Goal: Task Accomplishment & Management: Manage account settings

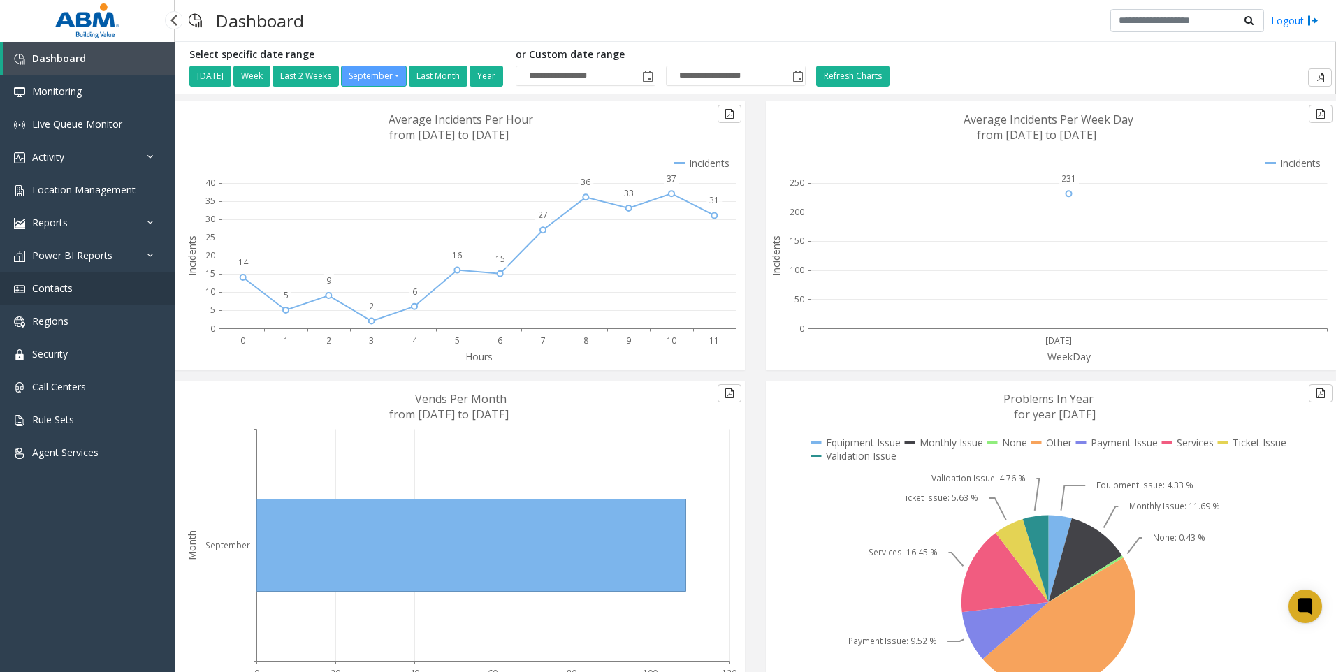
click at [77, 282] on link "Contacts" at bounding box center [87, 288] width 175 height 33
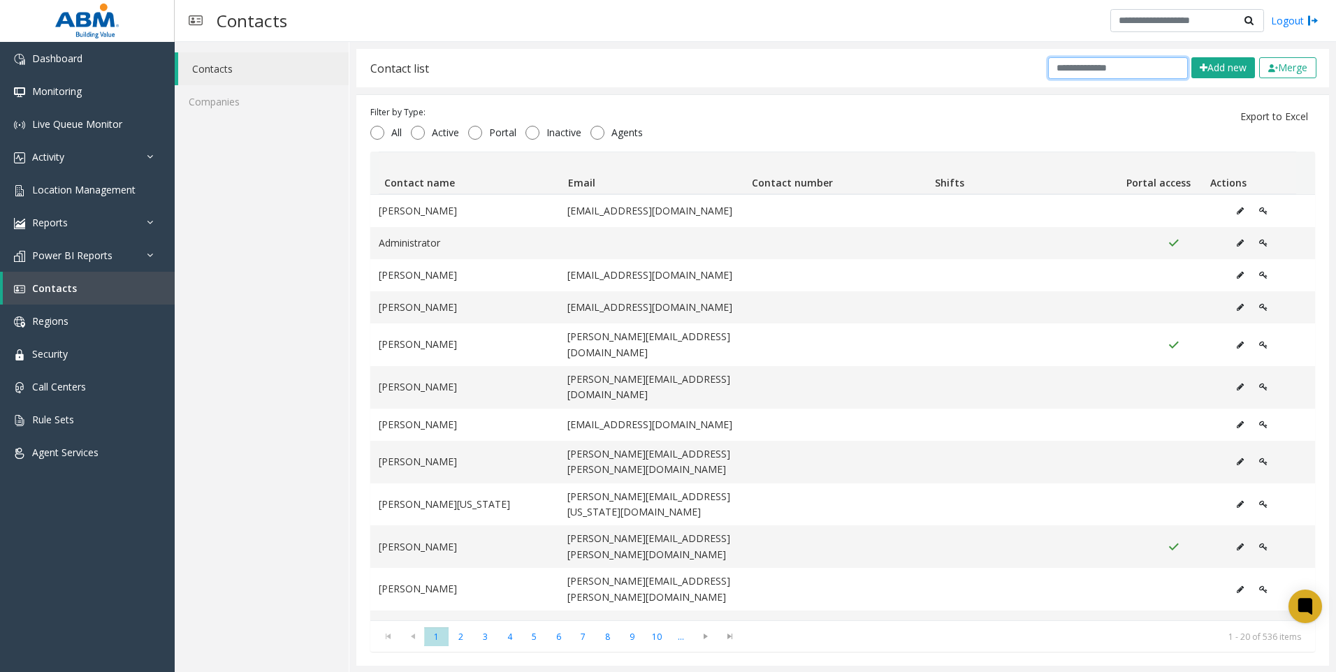
drag, startPoint x: 1092, startPoint y: 66, endPoint x: 1093, endPoint y: 86, distance: 20.3
click at [1092, 74] on input "text" at bounding box center [1118, 68] width 140 height 22
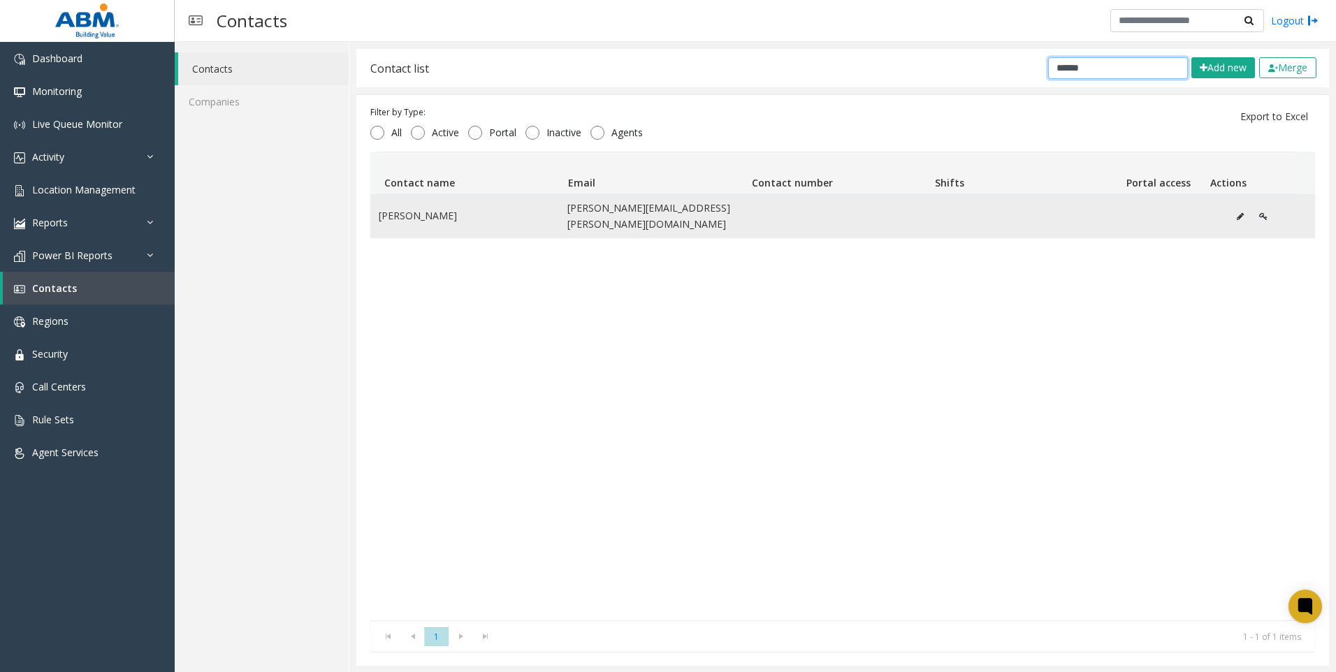
type input "******"
click at [1237, 212] on icon "Data table" at bounding box center [1240, 216] width 7 height 8
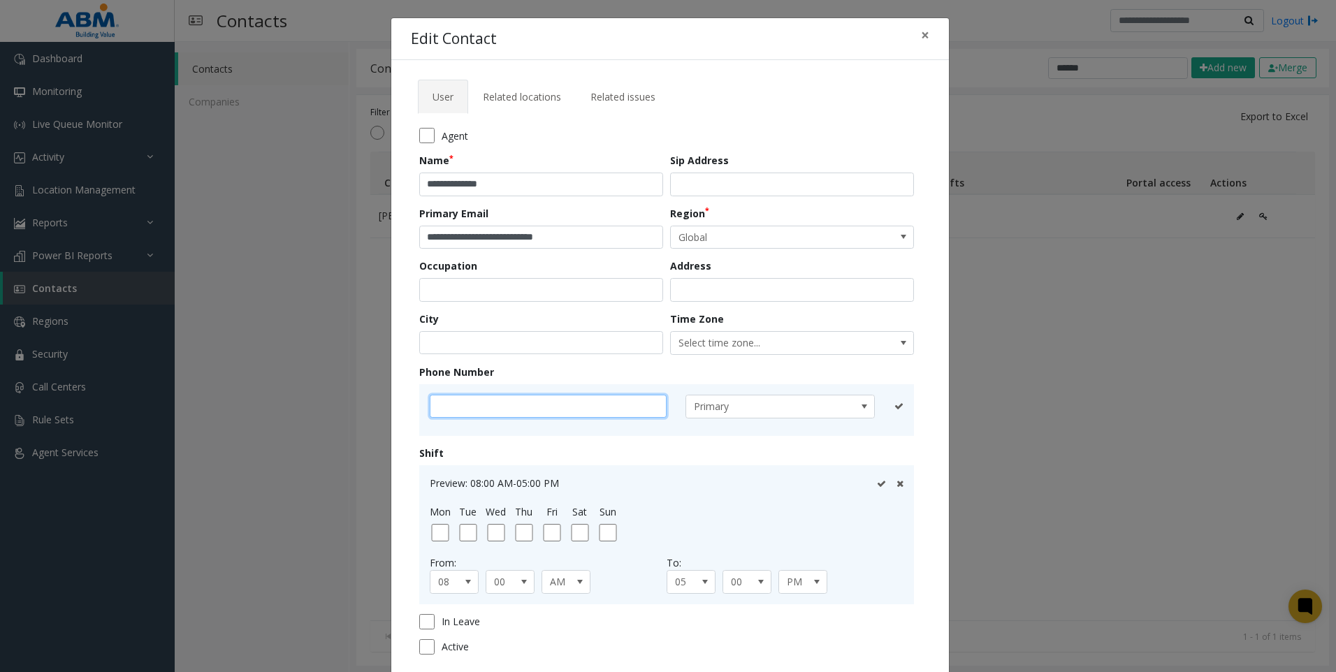
paste input "**********"
click at [451, 405] on input "**********" at bounding box center [548, 407] width 237 height 24
click at [472, 404] on input "**********" at bounding box center [548, 407] width 237 height 24
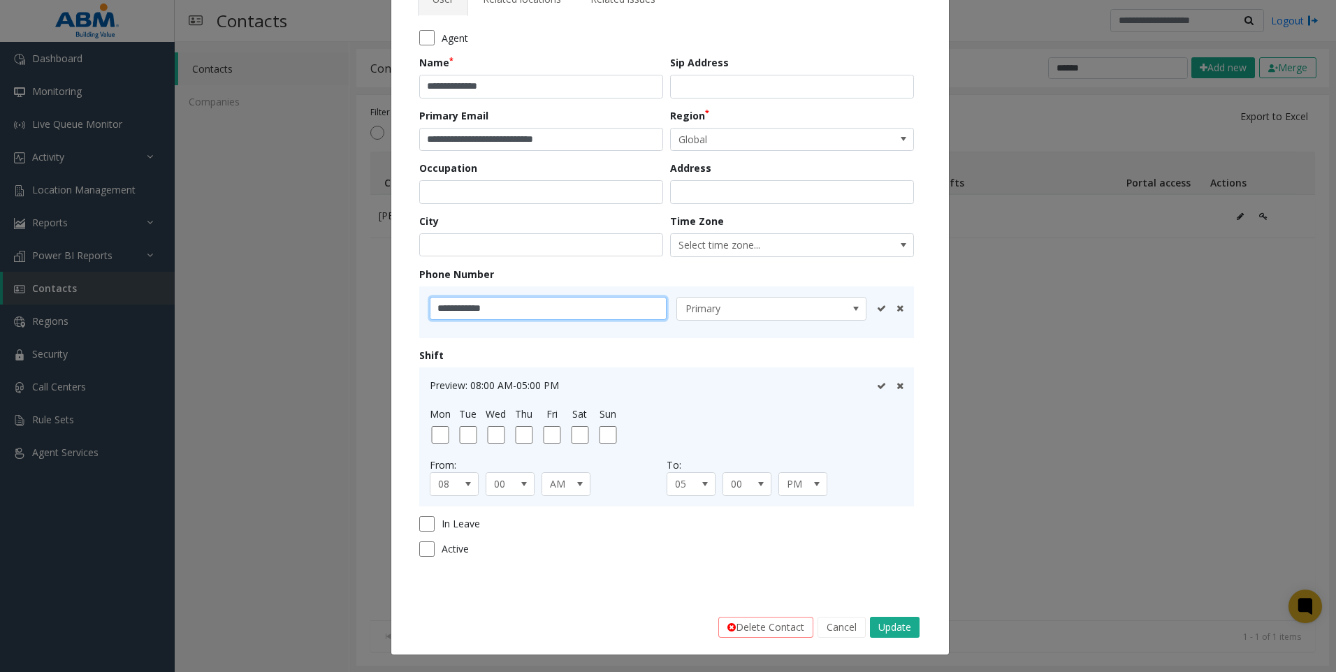
type input "**********"
click at [898, 631] on button "Update" at bounding box center [895, 627] width 50 height 21
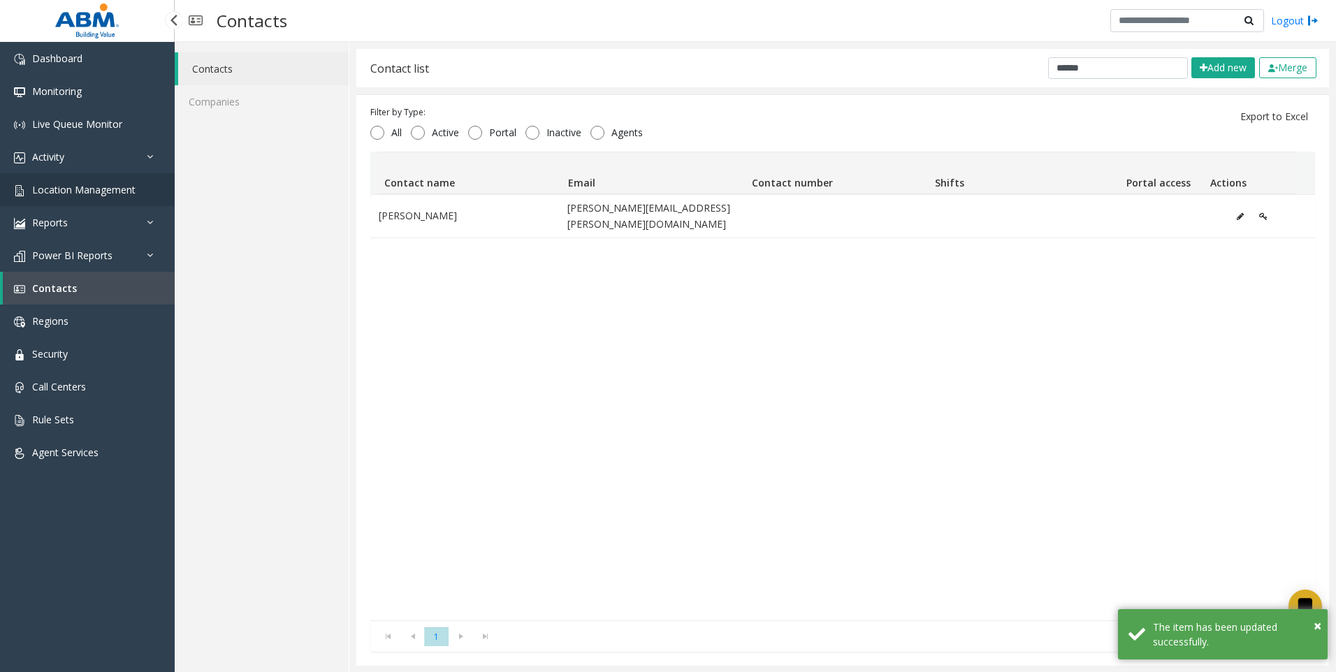
click at [65, 187] on span "Location Management" at bounding box center [83, 189] width 103 height 13
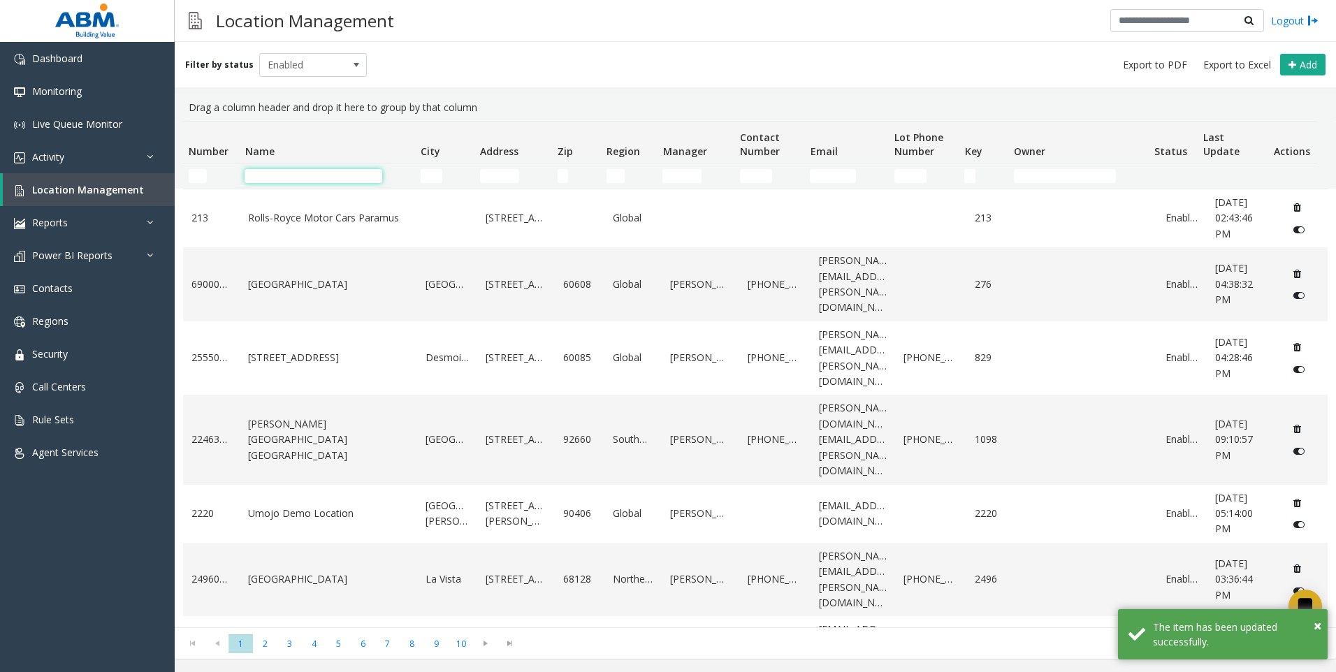
drag, startPoint x: 274, startPoint y: 178, endPoint x: 282, endPoint y: 181, distance: 8.8
click at [279, 178] on input "Name Filter" at bounding box center [314, 176] width 138 height 14
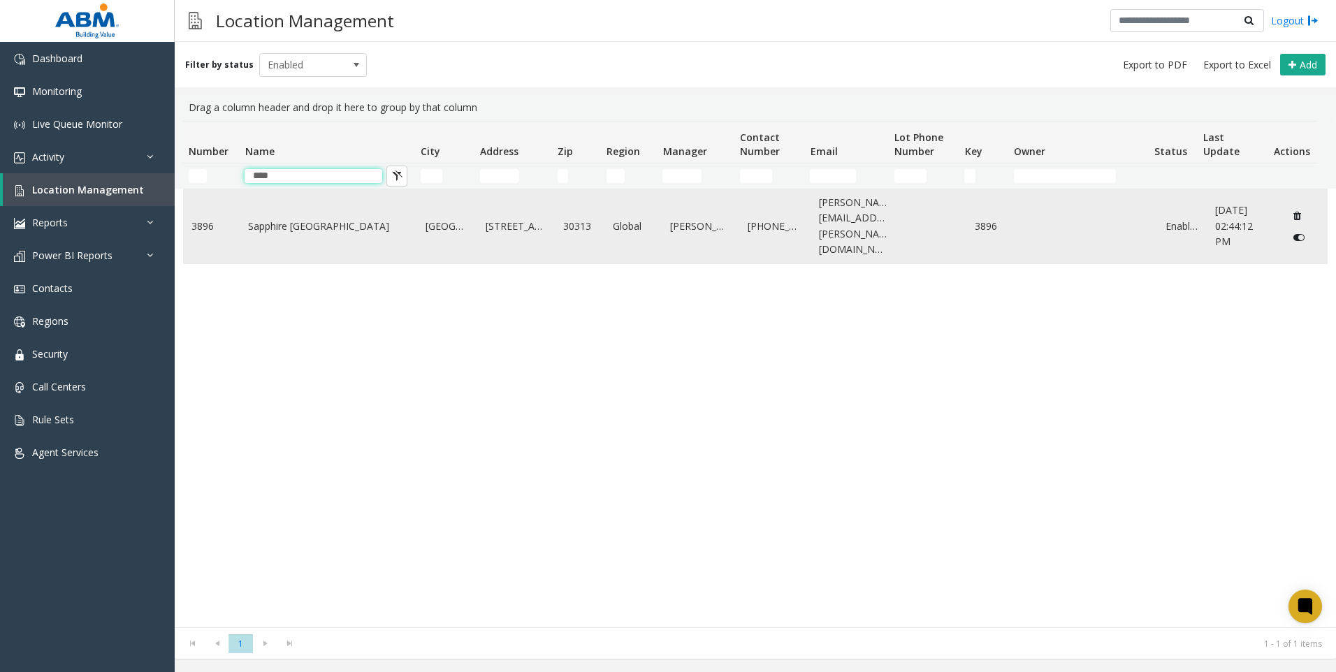
type input "****"
click at [309, 223] on link "Sapphire [GEOGRAPHIC_DATA]" at bounding box center [328, 226] width 161 height 15
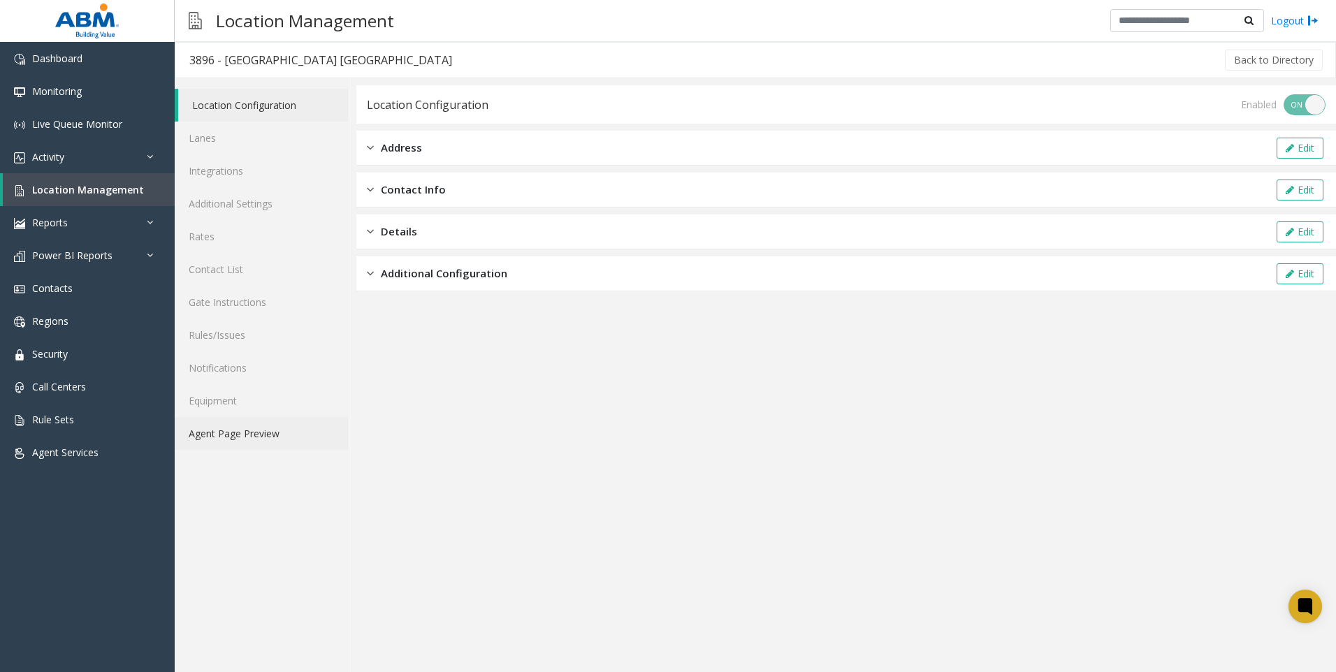
click at [228, 427] on link "Agent Page Preview" at bounding box center [262, 433] width 174 height 33
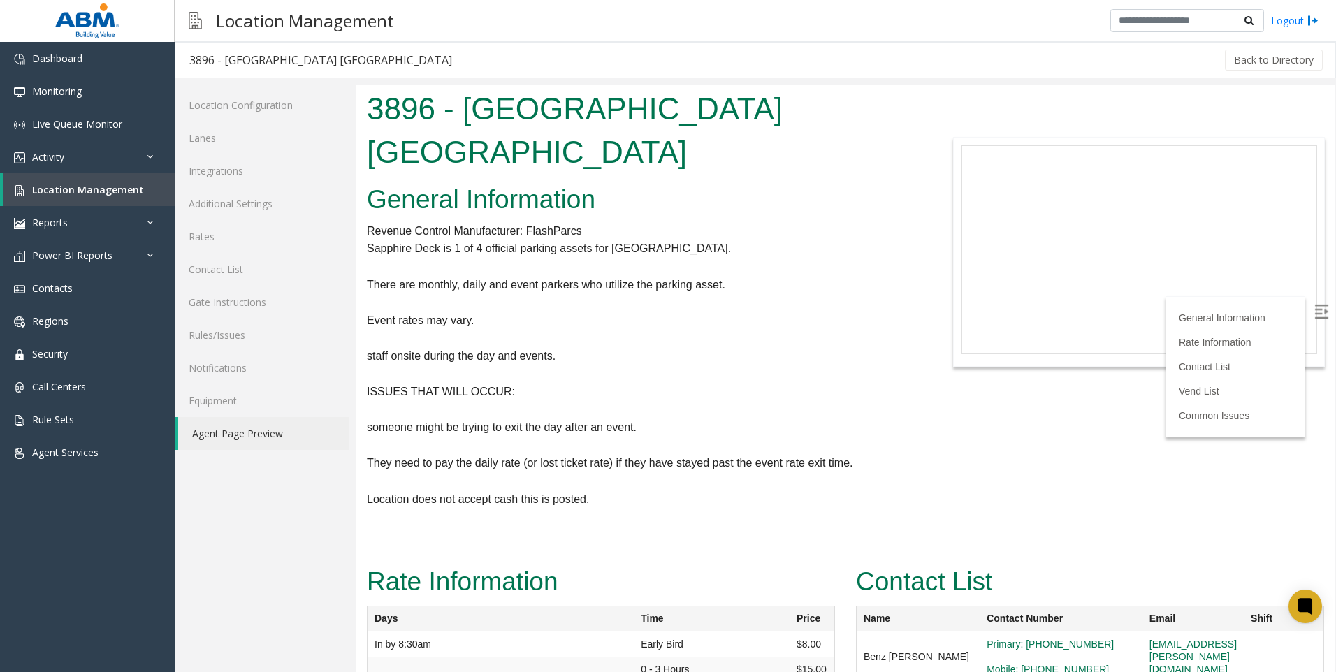
scroll to position [349, 0]
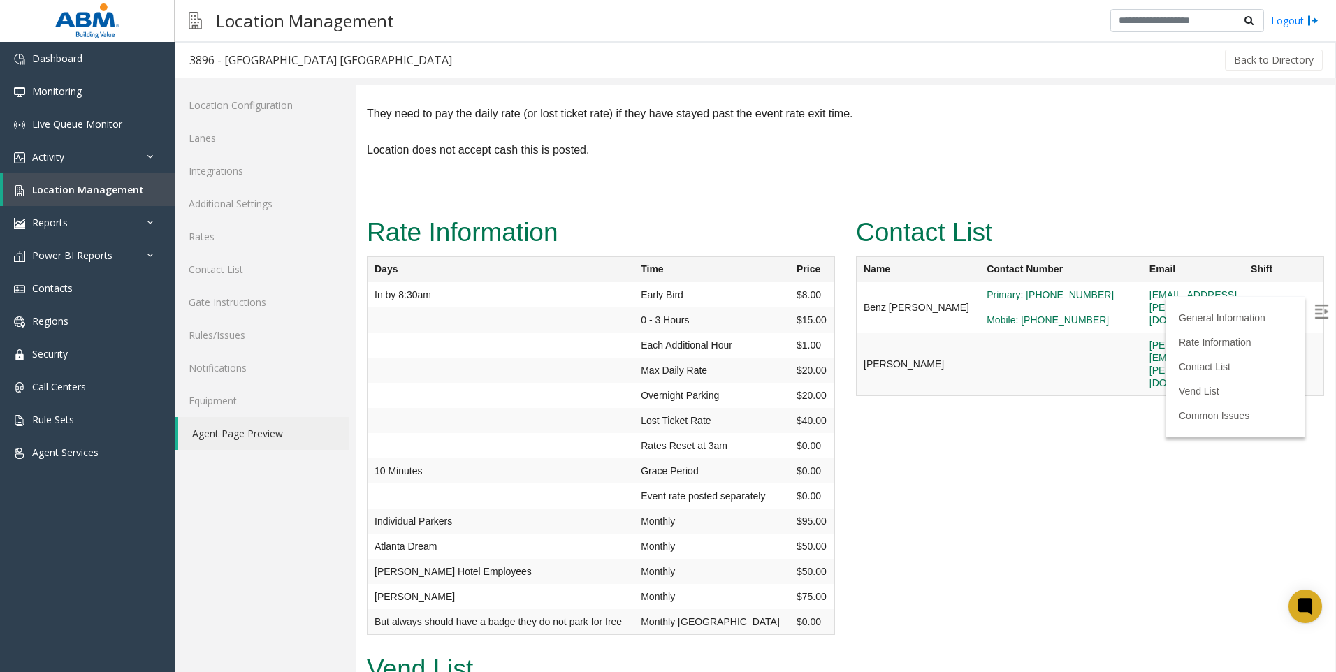
click at [915, 323] on html "3896 - [GEOGRAPHIC_DATA] [GEOGRAPHIC_DATA] General Information Revenue Control …" at bounding box center [845, 29] width 978 height 587
click at [240, 425] on link "Agent Page Preview" at bounding box center [263, 433] width 170 height 33
click at [223, 277] on link "Contact List" at bounding box center [262, 269] width 174 height 33
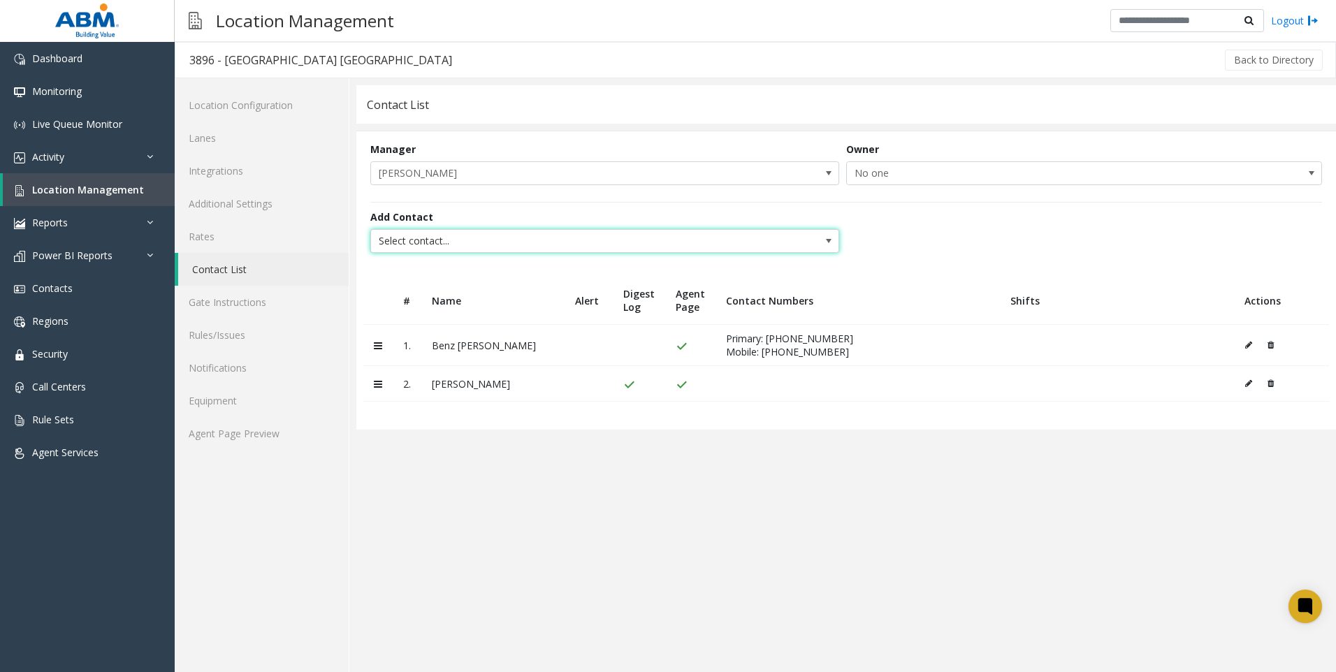
click at [449, 240] on span "Select contact..." at bounding box center [558, 241] width 374 height 22
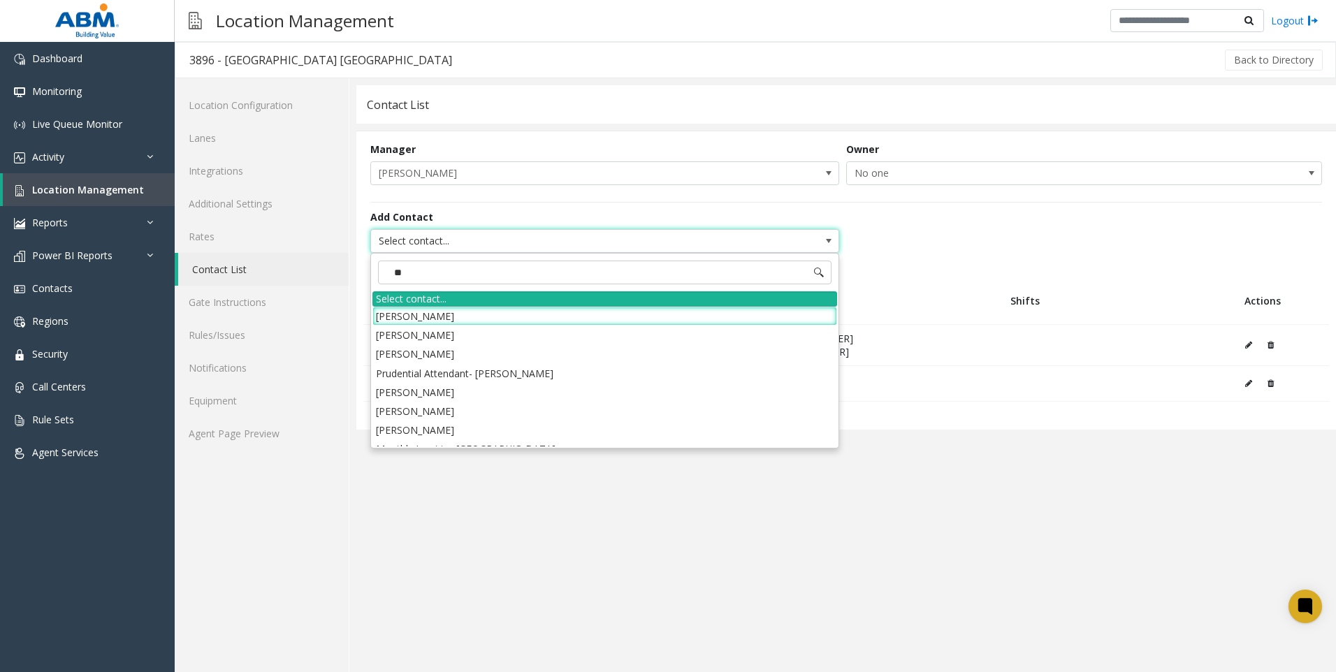
type input "**"
drag, startPoint x: 578, startPoint y: 526, endPoint x: 463, endPoint y: 326, distance: 230.9
click at [578, 525] on app-contact-list "Contact List Manager [PERSON_NAME] Owner No one Add Contact Select contact... #…" at bounding box center [845, 378] width 979 height 587
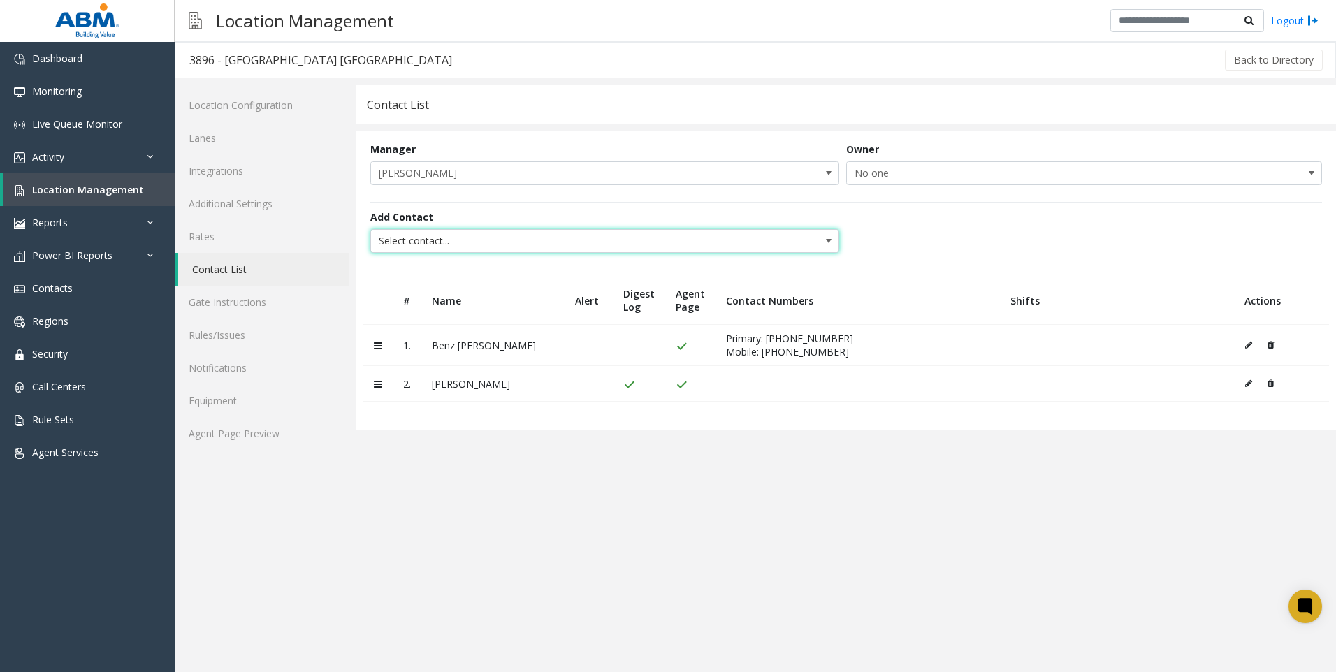
click at [454, 236] on span "Select contact..." at bounding box center [558, 241] width 374 height 22
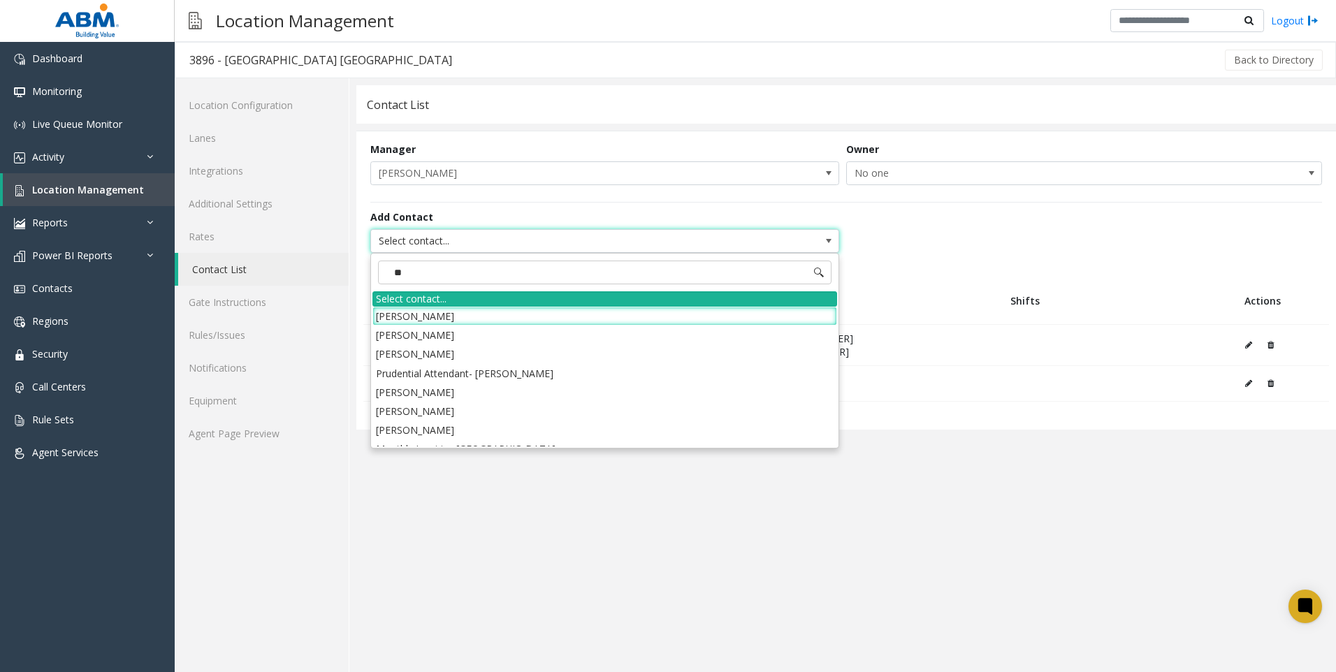
type input "*"
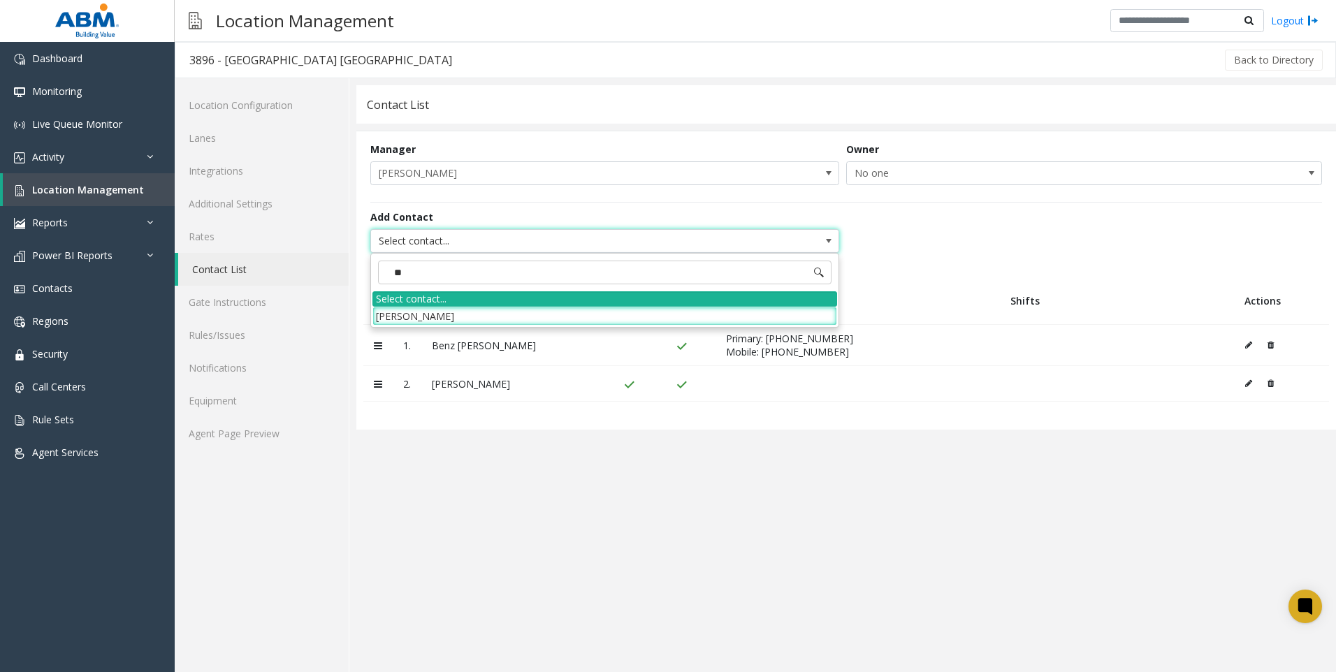
type input "*"
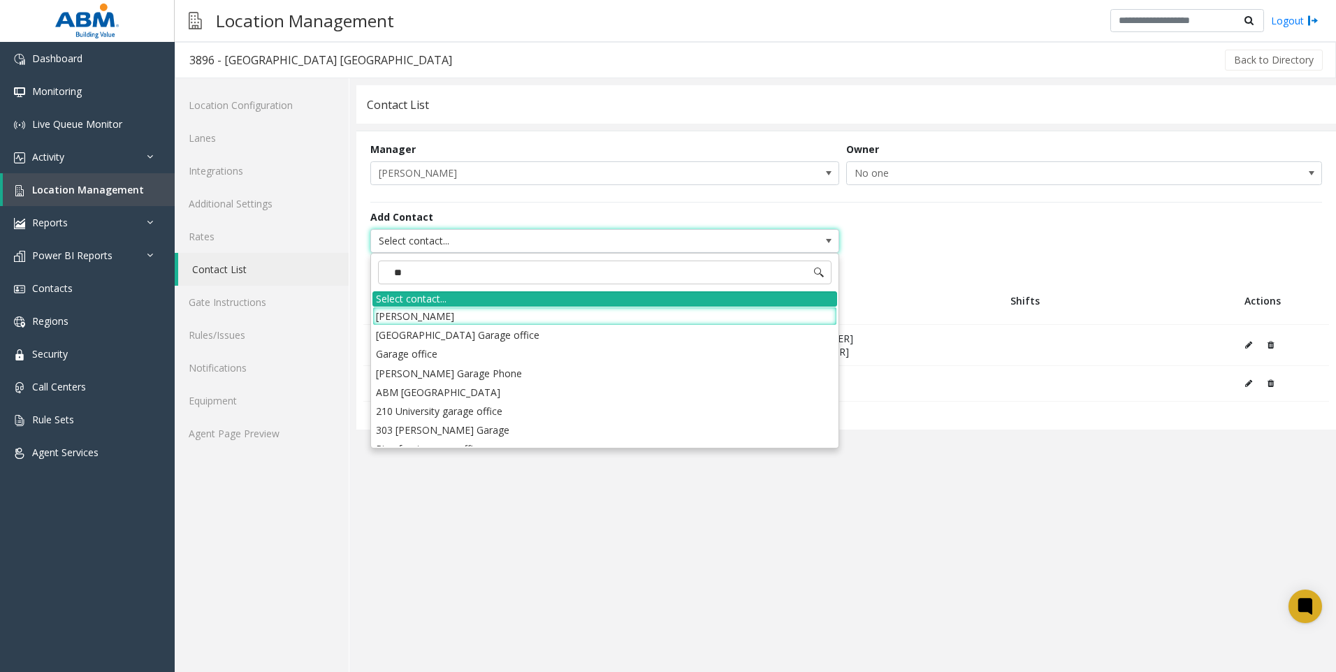
type input "*"
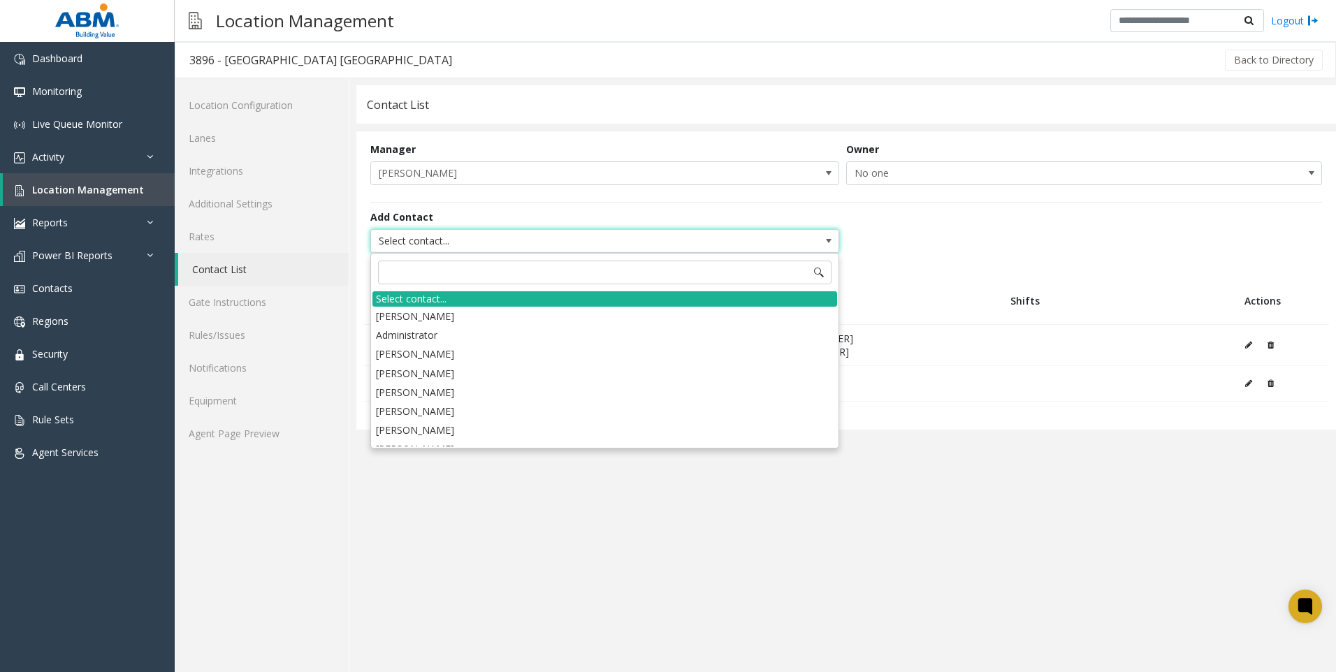
click at [616, 552] on app-contact-list "Contact List Manager [PERSON_NAME] Owner No one Add Contact Select contact... #…" at bounding box center [845, 378] width 979 height 587
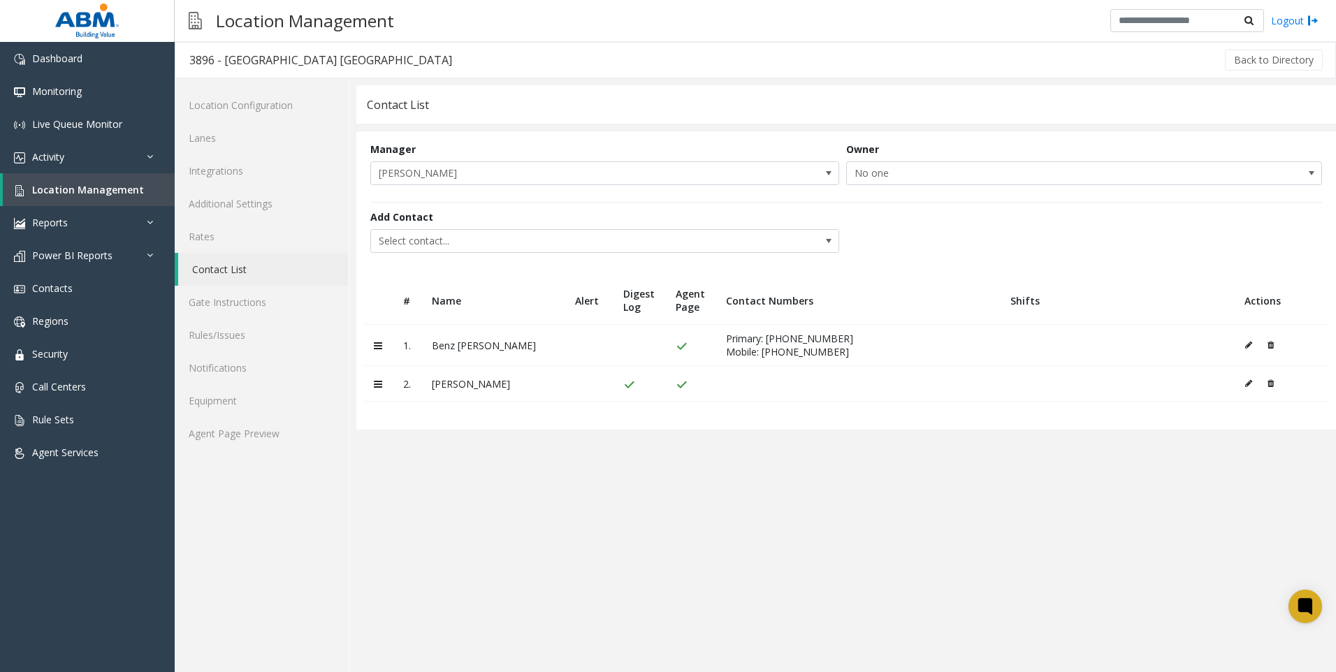
click at [464, 386] on td "[PERSON_NAME]" at bounding box center [492, 384] width 143 height 36
click at [1248, 381] on icon at bounding box center [1248, 383] width 7 height 8
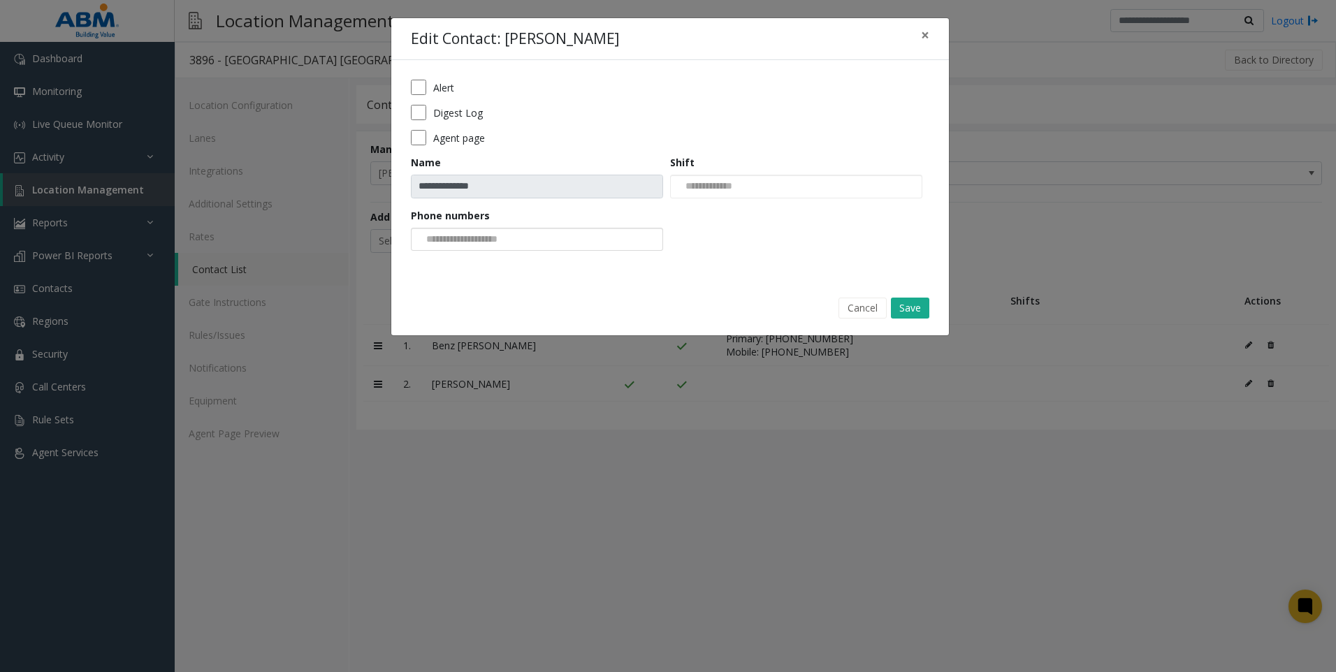
click at [469, 240] on input "NO DATA FOUND" at bounding box center [463, 239] width 105 height 22
click at [745, 257] on form "**********" at bounding box center [670, 170] width 518 height 181
click at [487, 231] on input "NO DATA FOUND" at bounding box center [463, 239] width 105 height 22
click at [833, 250] on form "**********" at bounding box center [670, 170] width 518 height 181
click at [858, 301] on button "Cancel" at bounding box center [862, 308] width 48 height 21
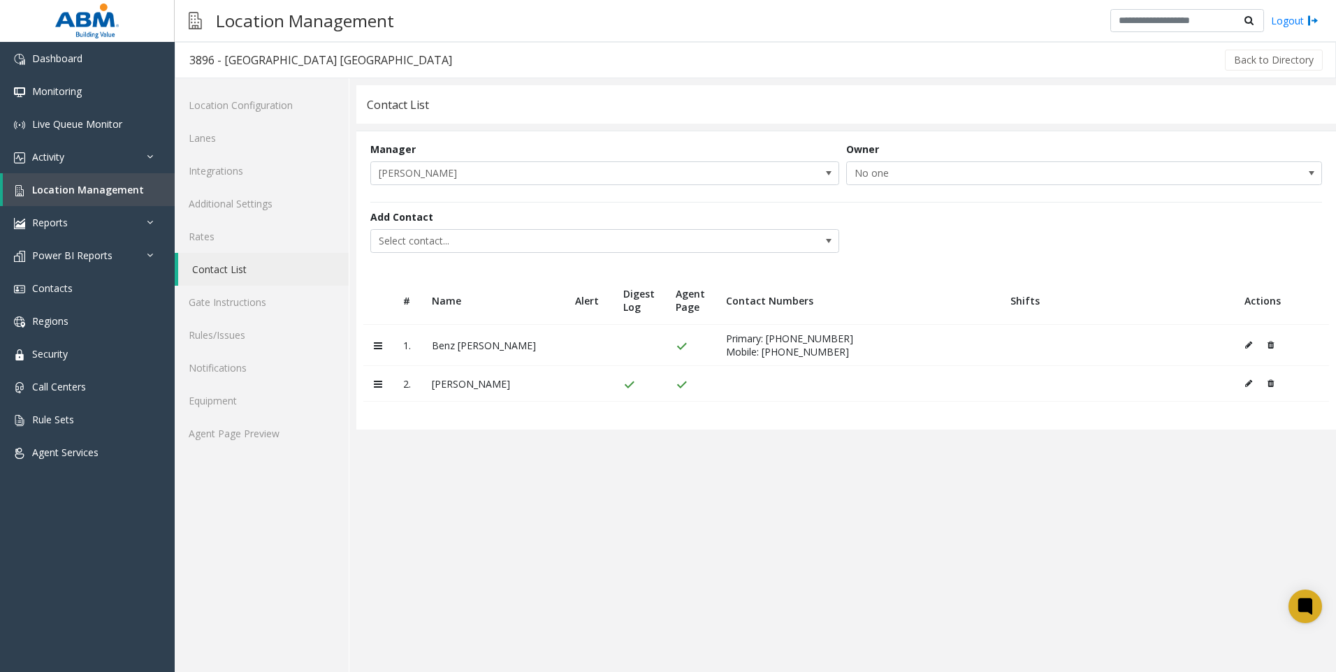
click at [219, 269] on link "Contact List" at bounding box center [263, 269] width 170 height 33
click at [66, 282] on span "Contacts" at bounding box center [52, 288] width 41 height 13
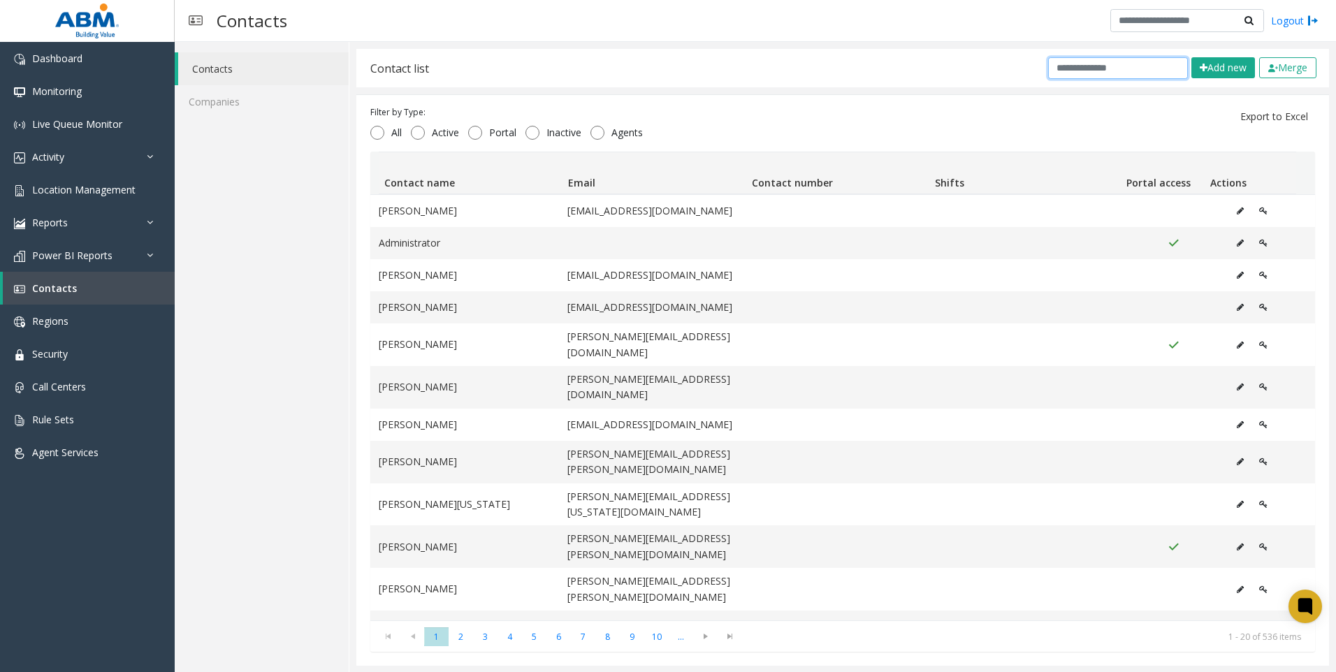
drag, startPoint x: 1116, startPoint y: 68, endPoint x: 1121, endPoint y: 77, distance: 10.3
click at [1116, 70] on input "text" at bounding box center [1118, 68] width 140 height 22
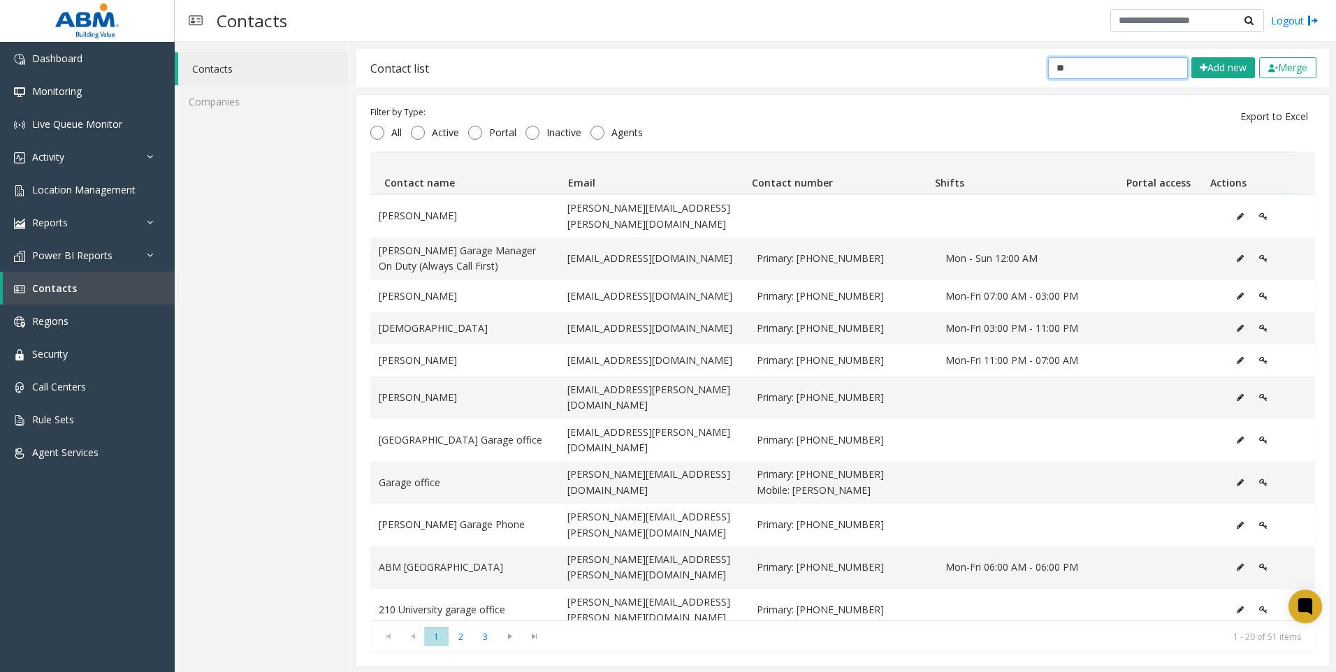
type input "*"
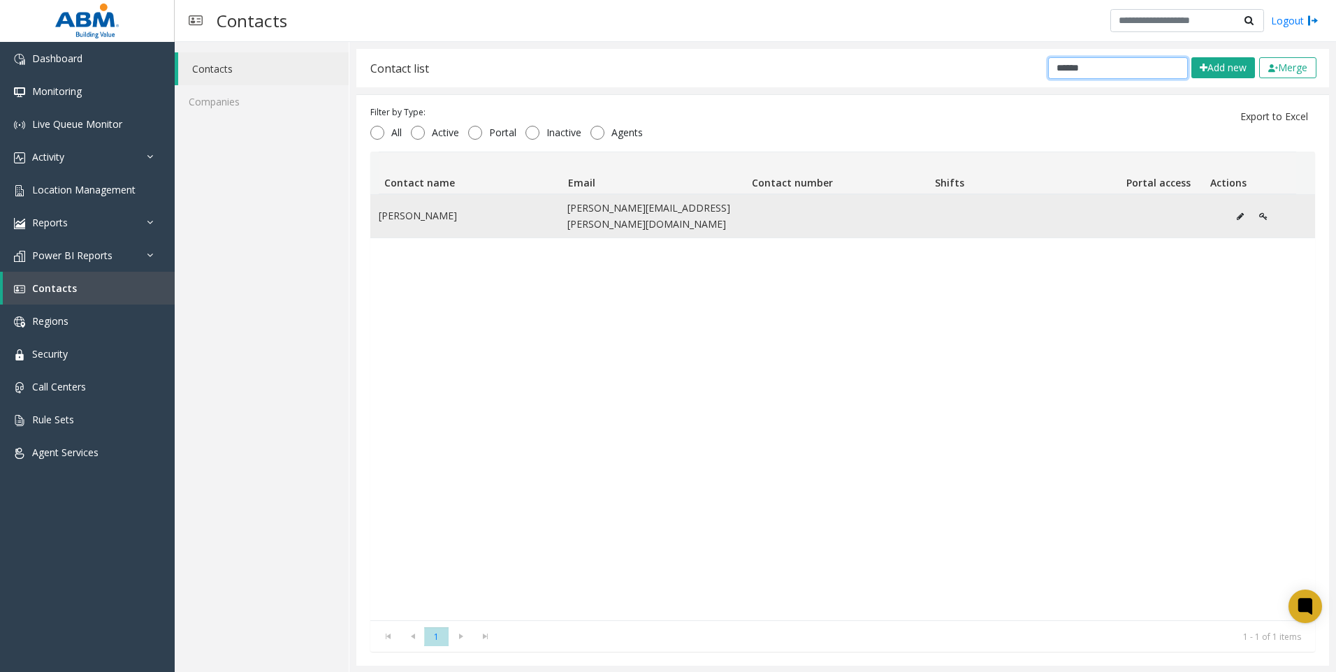
type input "******"
click at [1237, 212] on icon "Data table" at bounding box center [1240, 216] width 7 height 8
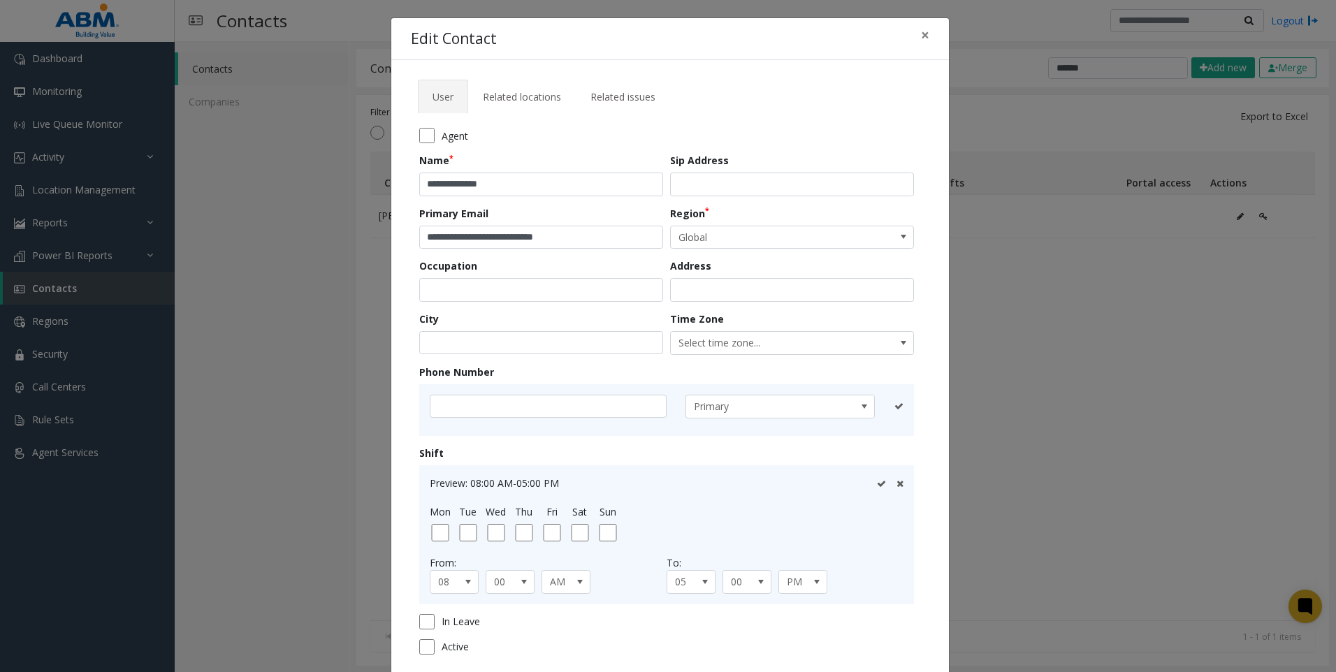
scroll to position [98, 0]
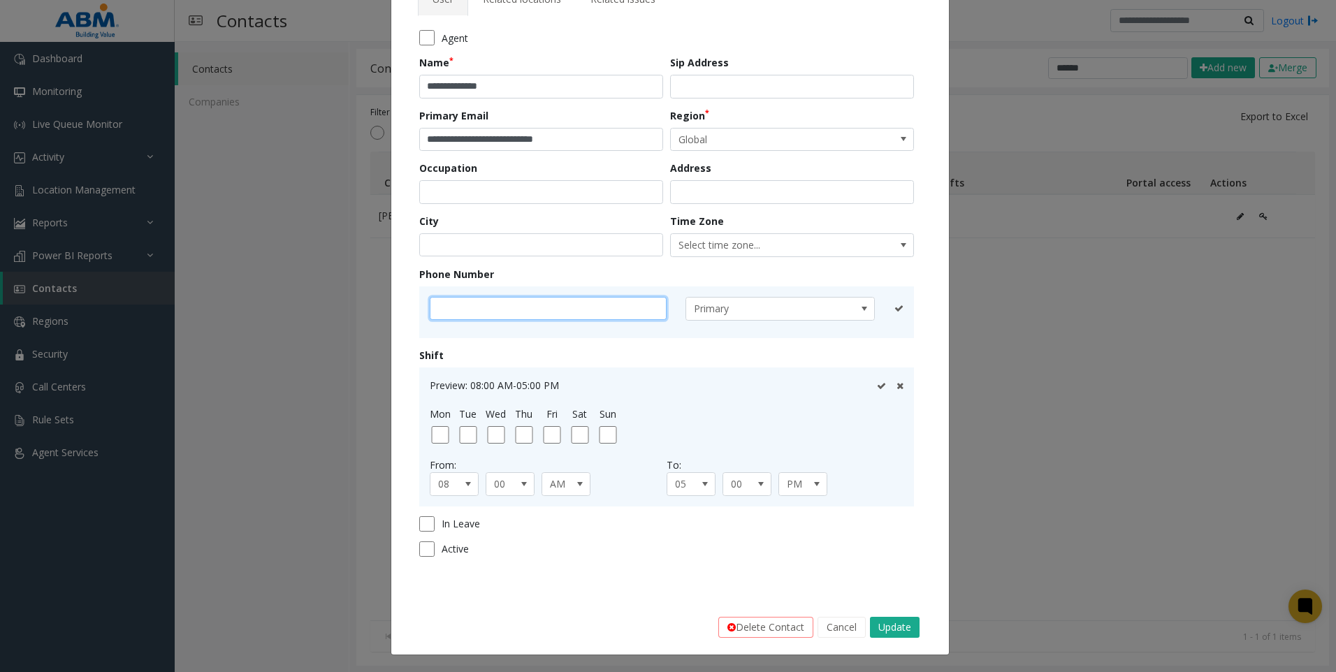
drag, startPoint x: 439, startPoint y: 247, endPoint x: 431, endPoint y: 306, distance: 59.3
paste input "**********"
click at [467, 309] on input "**********" at bounding box center [548, 309] width 237 height 24
click at [449, 312] on input "**********" at bounding box center [548, 309] width 237 height 24
type input "**********"
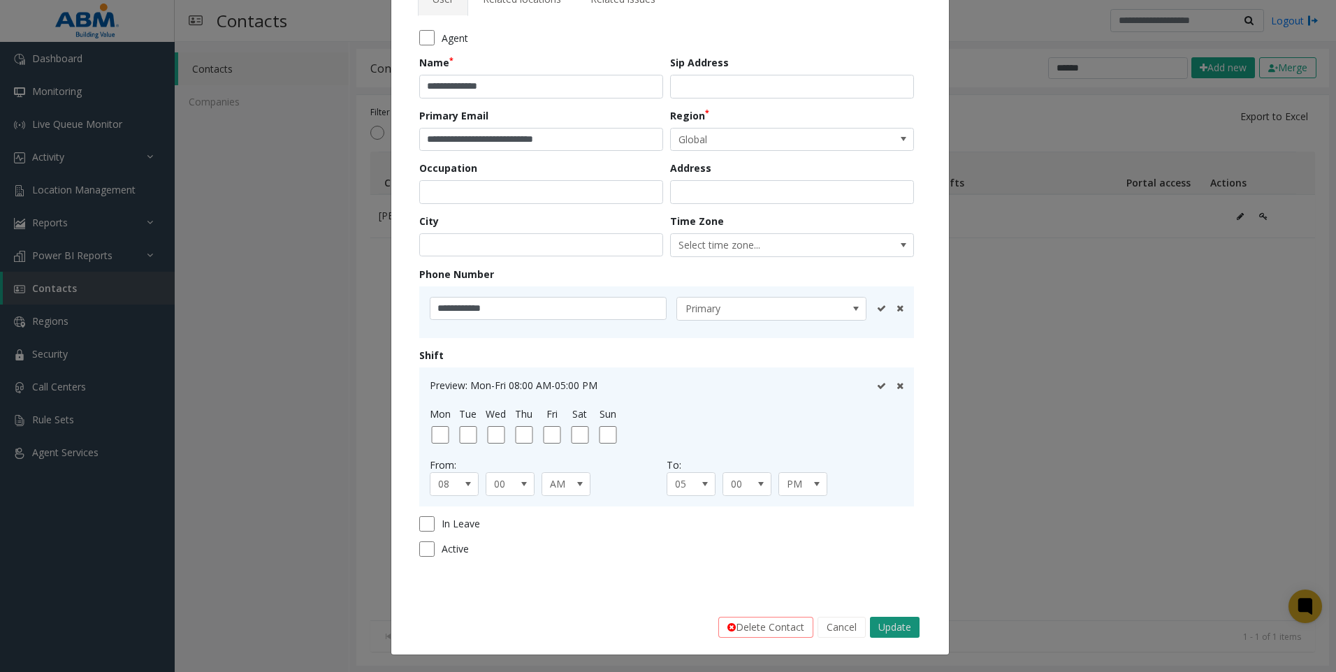
click at [882, 627] on button "Update" at bounding box center [895, 627] width 50 height 21
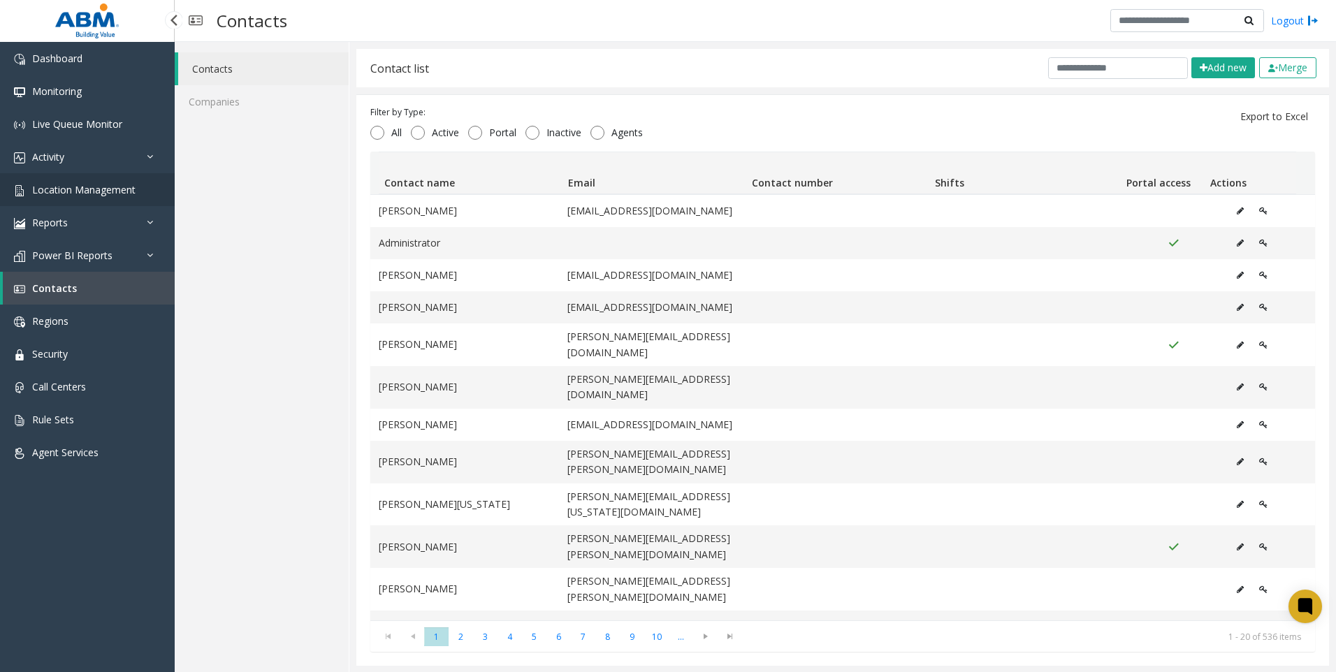
click at [78, 191] on span "Location Management" at bounding box center [83, 189] width 103 height 13
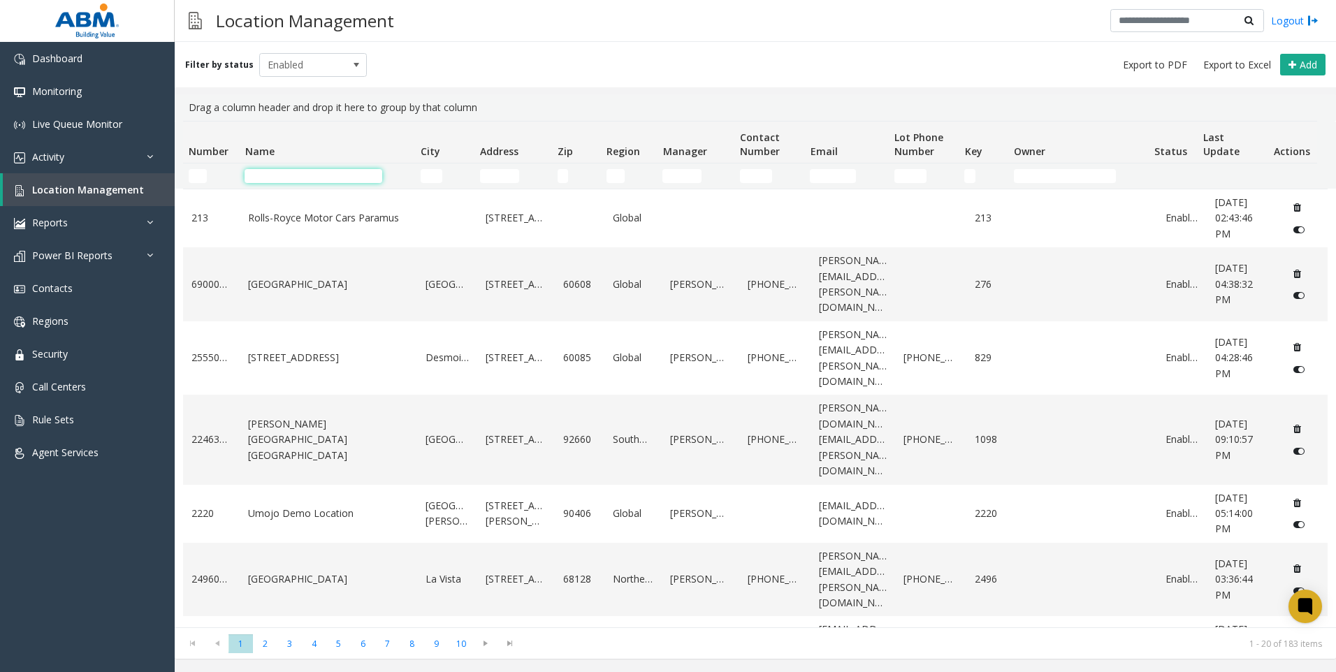
click at [322, 174] on input "Name Filter" at bounding box center [314, 176] width 138 height 14
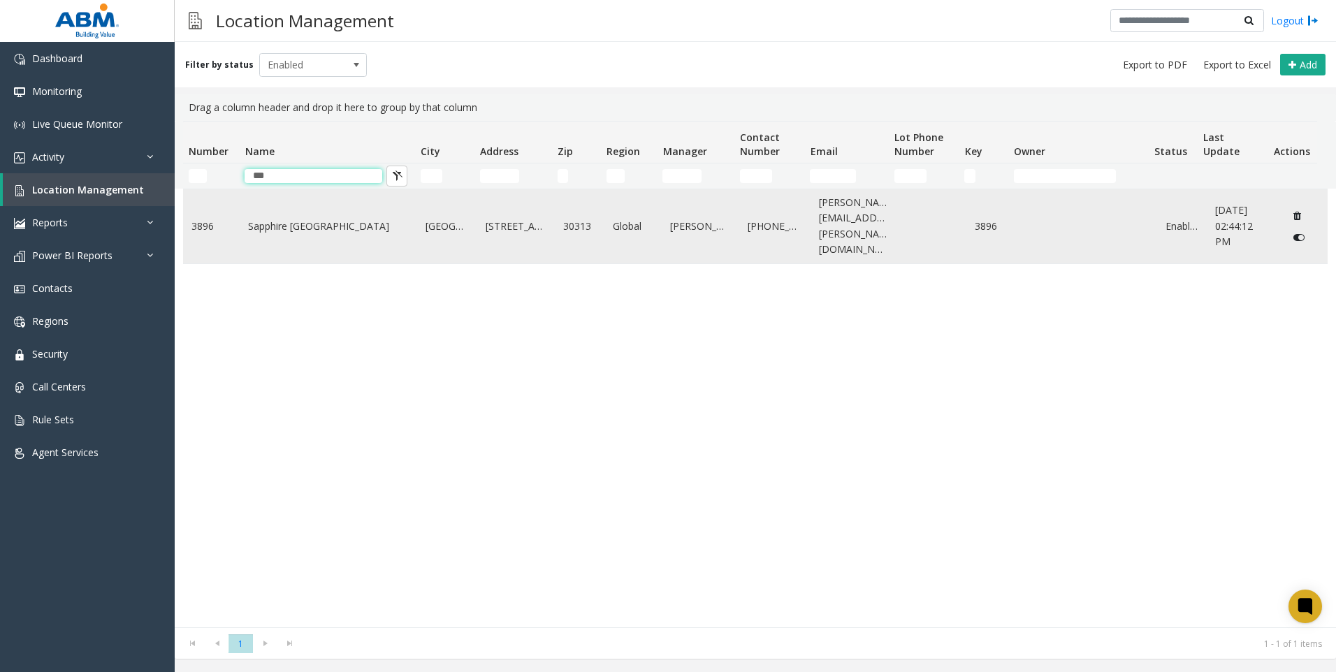
type input "***"
click at [305, 229] on link "Sapphire [GEOGRAPHIC_DATA]" at bounding box center [328, 226] width 161 height 15
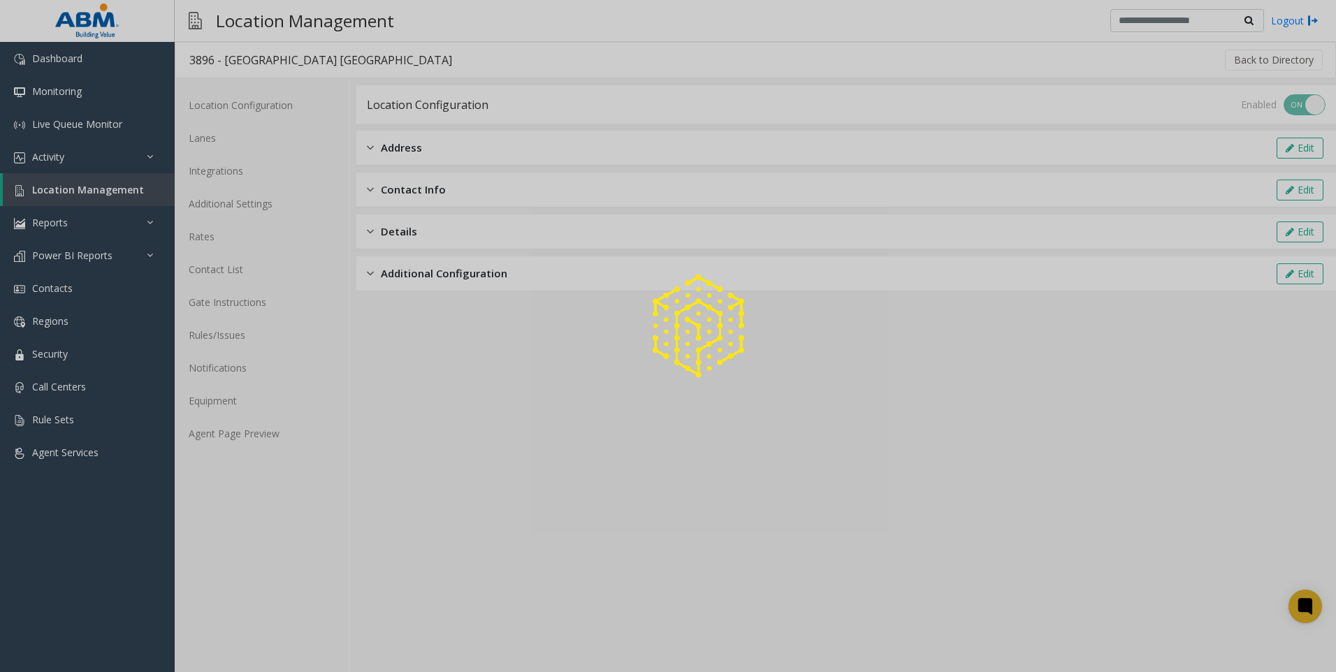
click at [270, 427] on div at bounding box center [668, 336] width 1336 height 672
click at [208, 430] on div at bounding box center [668, 336] width 1336 height 672
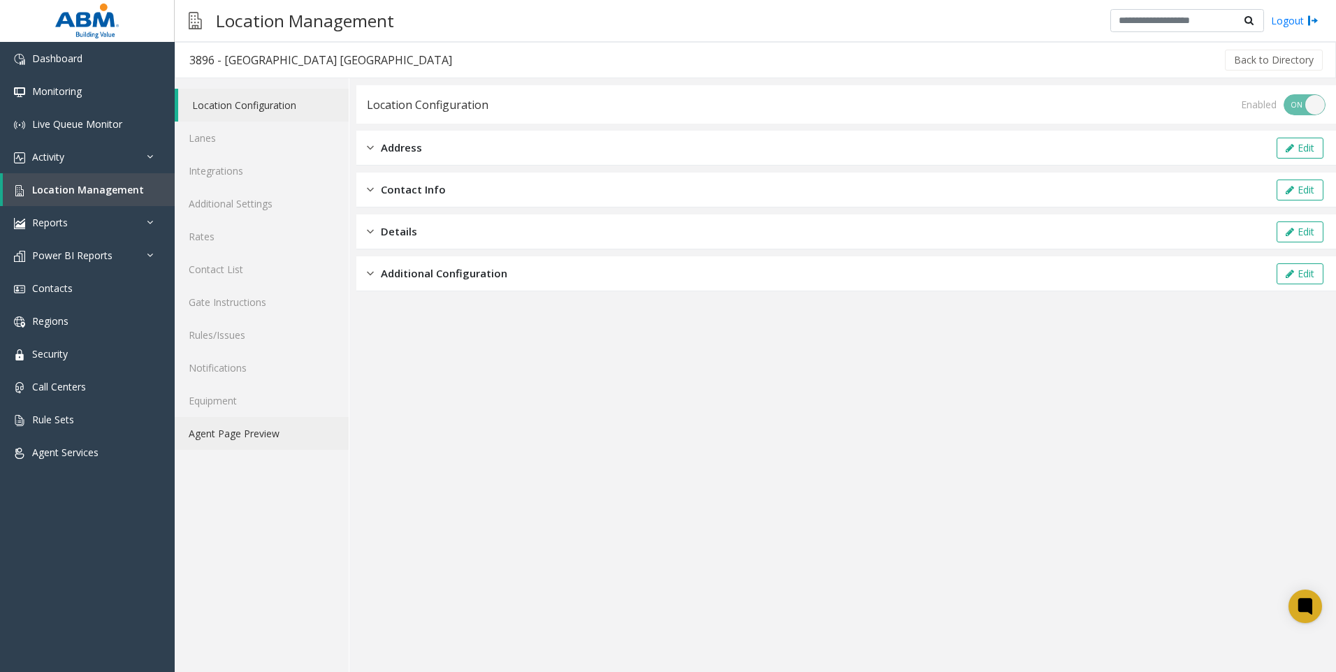
click at [212, 435] on link "Agent Page Preview" at bounding box center [262, 433] width 174 height 33
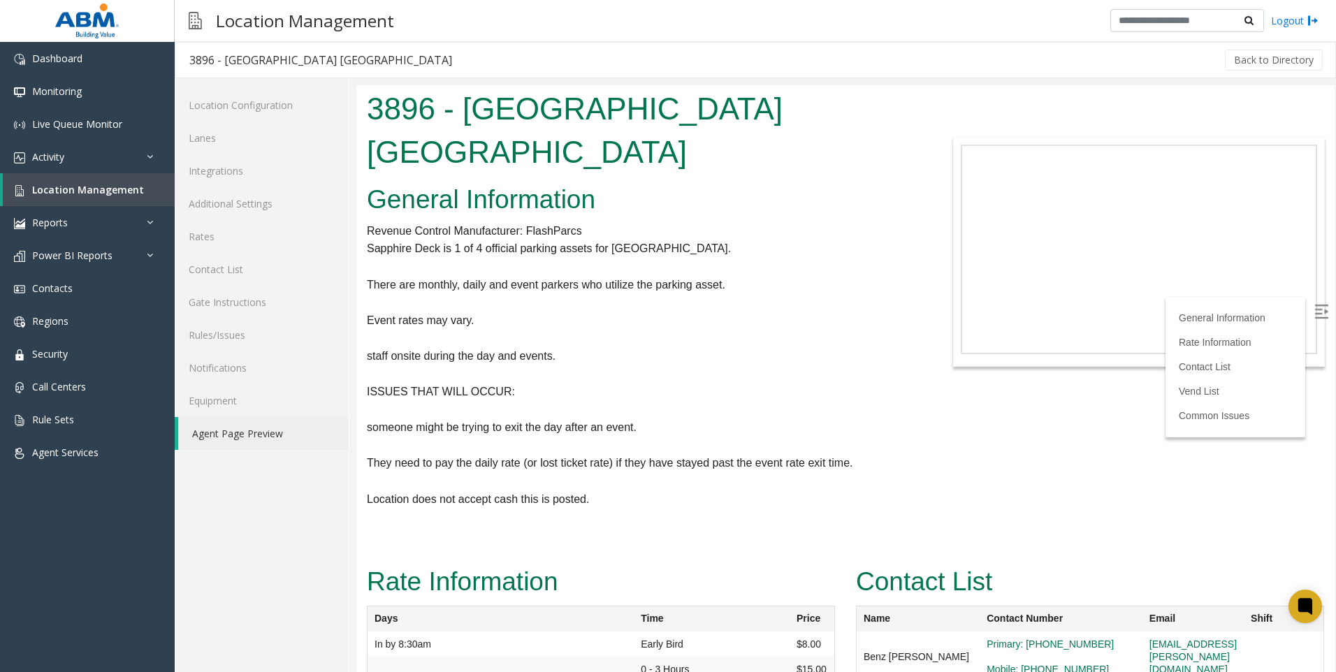
scroll to position [210, 0]
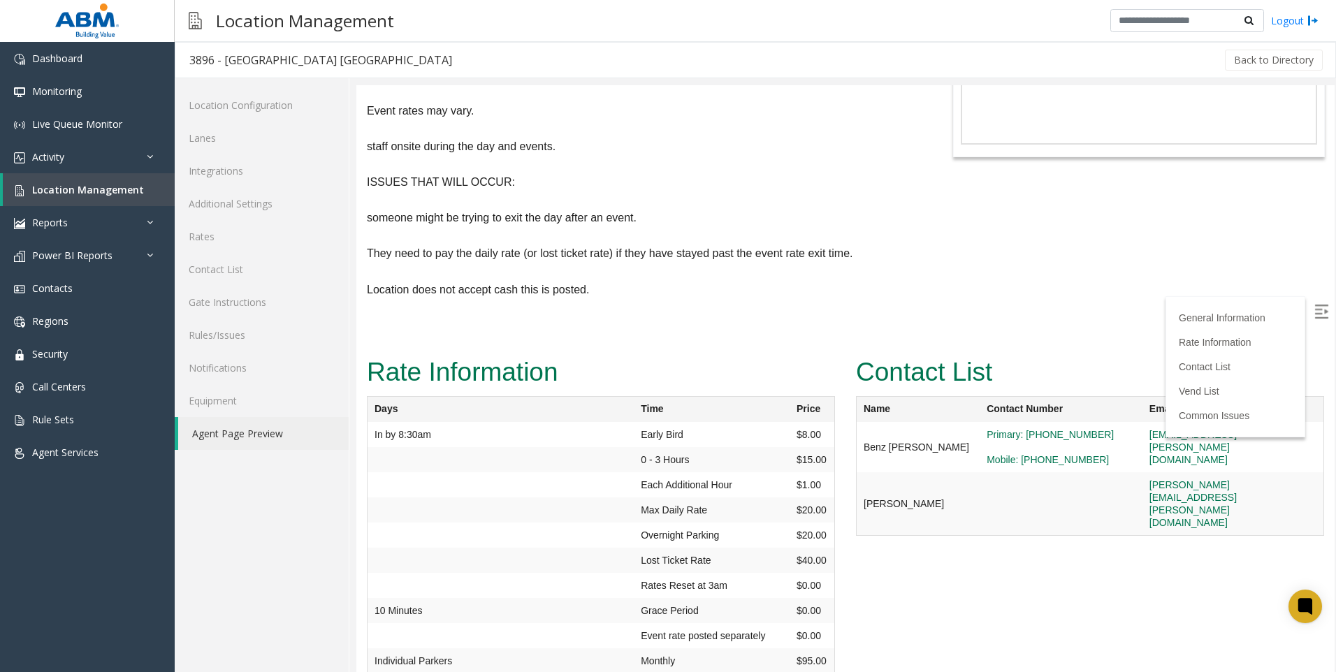
click at [1011, 476] on td at bounding box center [1060, 504] width 163 height 64
click at [225, 273] on link "Contact List" at bounding box center [262, 269] width 174 height 33
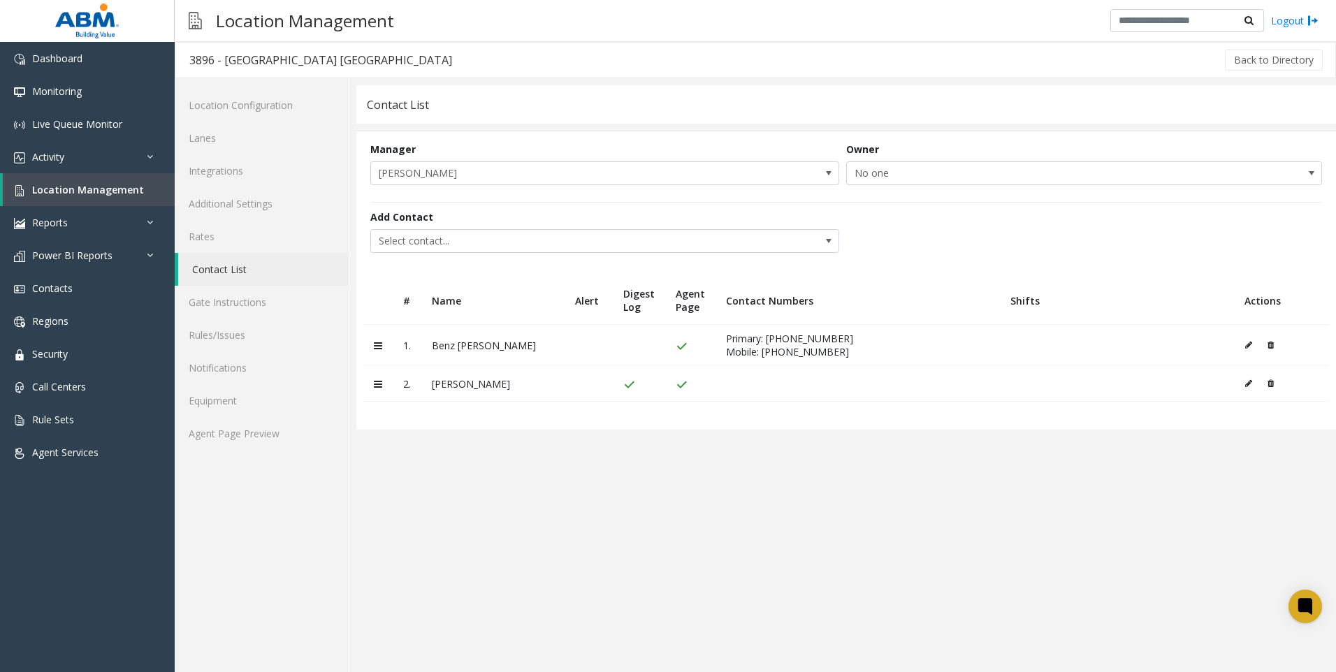
click at [460, 389] on td "[PERSON_NAME]" at bounding box center [492, 384] width 143 height 36
click at [1250, 386] on icon at bounding box center [1248, 383] width 7 height 8
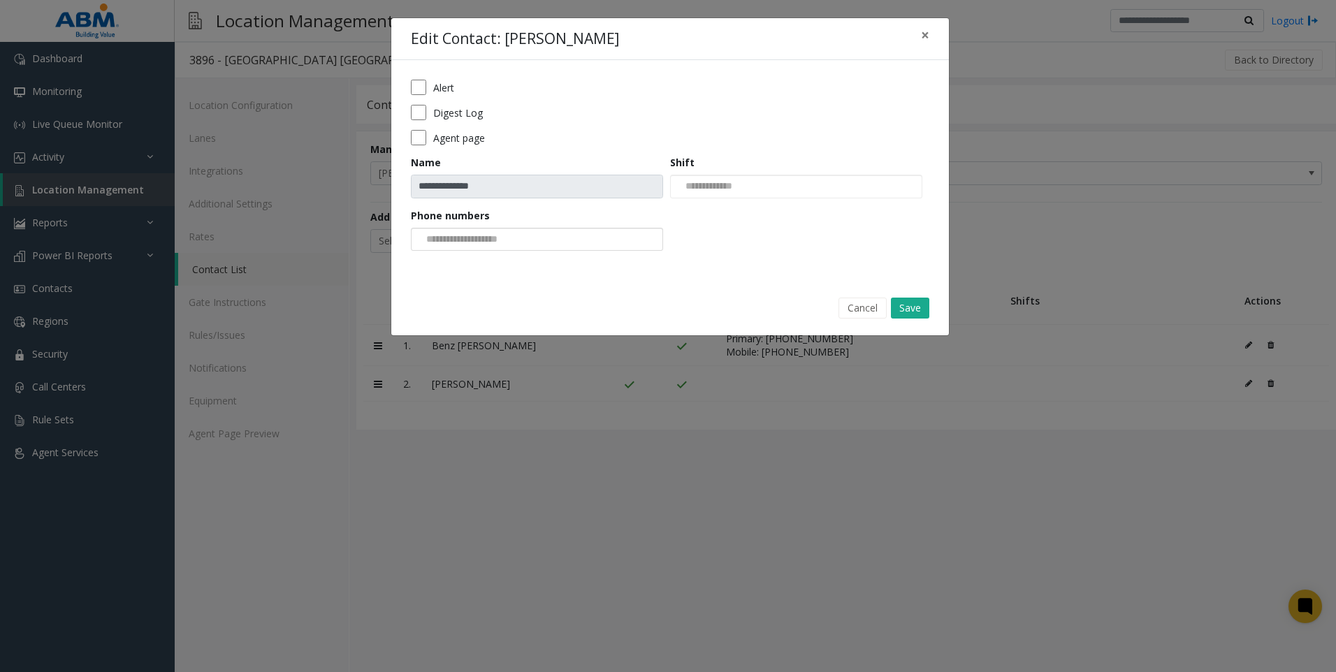
click at [456, 242] on input "NO DATA FOUND" at bounding box center [463, 239] width 105 height 22
click at [519, 278] on div "NO DATA FOUND" at bounding box center [537, 301] width 248 height 96
click at [713, 274] on div "**********" at bounding box center [670, 170] width 558 height 220
click at [529, 224] on div "Phone numbers" at bounding box center [540, 229] width 259 height 43
click at [494, 233] on input "NO DATA FOUND" at bounding box center [463, 239] width 105 height 22
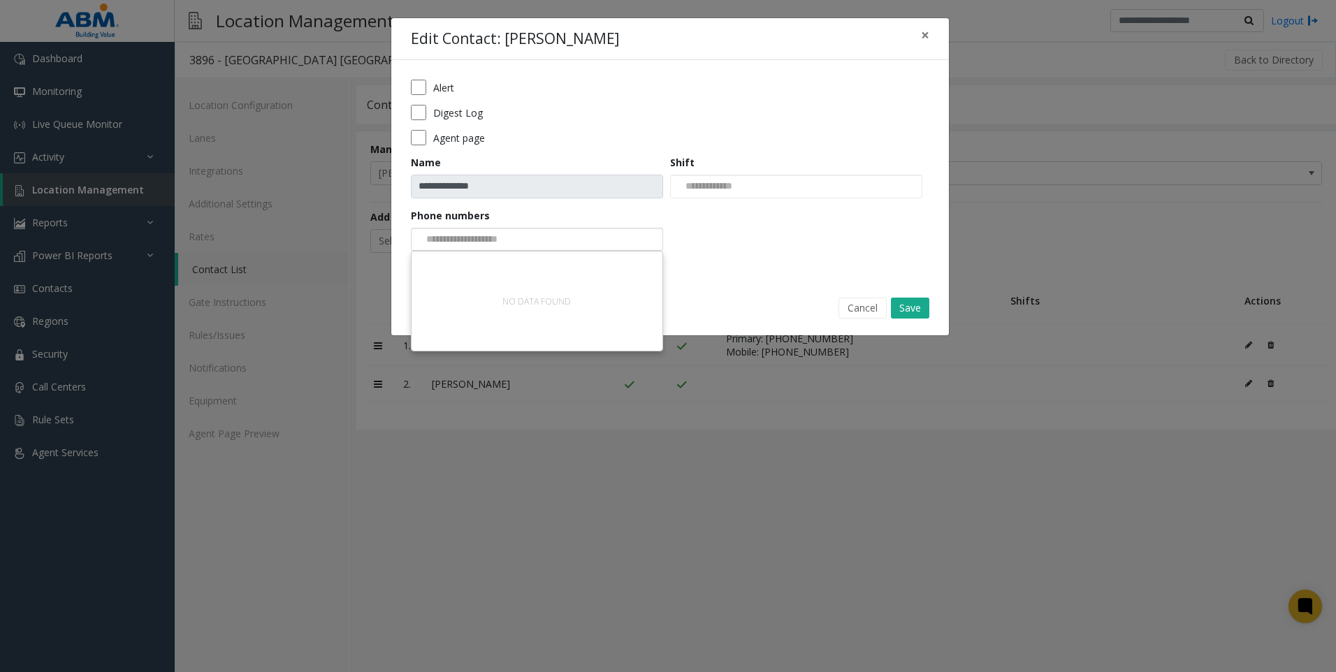
click at [483, 272] on div "NO DATA FOUND" at bounding box center [537, 301] width 248 height 96
click at [483, 268] on div "NO DATA FOUND" at bounding box center [537, 301] width 248 height 96
click at [750, 187] on div at bounding box center [796, 187] width 252 height 24
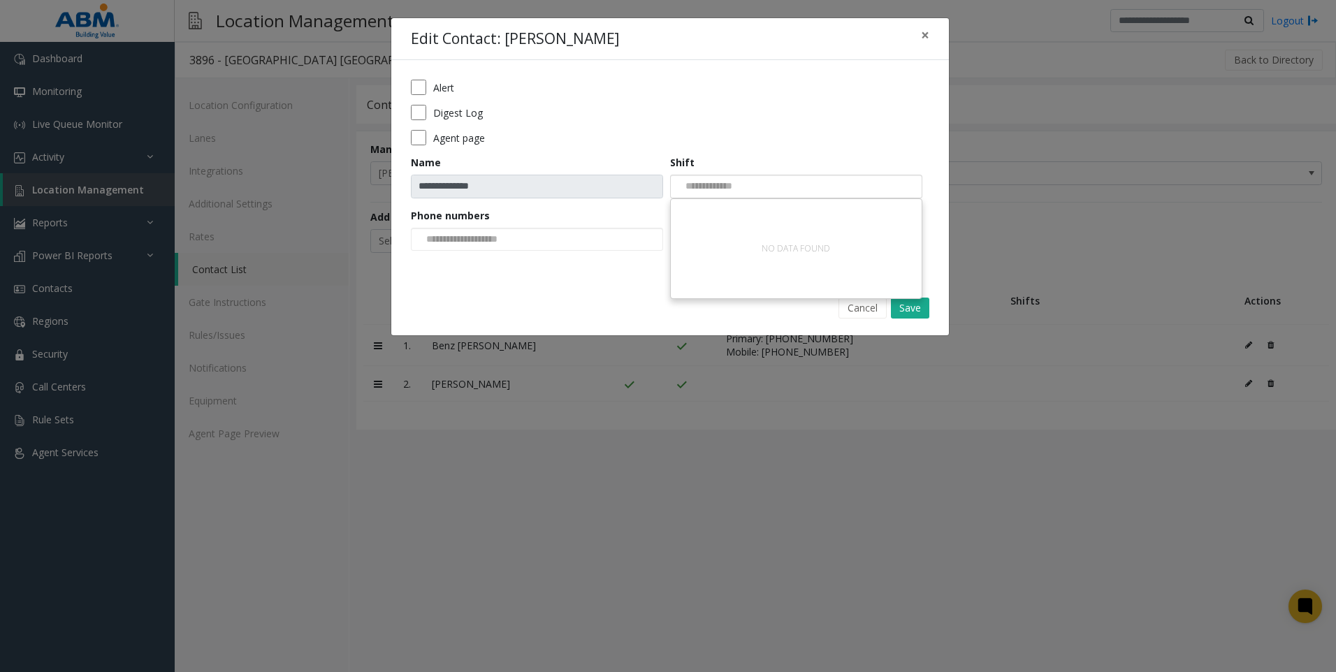
drag, startPoint x: 725, startPoint y: 106, endPoint x: 493, endPoint y: 184, distance: 244.8
click at [724, 106] on div "Digest Log" at bounding box center [670, 112] width 518 height 15
click at [493, 191] on input "**********" at bounding box center [537, 187] width 252 height 24
click at [866, 307] on button "Cancel" at bounding box center [862, 308] width 48 height 21
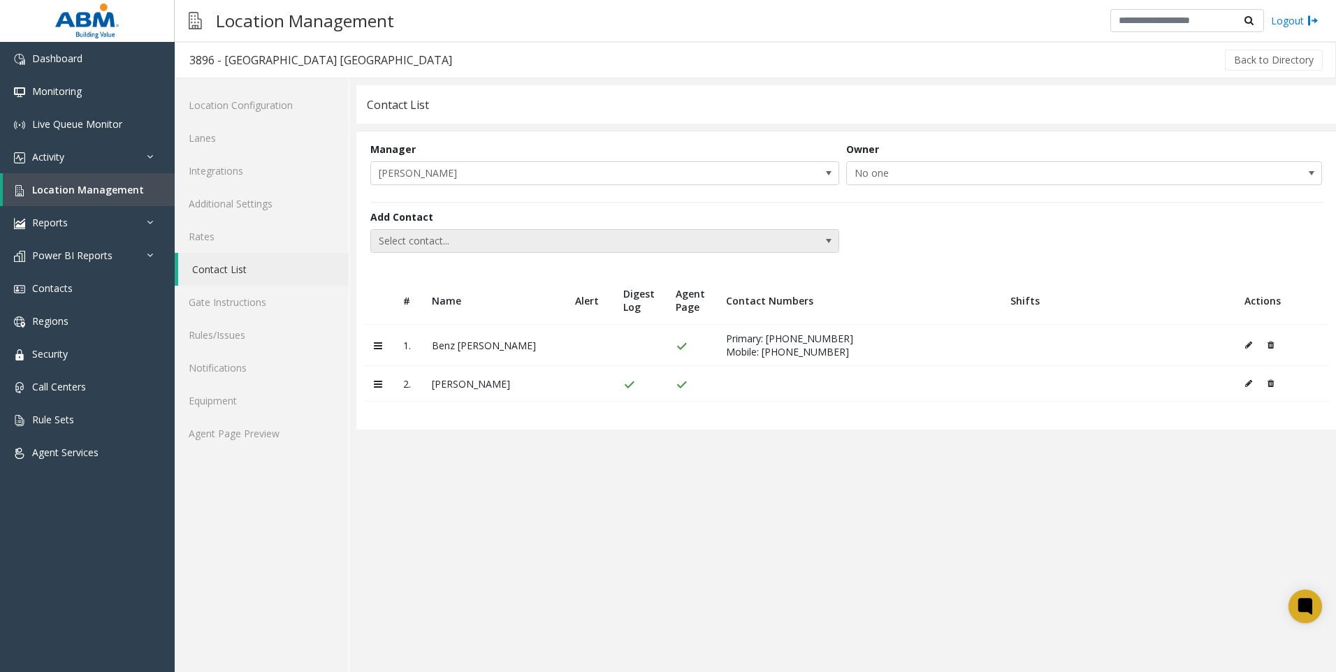
click at [423, 236] on span "Select contact..." at bounding box center [558, 241] width 374 height 22
drag, startPoint x: 1064, startPoint y: 560, endPoint x: 1320, endPoint y: 367, distance: 321.2
click at [1075, 550] on app-contact-list "**********" at bounding box center [845, 378] width 979 height 587
click at [1269, 384] on icon at bounding box center [1270, 383] width 6 height 8
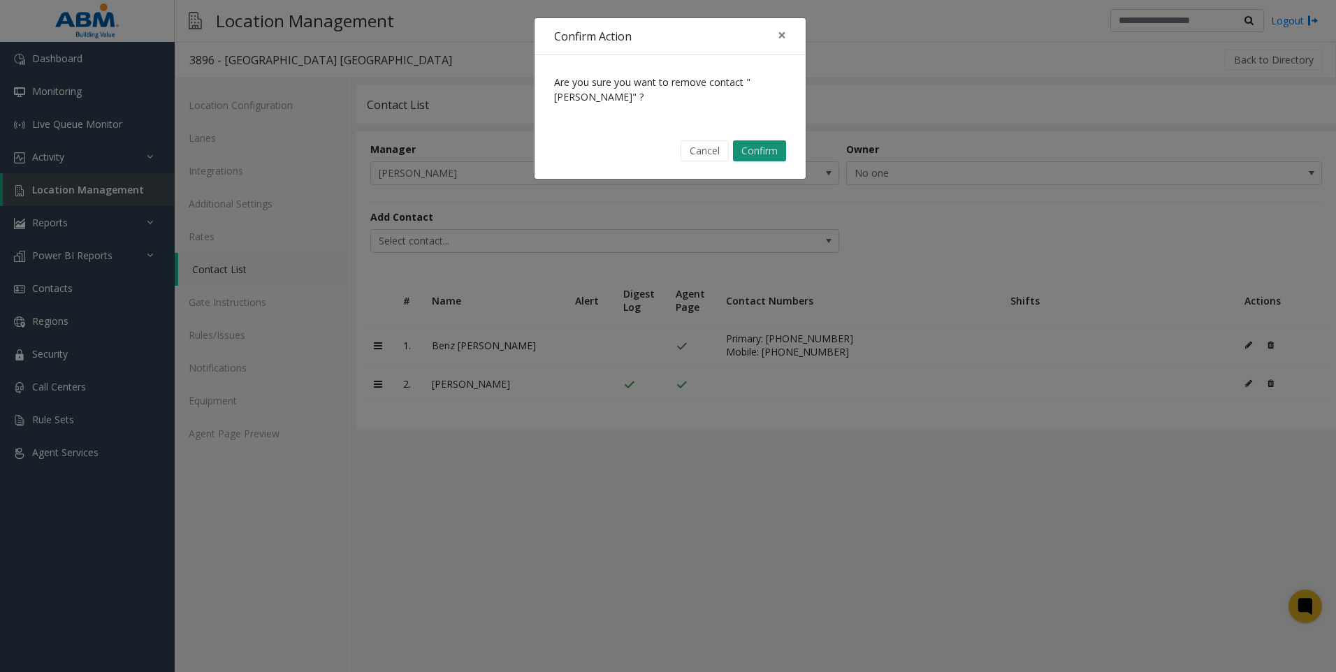
click at [773, 151] on button "Confirm" at bounding box center [759, 150] width 53 height 21
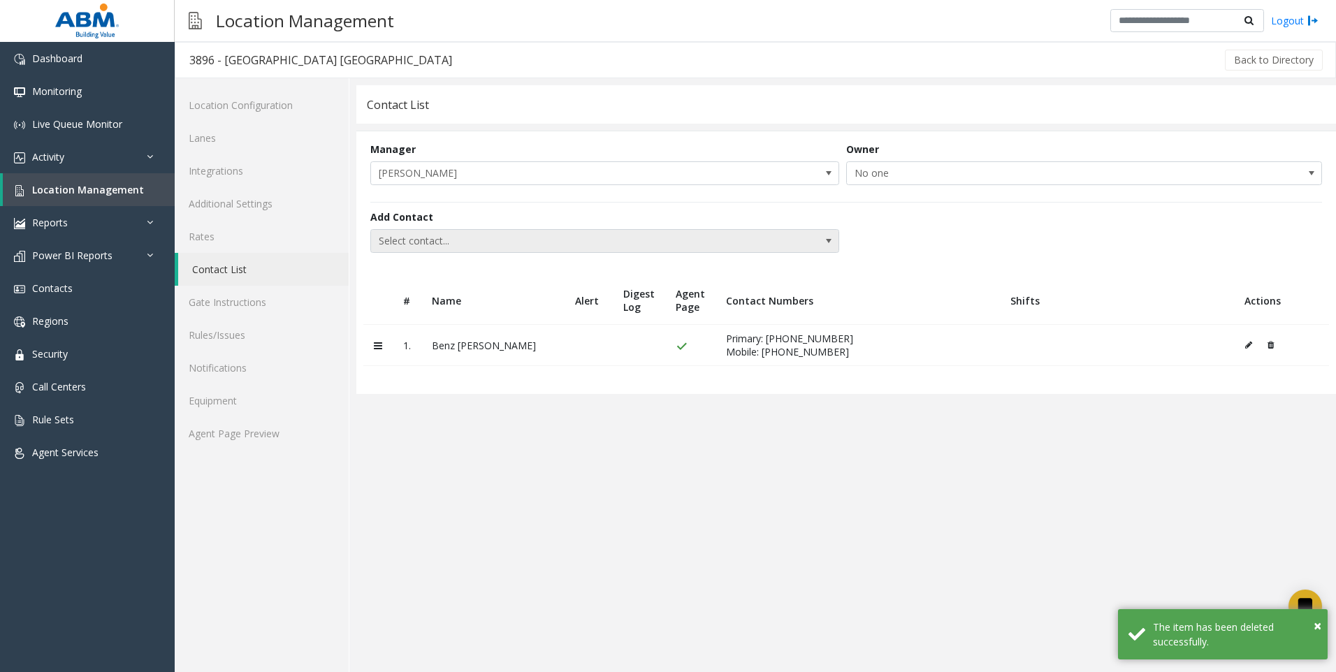
click at [402, 235] on span "Select contact..." at bounding box center [558, 241] width 374 height 22
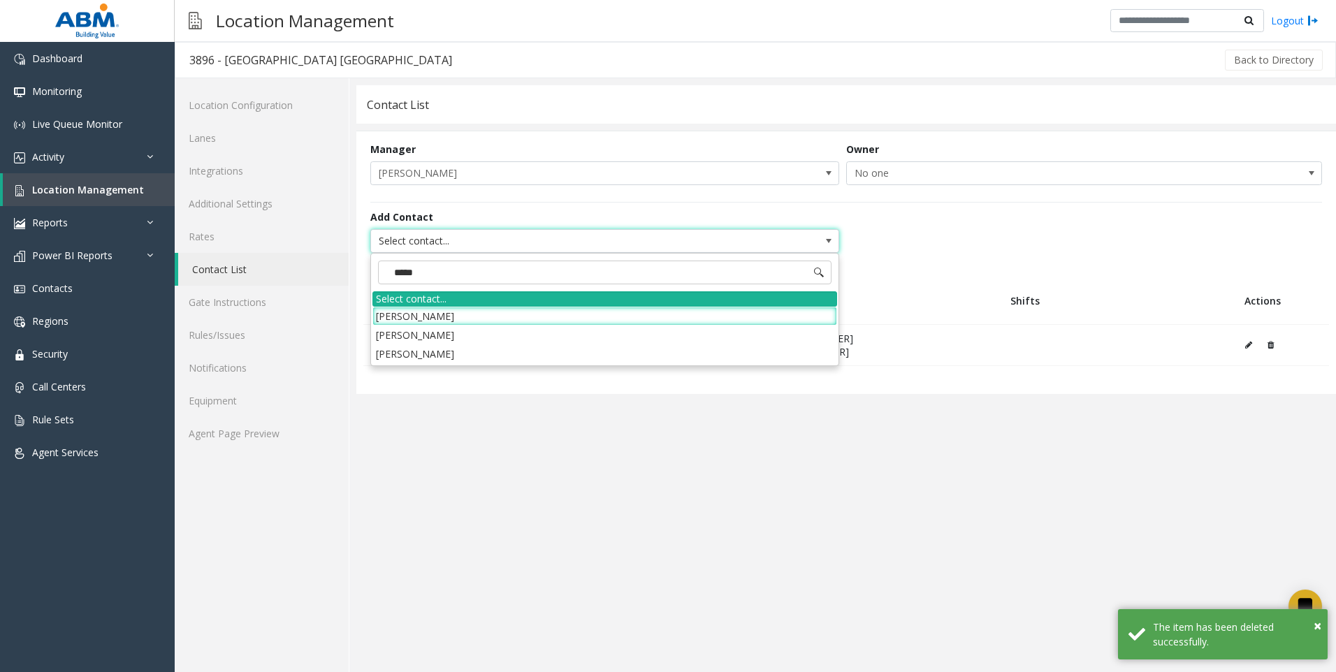
type input "******"
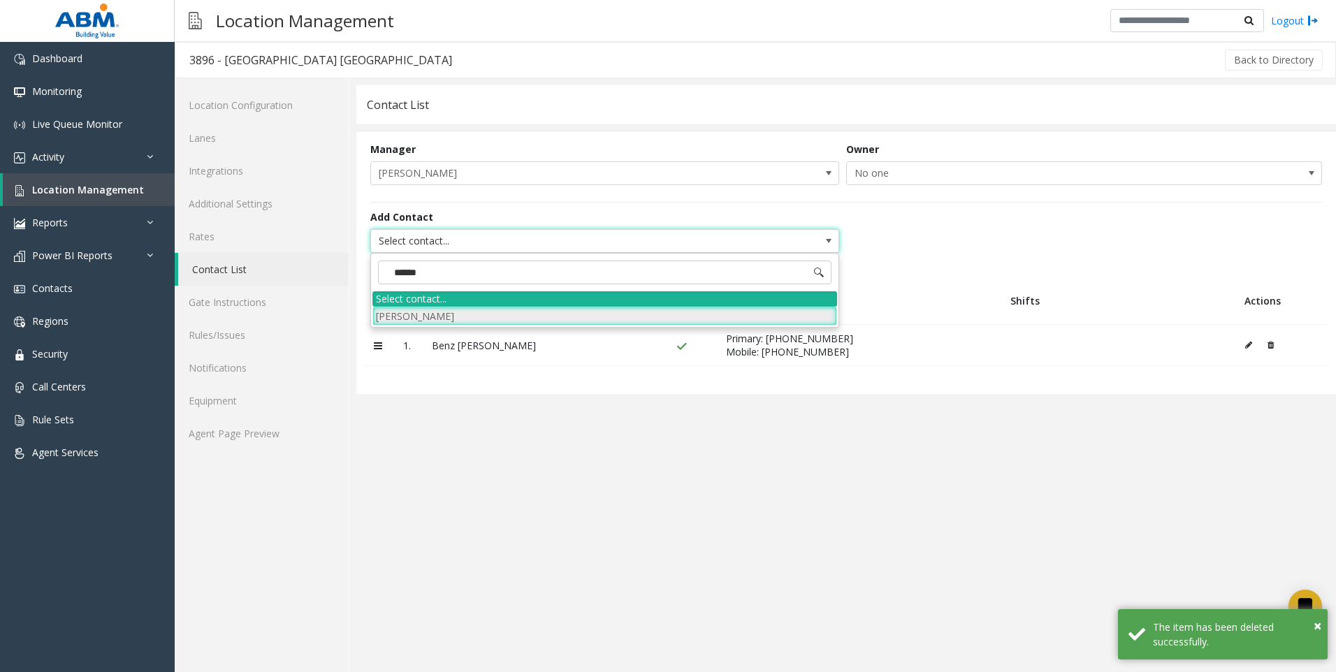
click at [439, 314] on li "[PERSON_NAME]" at bounding box center [604, 316] width 465 height 19
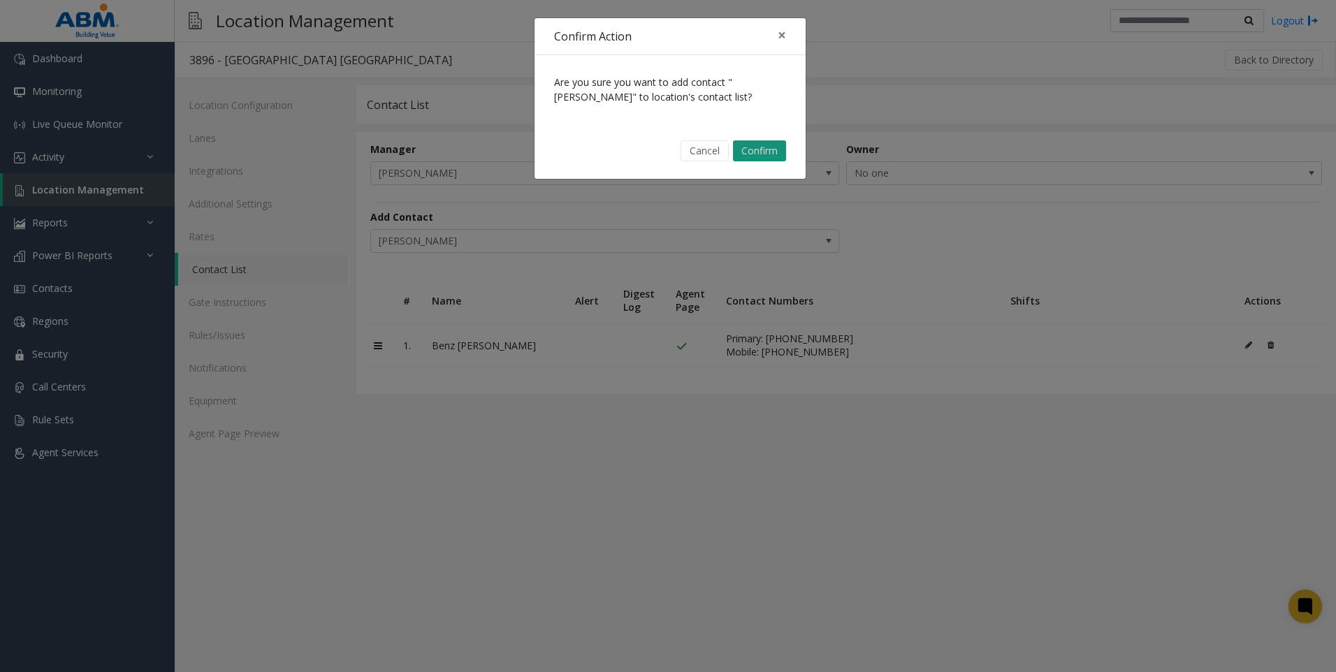
click at [752, 152] on button "Confirm" at bounding box center [759, 150] width 53 height 21
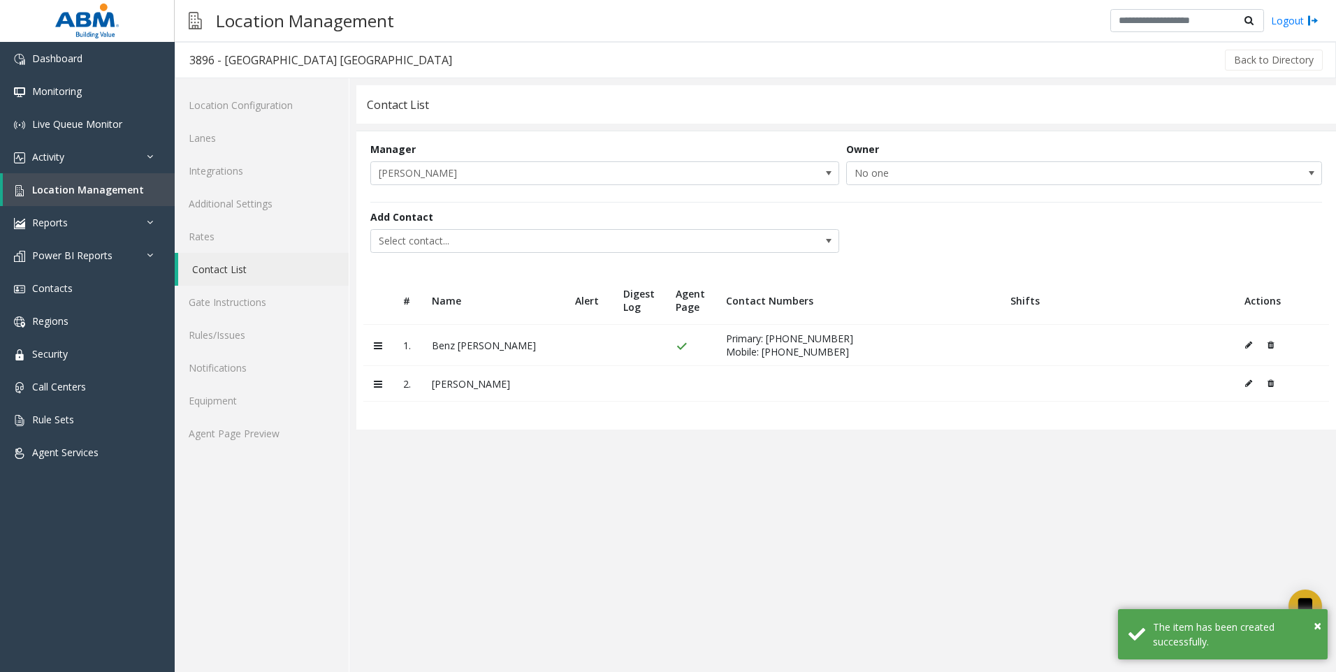
click at [543, 558] on app-contact-list "**********" at bounding box center [845, 378] width 979 height 587
drag, startPoint x: 48, startPoint y: 287, endPoint x: 94, endPoint y: 298, distance: 46.6
click at [48, 287] on span "Contacts" at bounding box center [52, 288] width 41 height 13
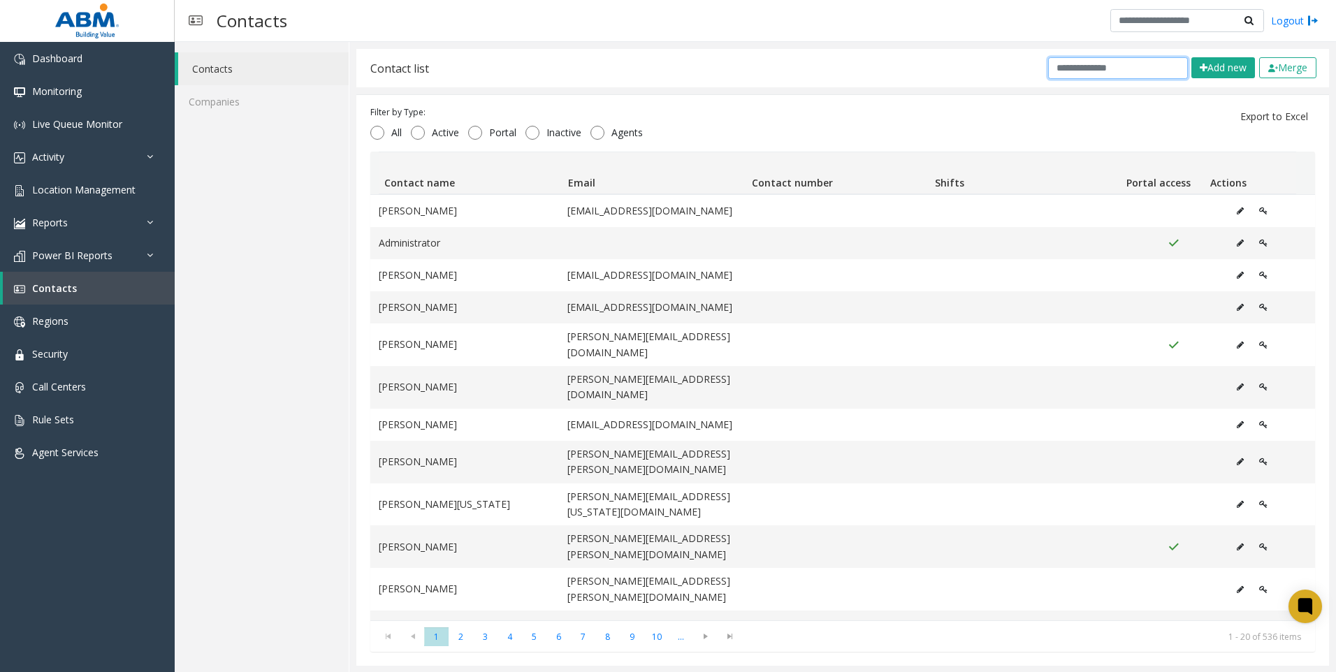
click at [1114, 63] on input "text" at bounding box center [1118, 68] width 140 height 22
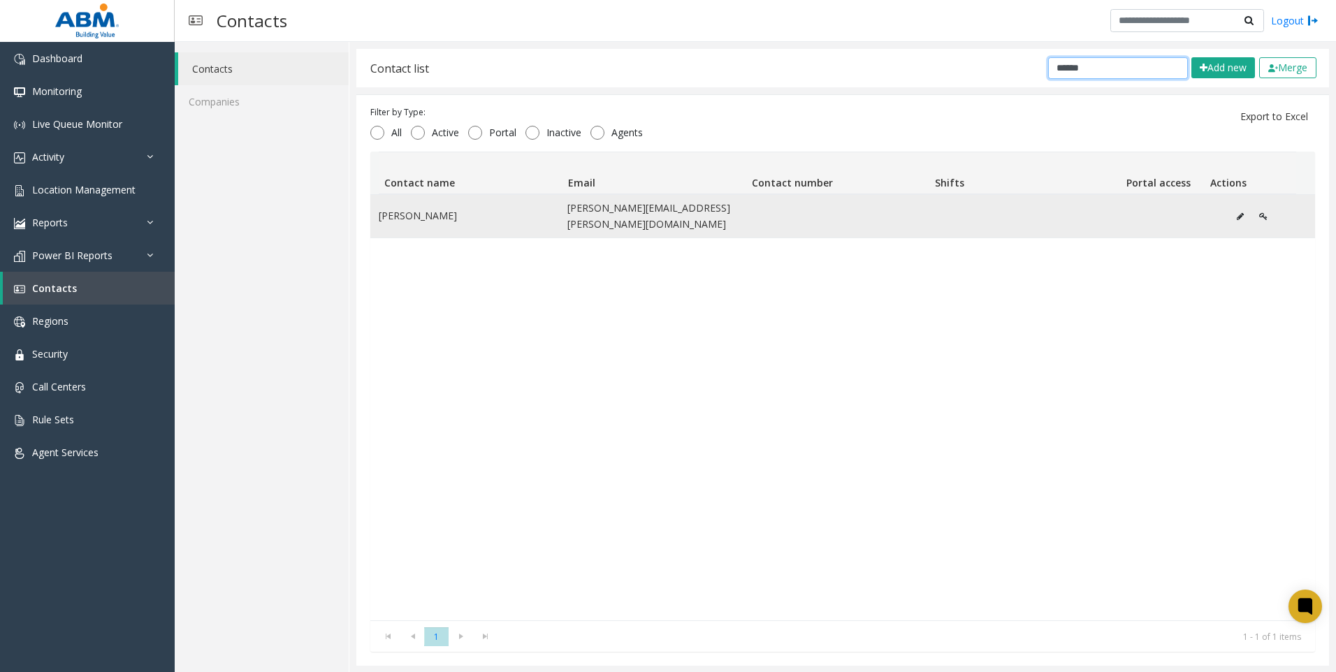
type input "******"
click at [1237, 212] on icon "Data table" at bounding box center [1240, 216] width 7 height 8
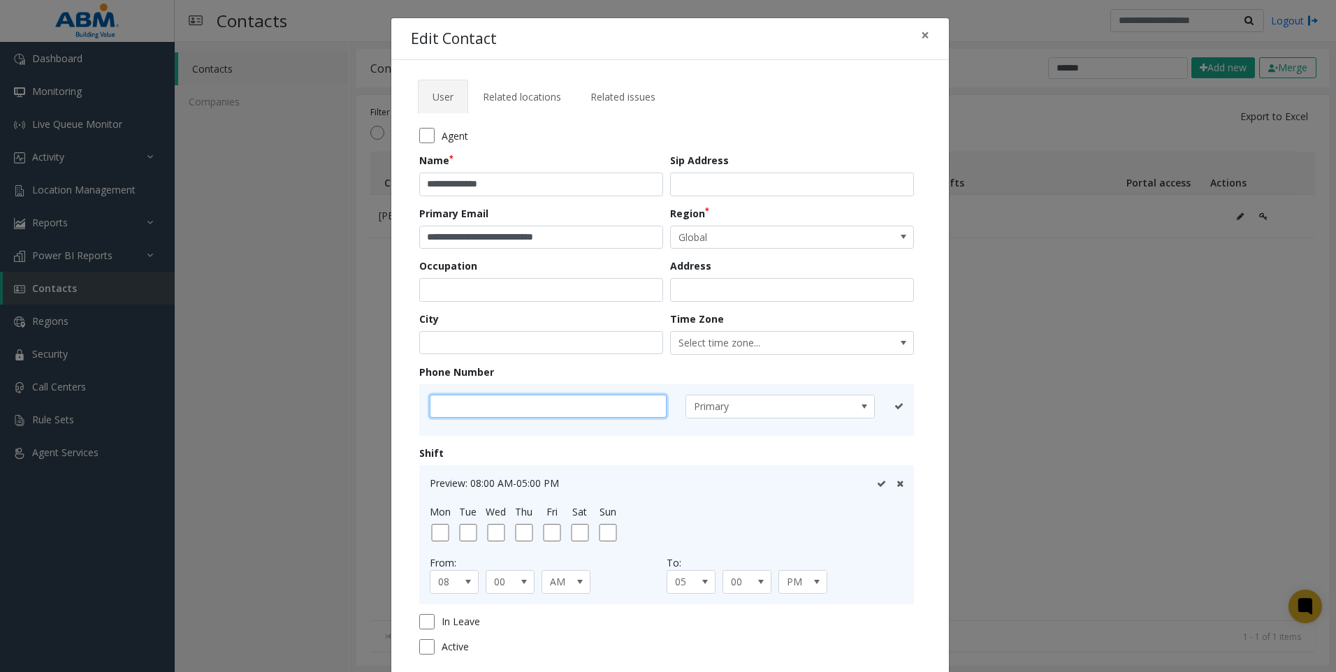
click at [458, 410] on input "text" at bounding box center [548, 407] width 237 height 24
paste input "**********"
click at [469, 408] on input "**********" at bounding box center [548, 407] width 237 height 24
drag, startPoint x: 451, startPoint y: 407, endPoint x: 460, endPoint y: 418, distance: 14.0
click at [453, 410] on input "**********" at bounding box center [548, 407] width 237 height 24
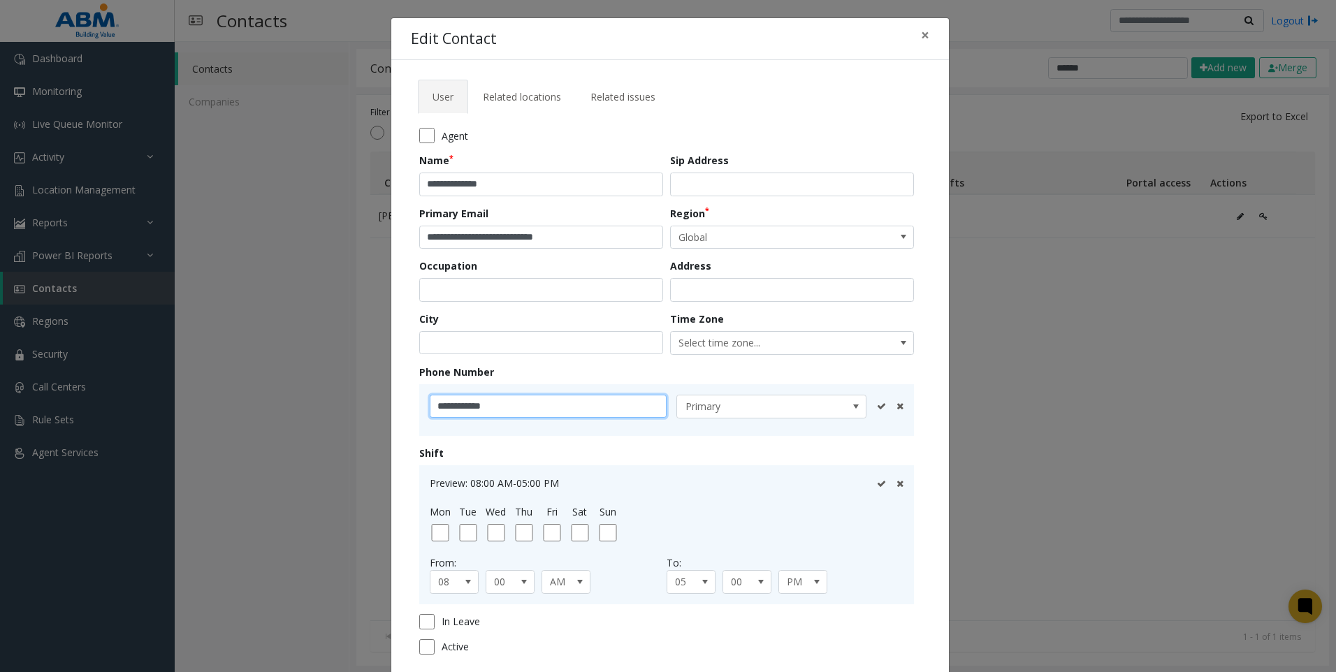
type input "**********"
click at [877, 410] on icon at bounding box center [881, 406] width 9 height 9
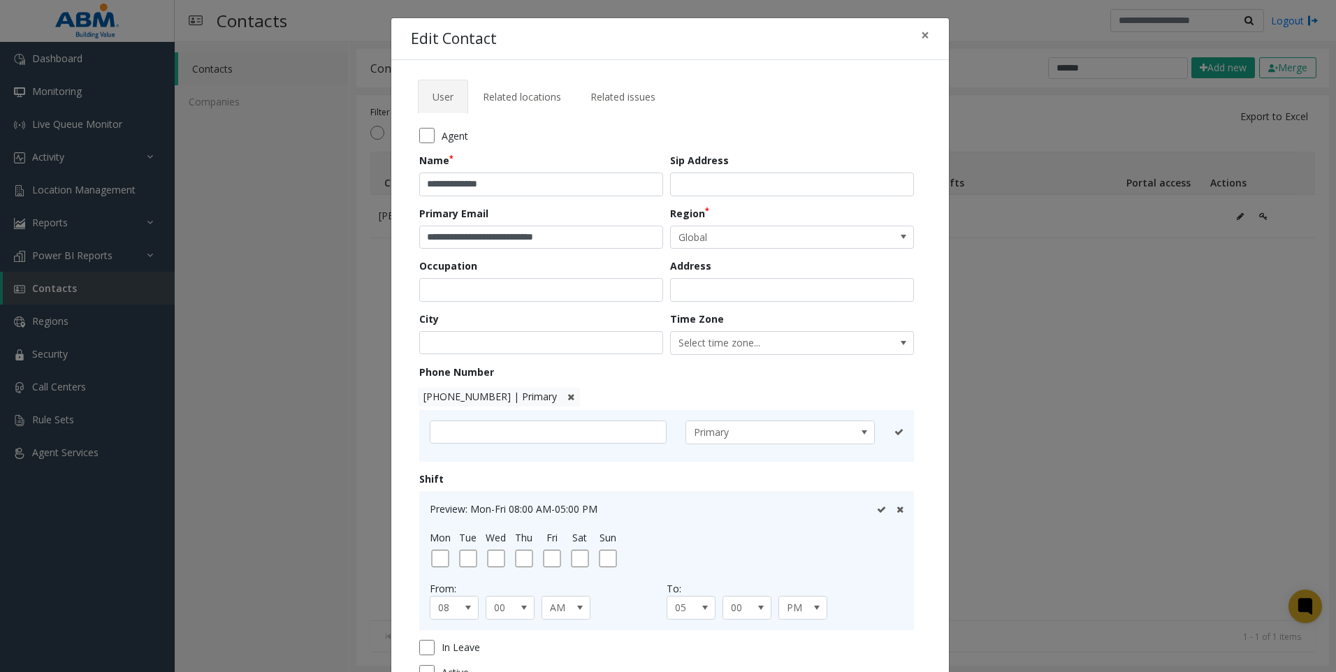
click at [886, 511] on div at bounding box center [890, 509] width 27 height 15
click at [877, 509] on icon at bounding box center [881, 509] width 9 height 9
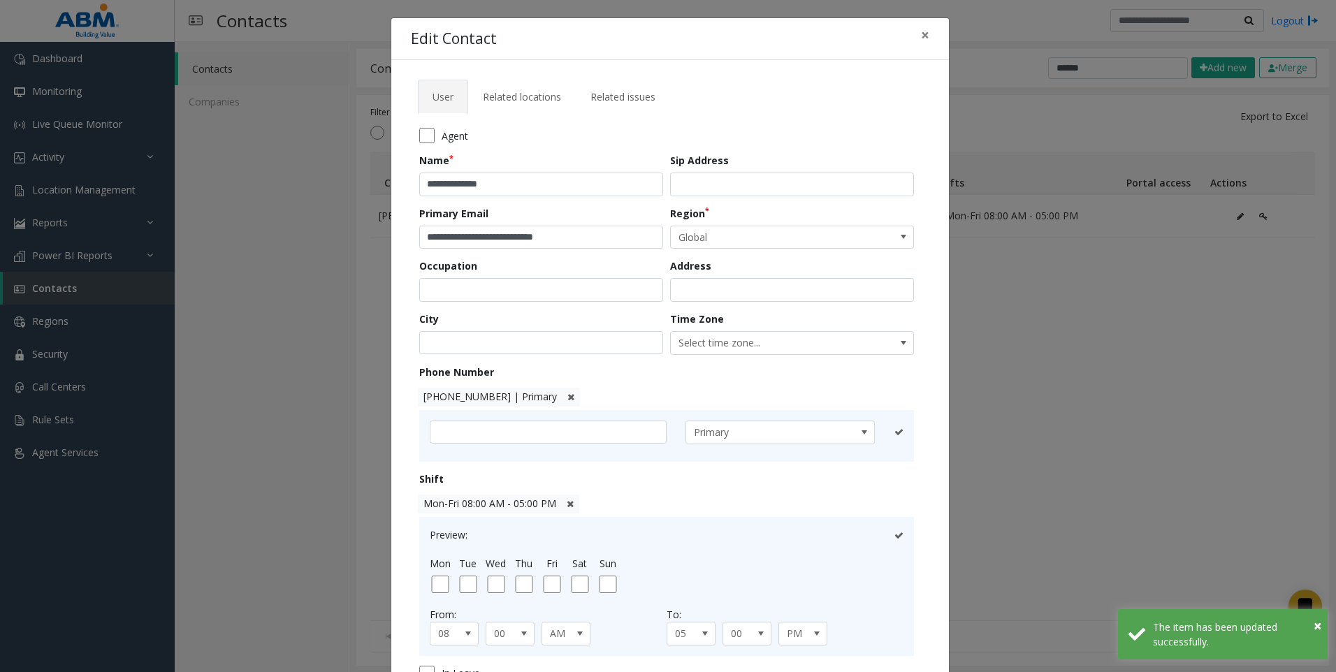
scroll to position [150, 0]
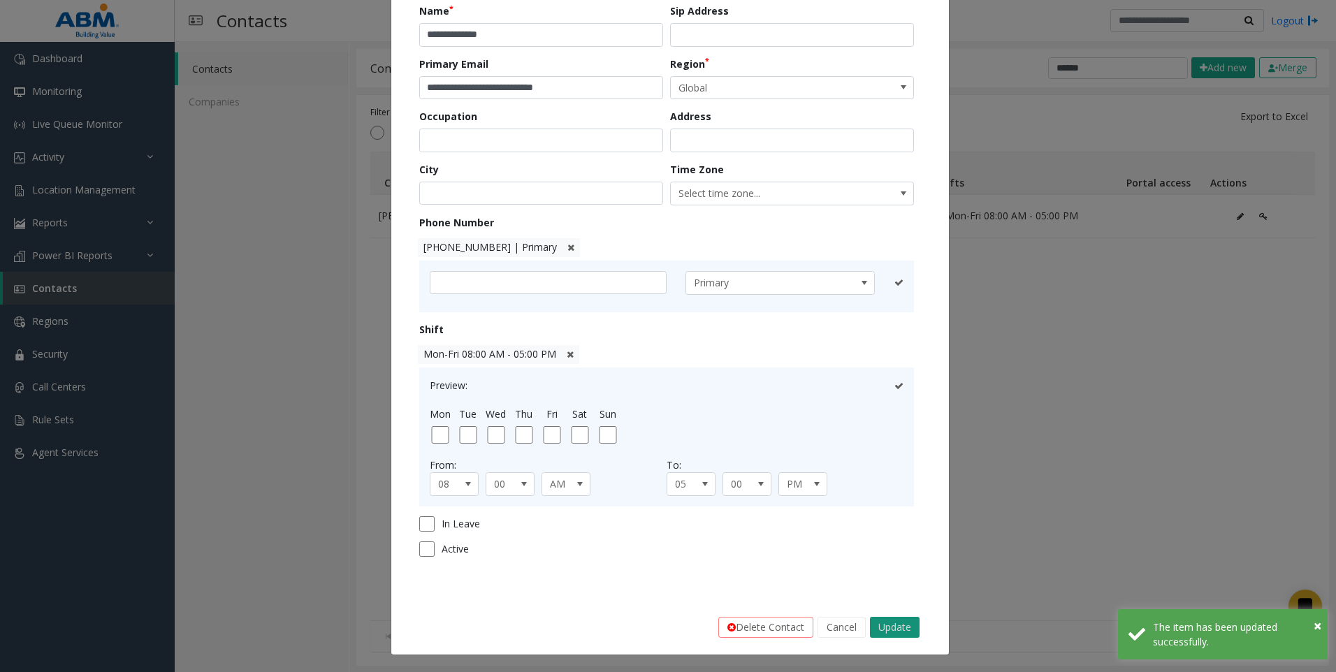
click at [903, 627] on button "Update" at bounding box center [895, 627] width 50 height 21
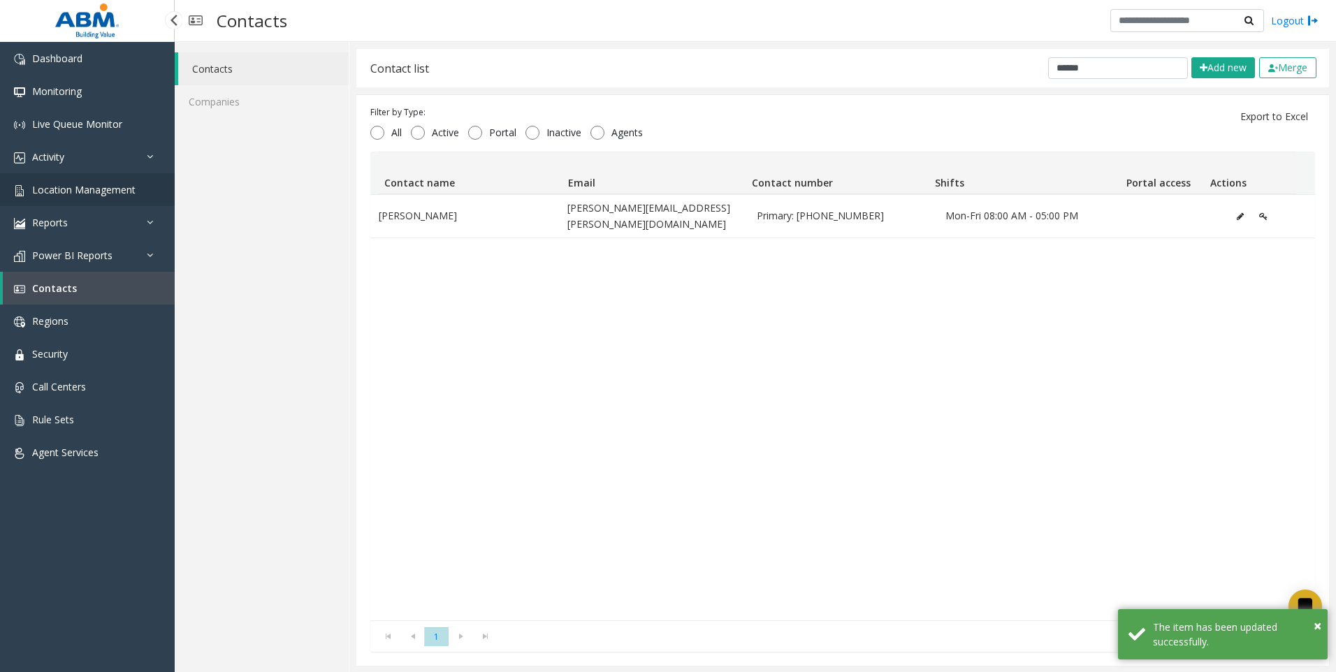
click at [72, 191] on span "Location Management" at bounding box center [83, 189] width 103 height 13
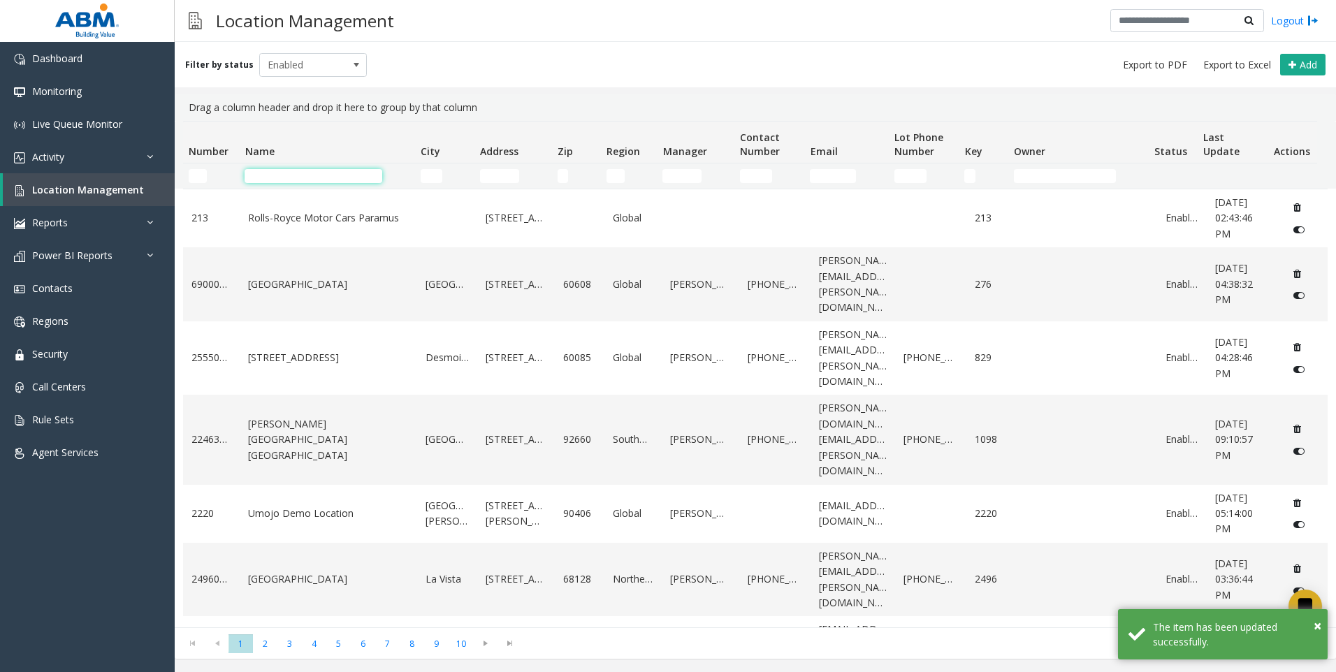
click at [266, 172] on input "Name Filter" at bounding box center [314, 176] width 138 height 14
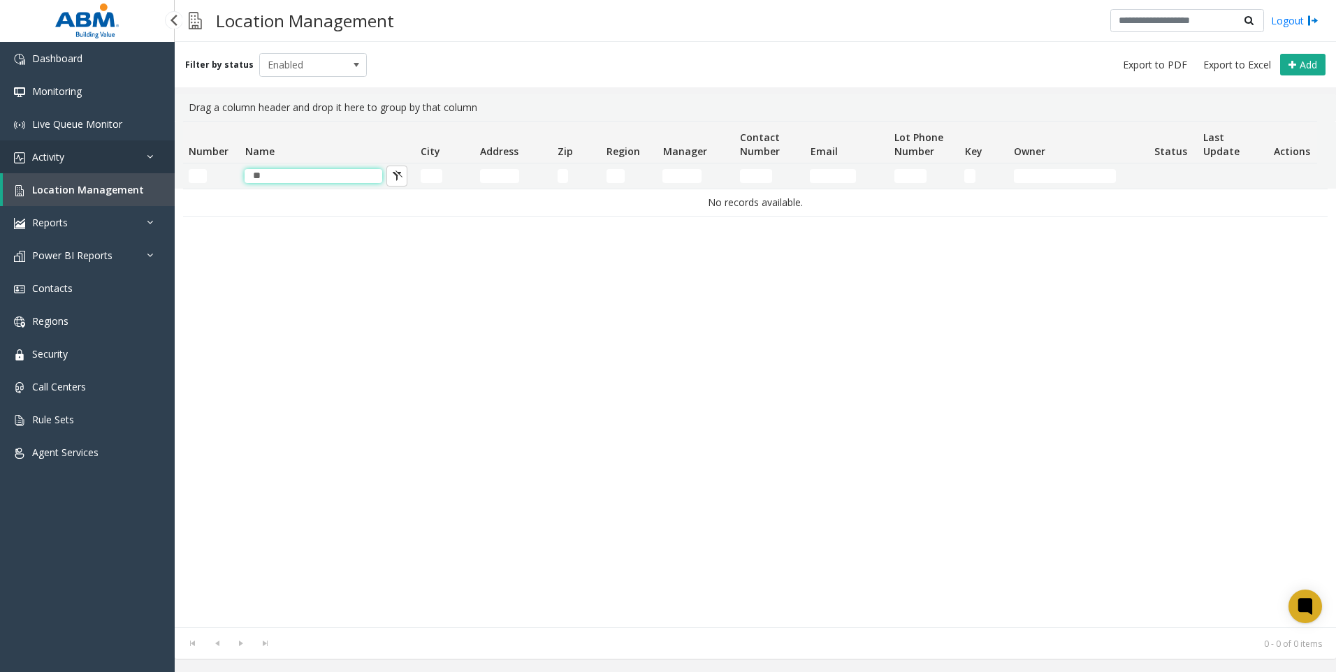
type input "*"
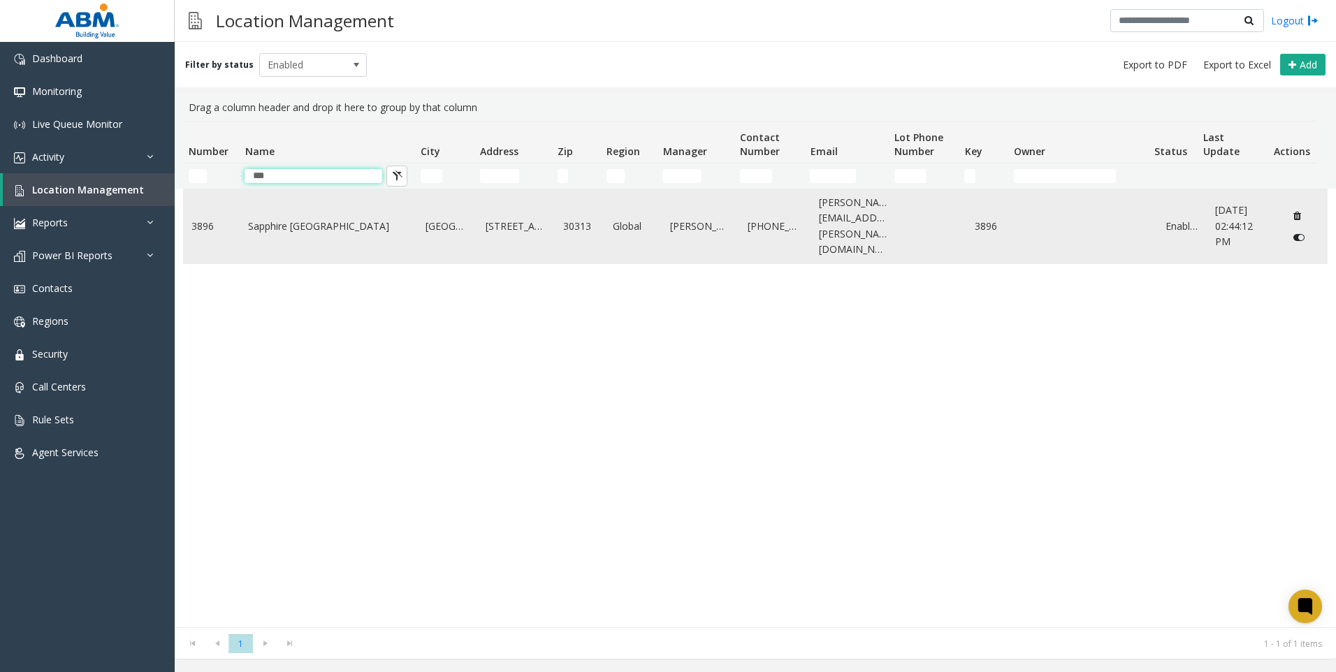
type input "***"
click at [279, 229] on link "Sapphire [GEOGRAPHIC_DATA]" at bounding box center [328, 226] width 161 height 15
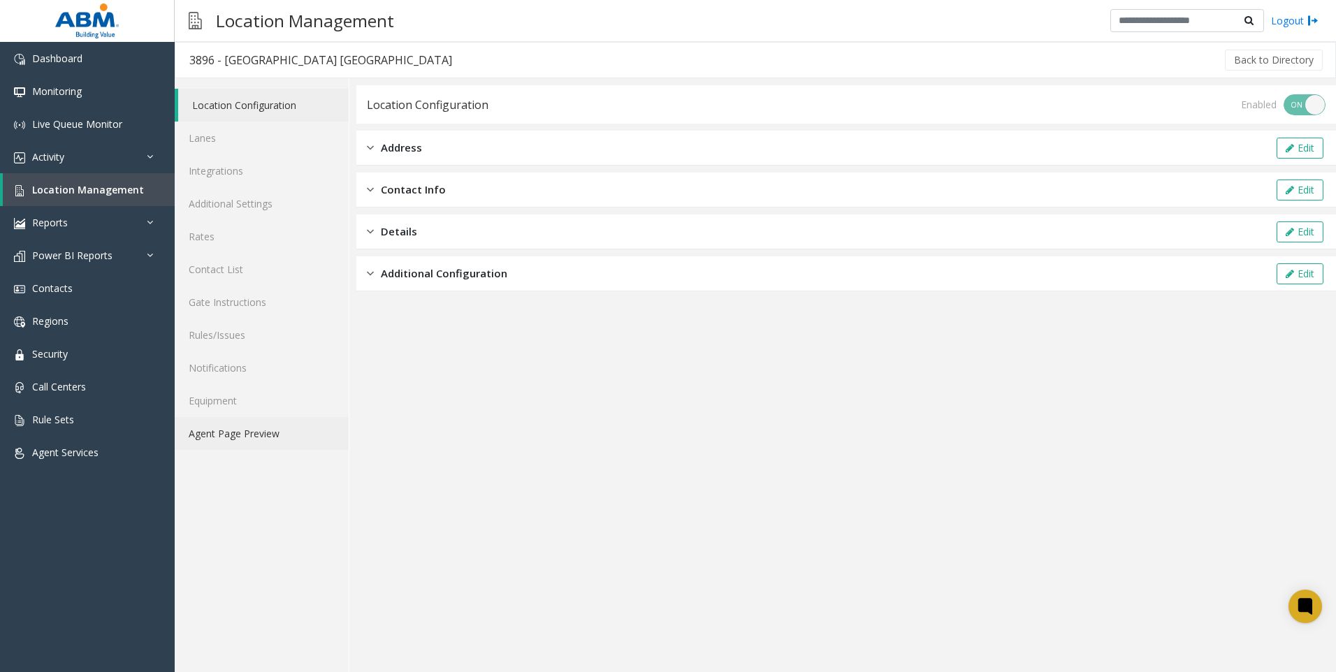
click at [242, 433] on link "Agent Page Preview" at bounding box center [262, 433] width 174 height 33
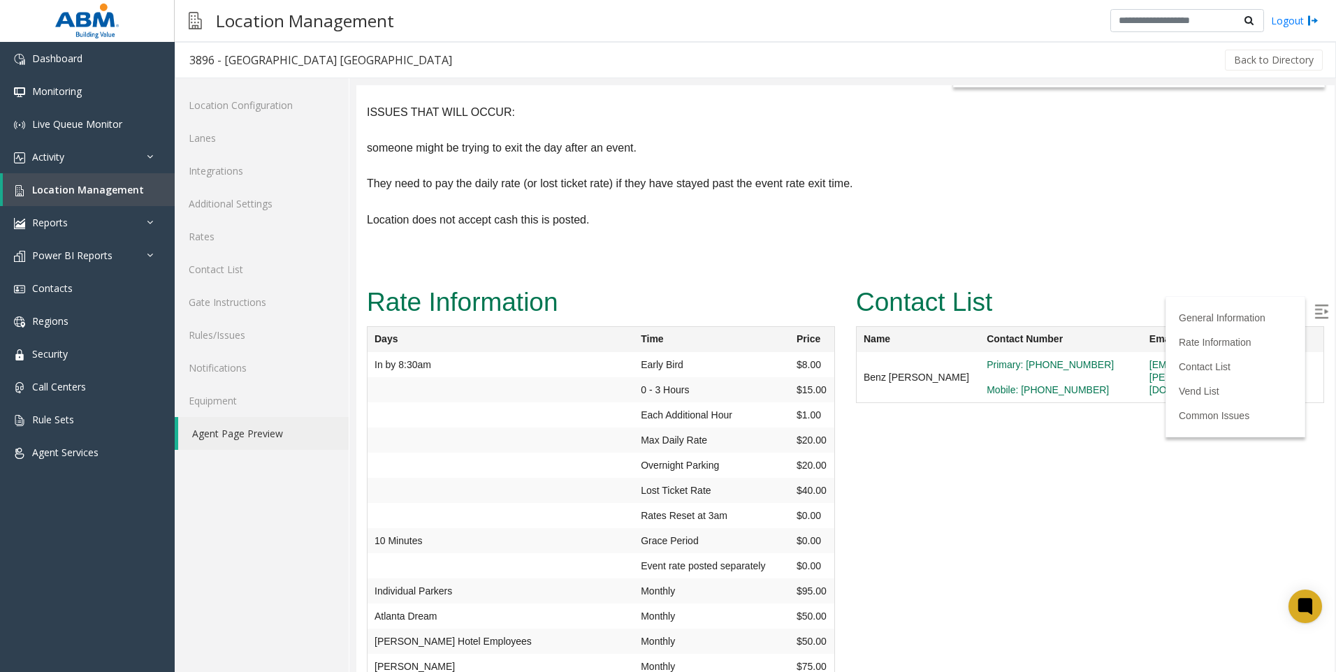
scroll to position [349, 0]
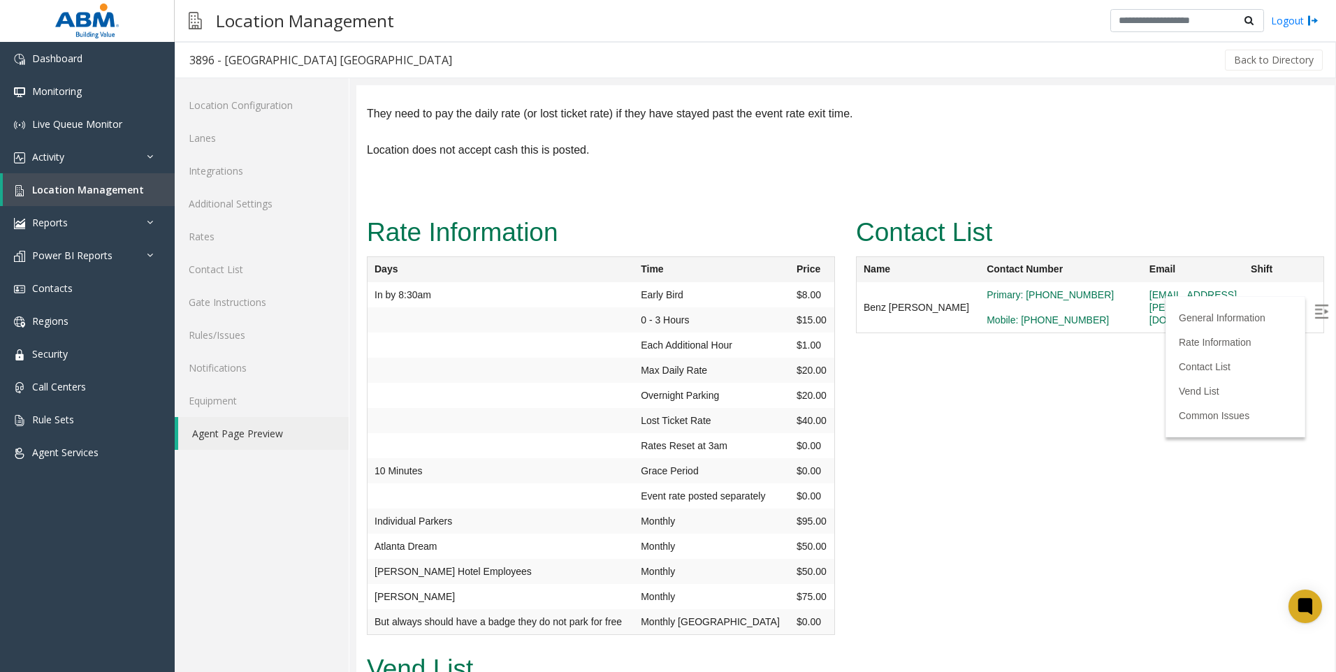
click at [217, 435] on link "Agent Page Preview" at bounding box center [263, 433] width 170 height 33
click at [230, 270] on link "Contact List" at bounding box center [262, 269] width 174 height 33
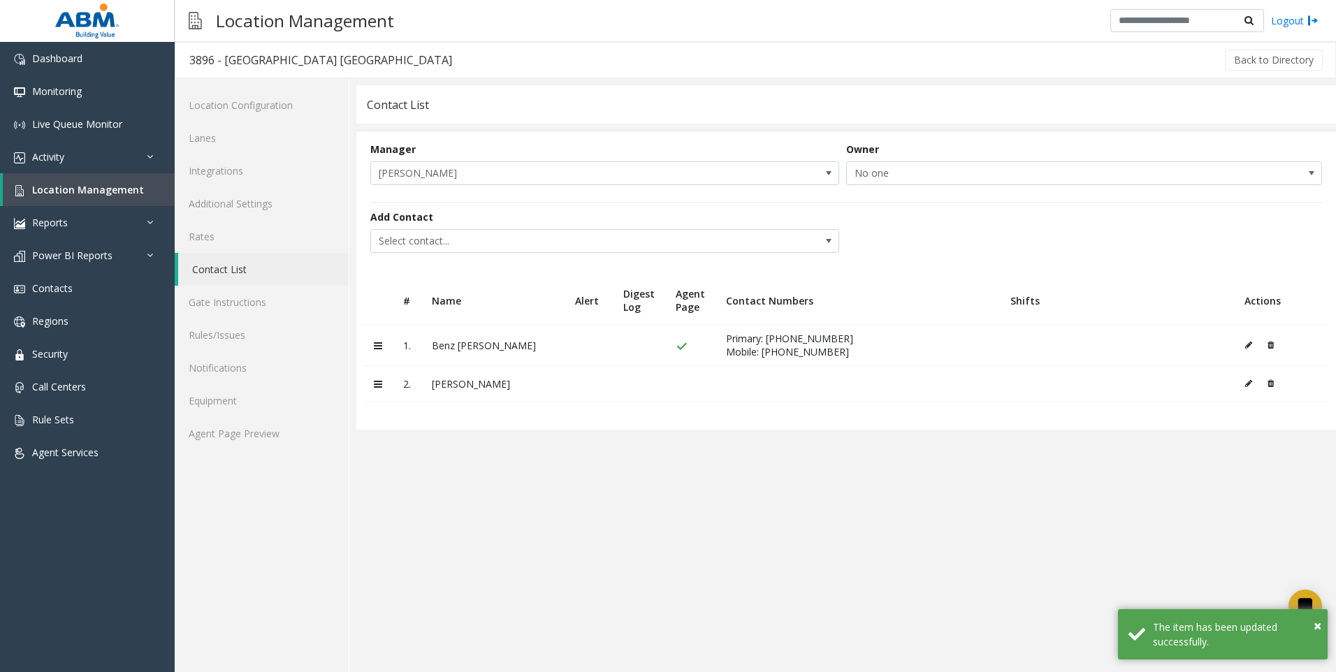
click at [1247, 387] on icon at bounding box center [1248, 383] width 7 height 8
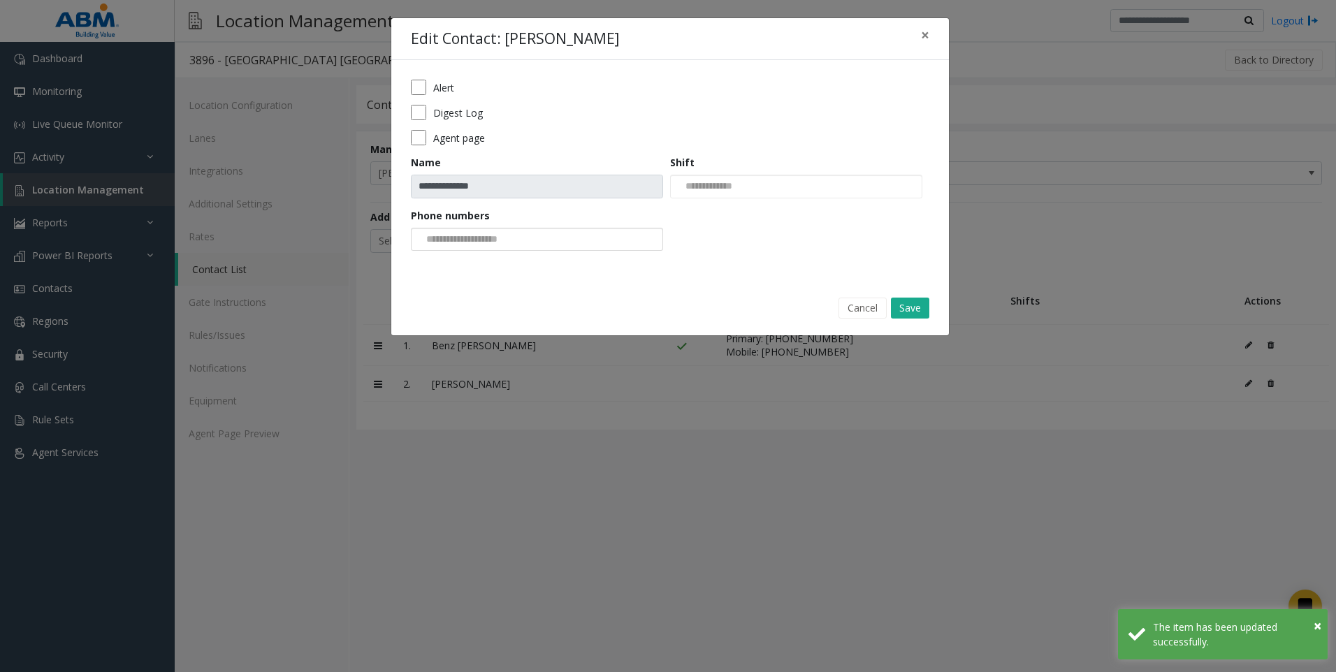
click at [537, 248] on div at bounding box center [537, 240] width 252 height 24
click at [504, 267] on li "571-224-8111" at bounding box center [537, 262] width 248 height 19
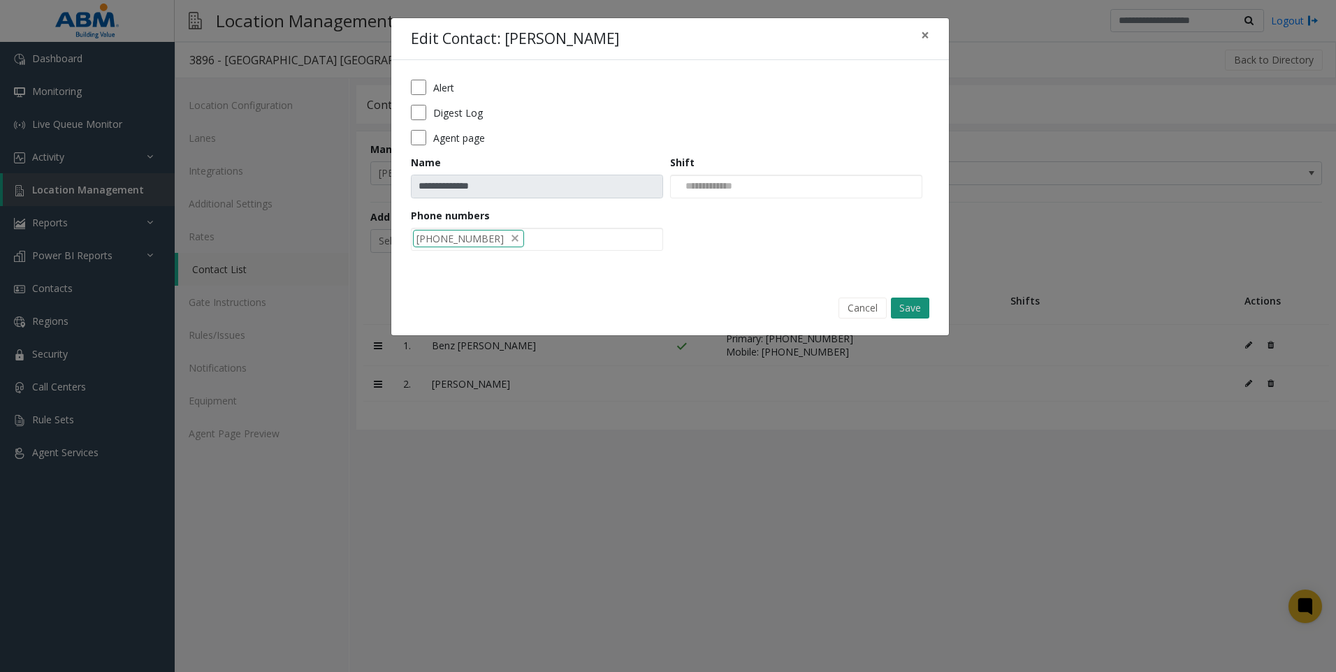
drag, startPoint x: 901, startPoint y: 309, endPoint x: 894, endPoint y: 317, distance: 11.4
click at [901, 309] on button "Save" at bounding box center [910, 308] width 38 height 21
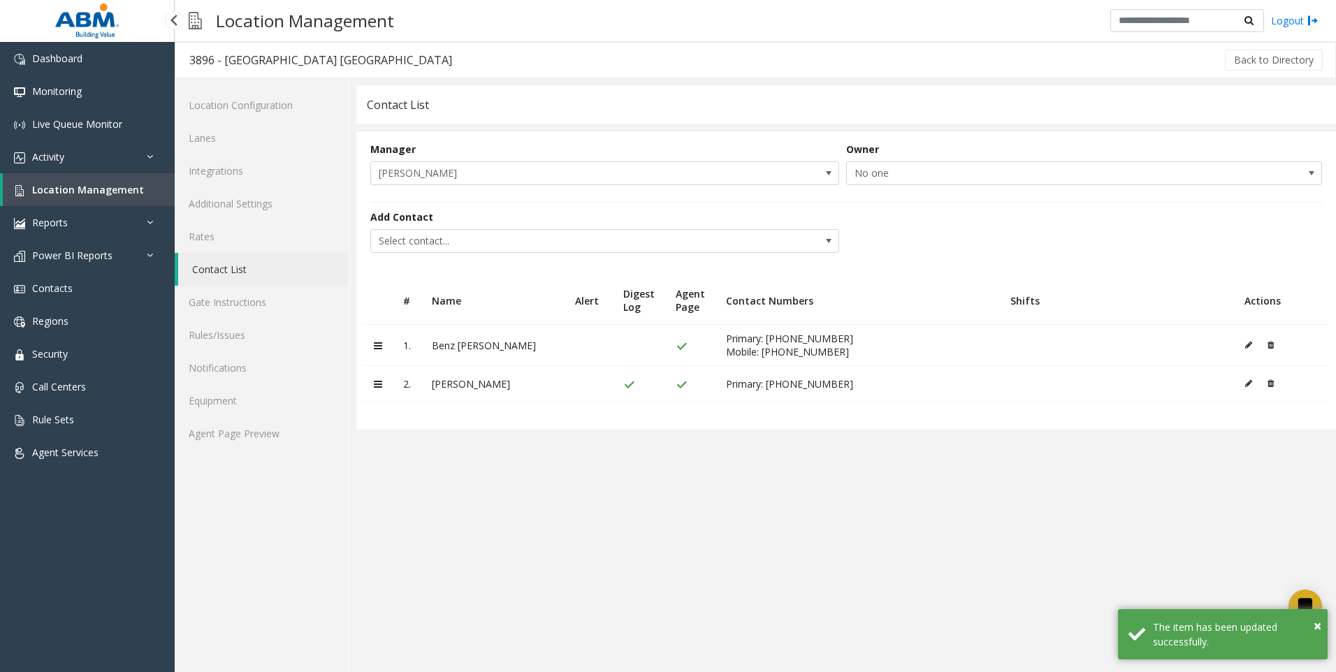
click at [78, 194] on span "Location Management" at bounding box center [88, 189] width 112 height 13
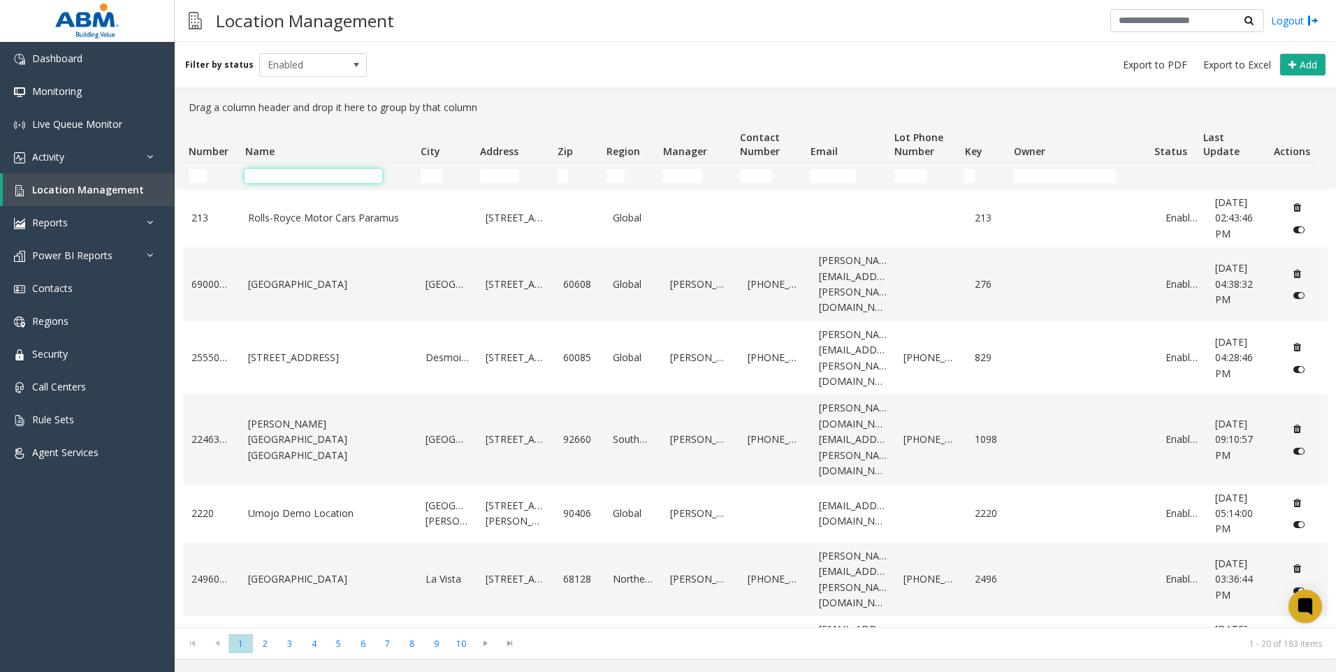
click at [256, 178] on input "Name Filter" at bounding box center [314, 176] width 138 height 14
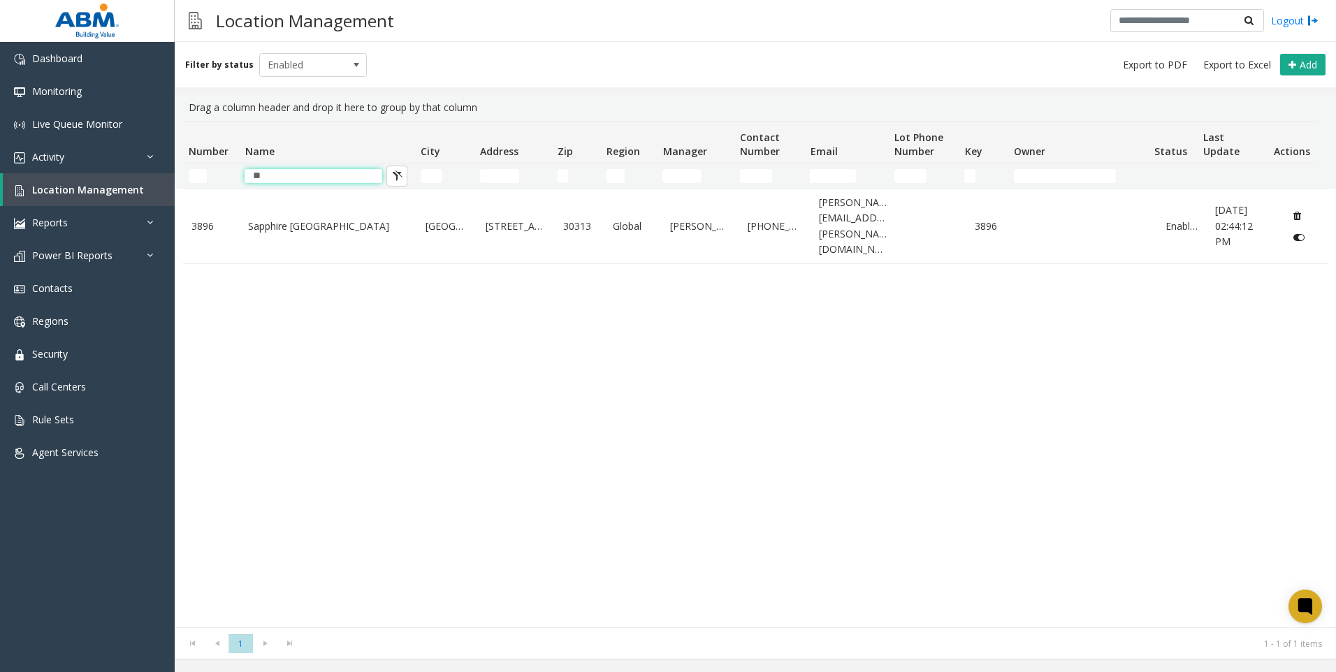
type input "*"
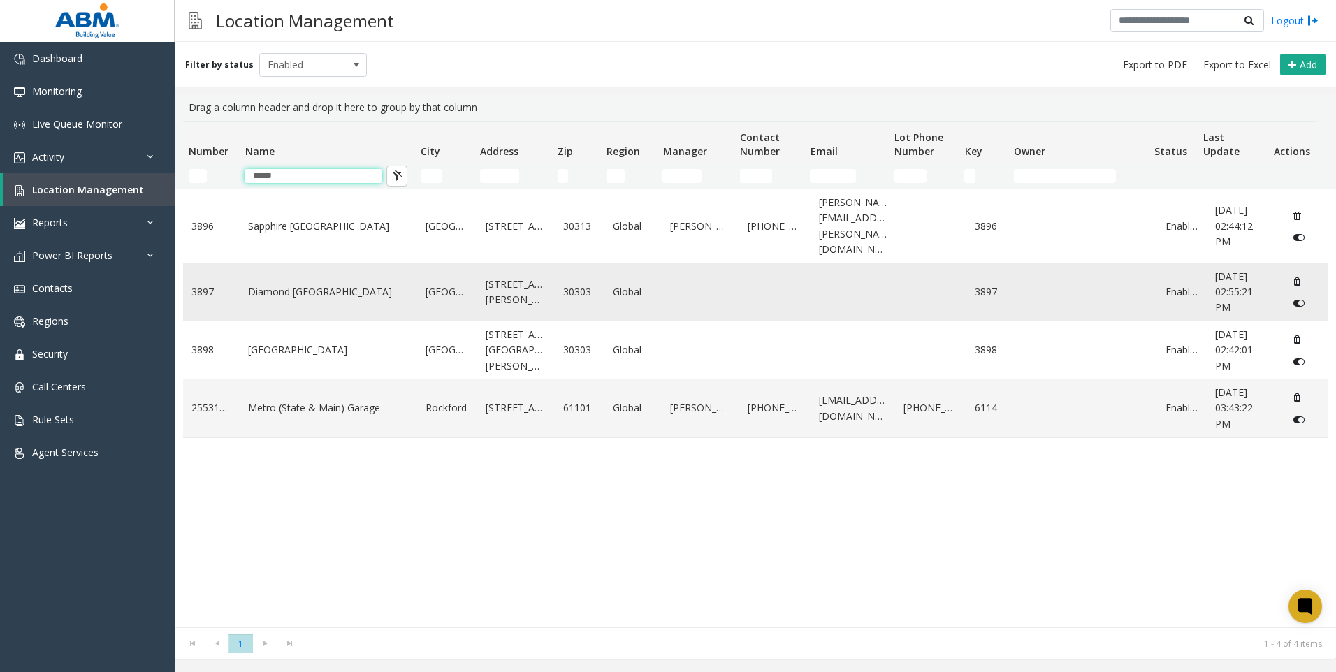
type input "*****"
click at [307, 300] on link "Diamond [GEOGRAPHIC_DATA]" at bounding box center [328, 291] width 161 height 15
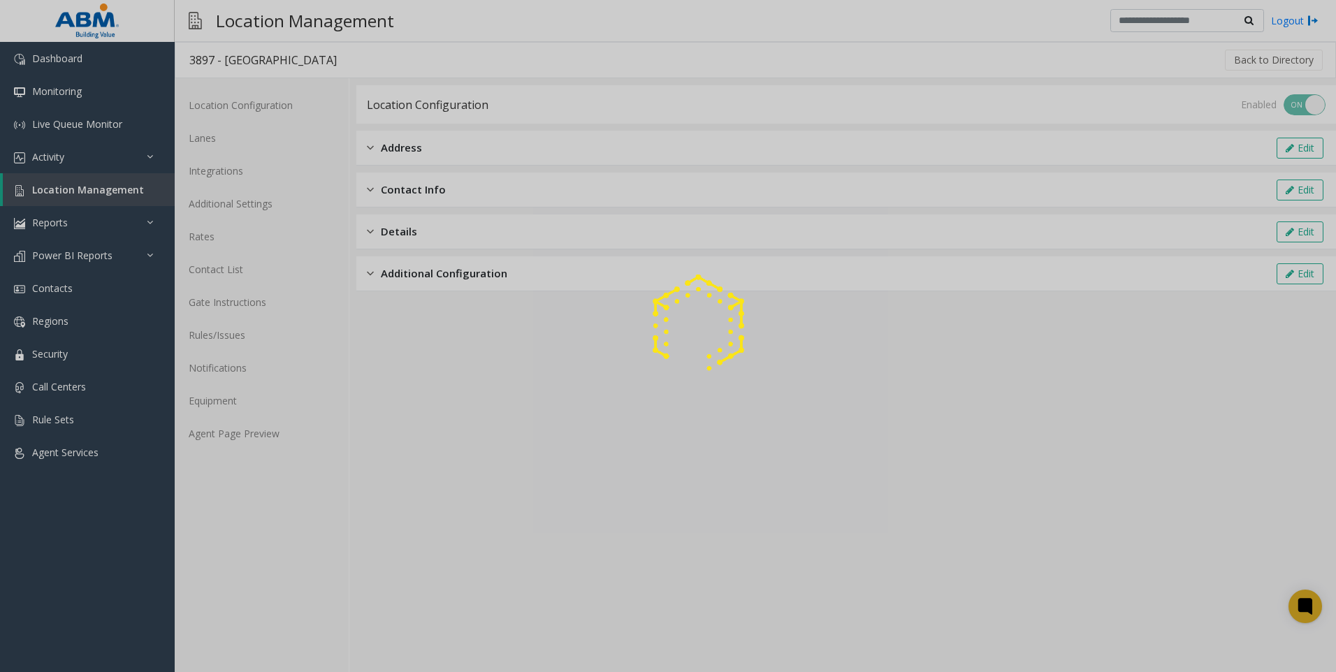
click at [233, 424] on div at bounding box center [668, 336] width 1336 height 672
click at [232, 439] on div at bounding box center [668, 336] width 1336 height 672
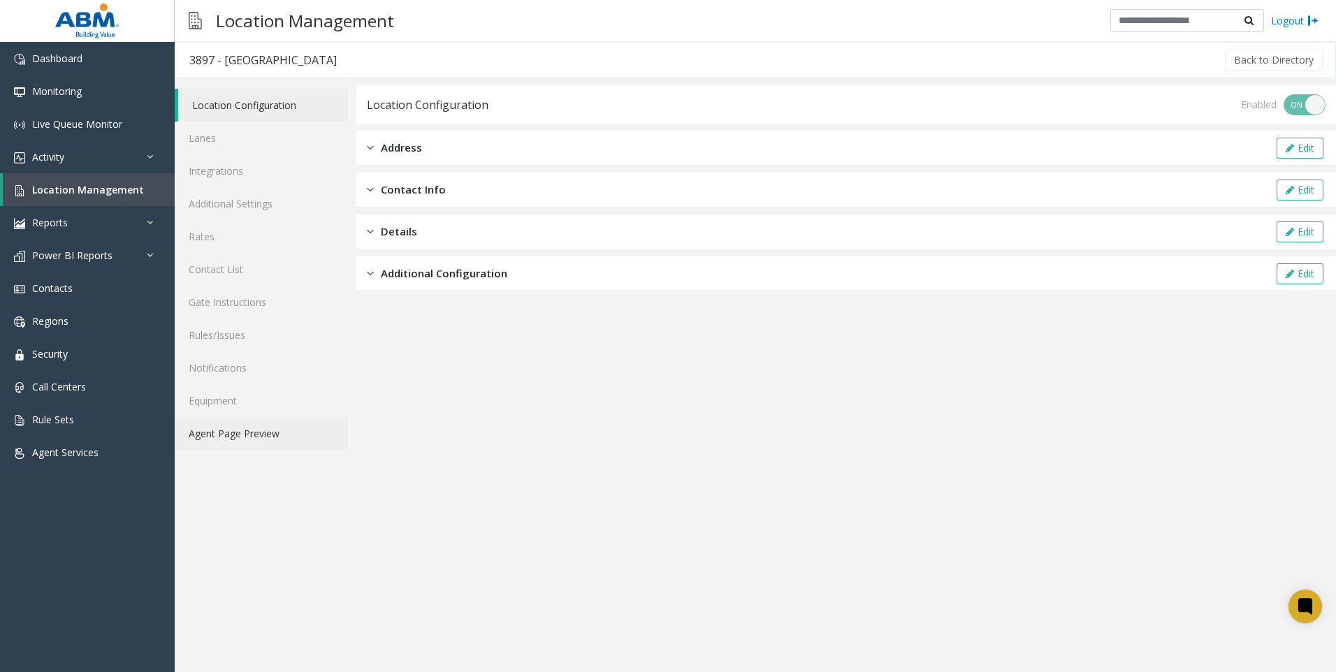
click at [224, 437] on link "Agent Page Preview" at bounding box center [262, 433] width 174 height 33
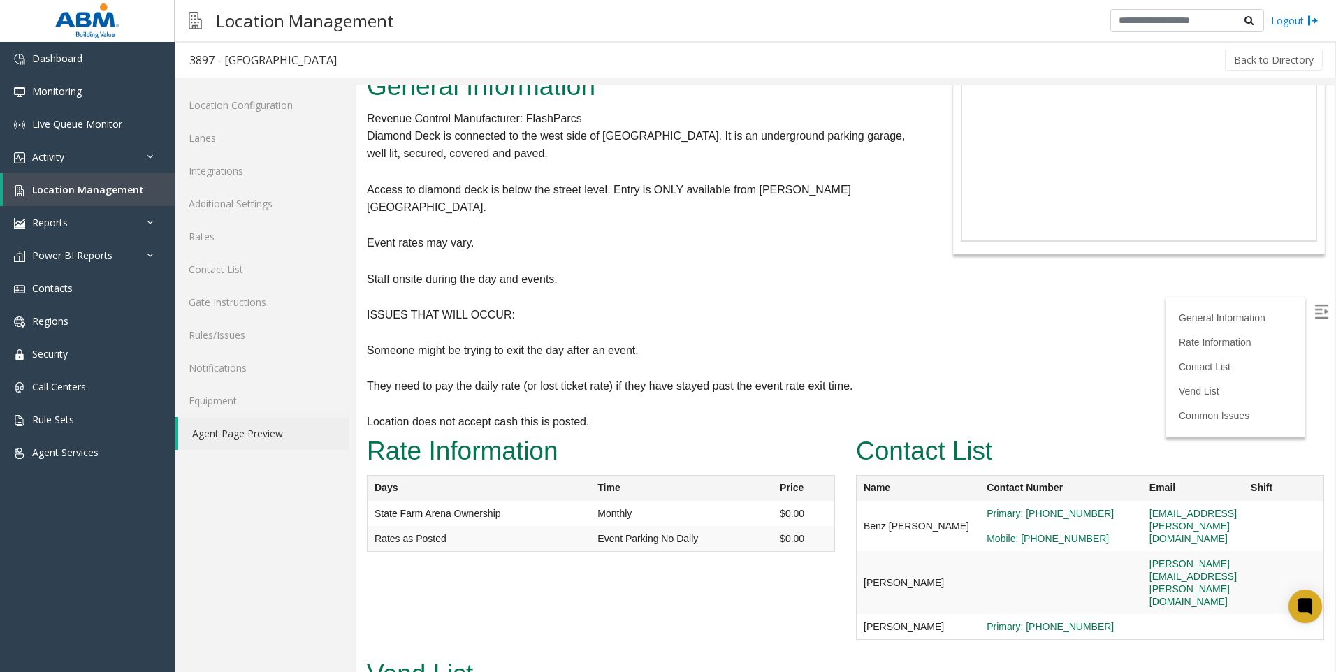
scroll to position [140, 0]
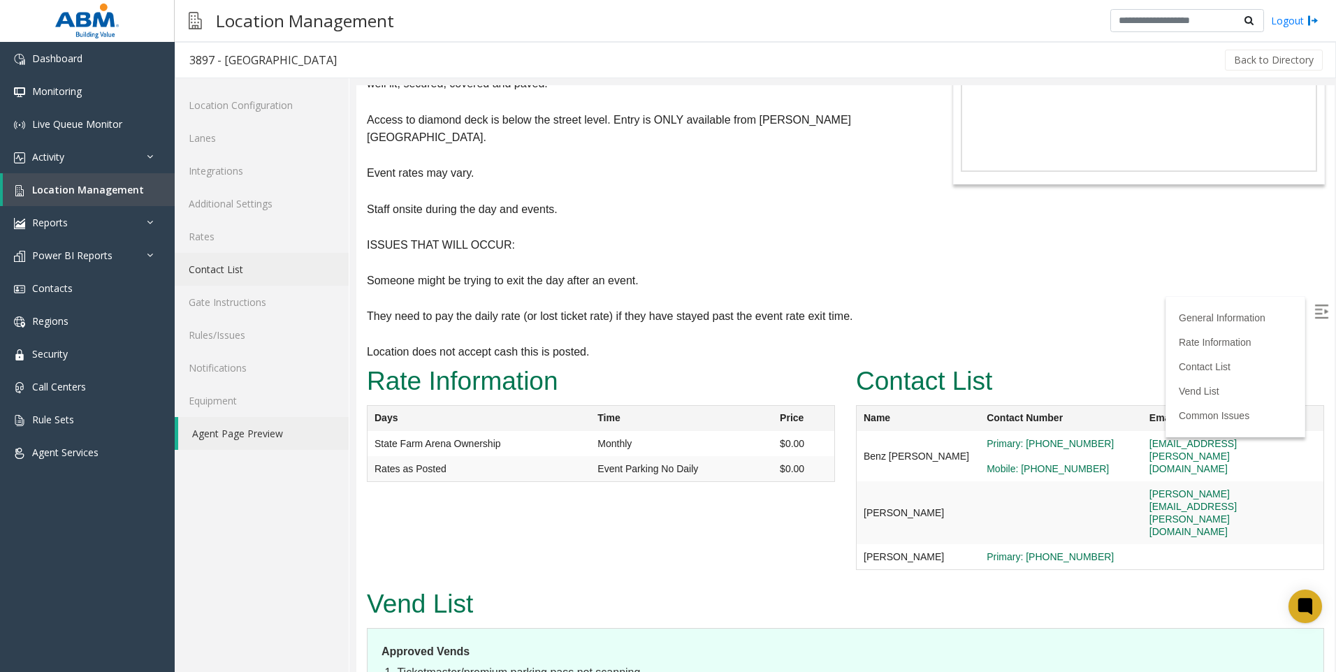
click at [231, 277] on link "Contact List" at bounding box center [262, 269] width 174 height 33
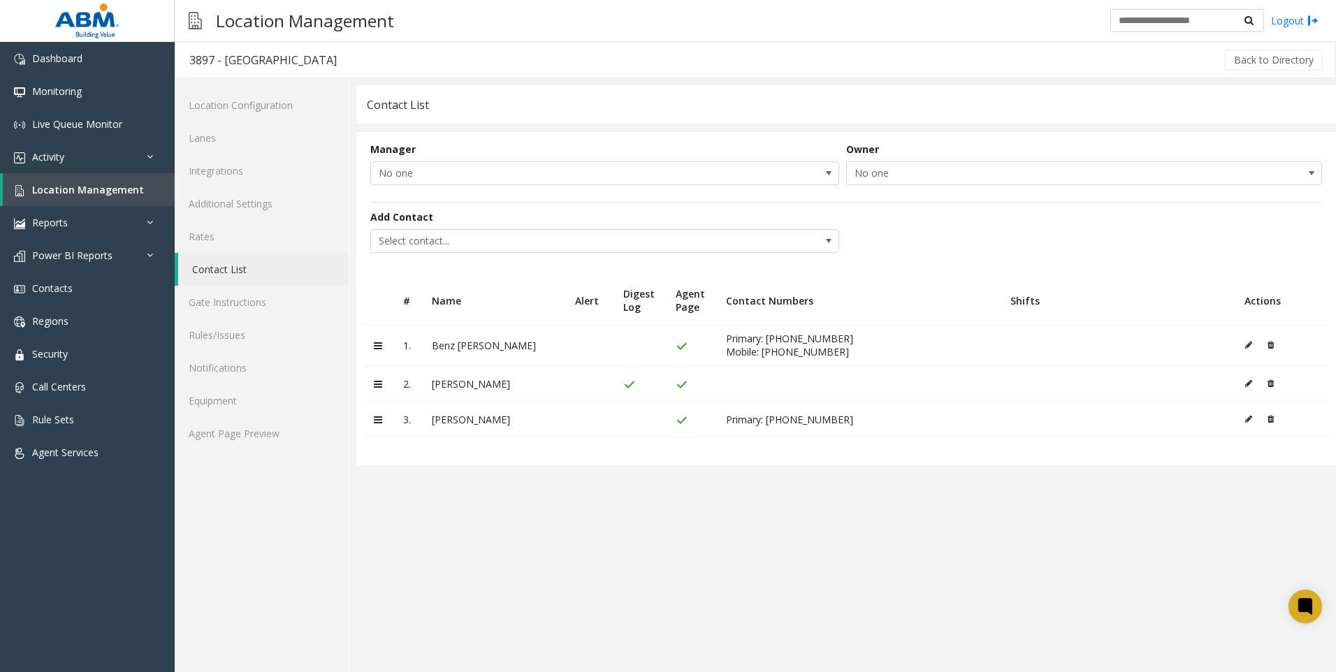
click at [531, 384] on td "[PERSON_NAME]" at bounding box center [492, 384] width 143 height 36
click at [440, 384] on td "[PERSON_NAME]" at bounding box center [492, 384] width 143 height 36
click at [1250, 385] on icon at bounding box center [1248, 383] width 7 height 8
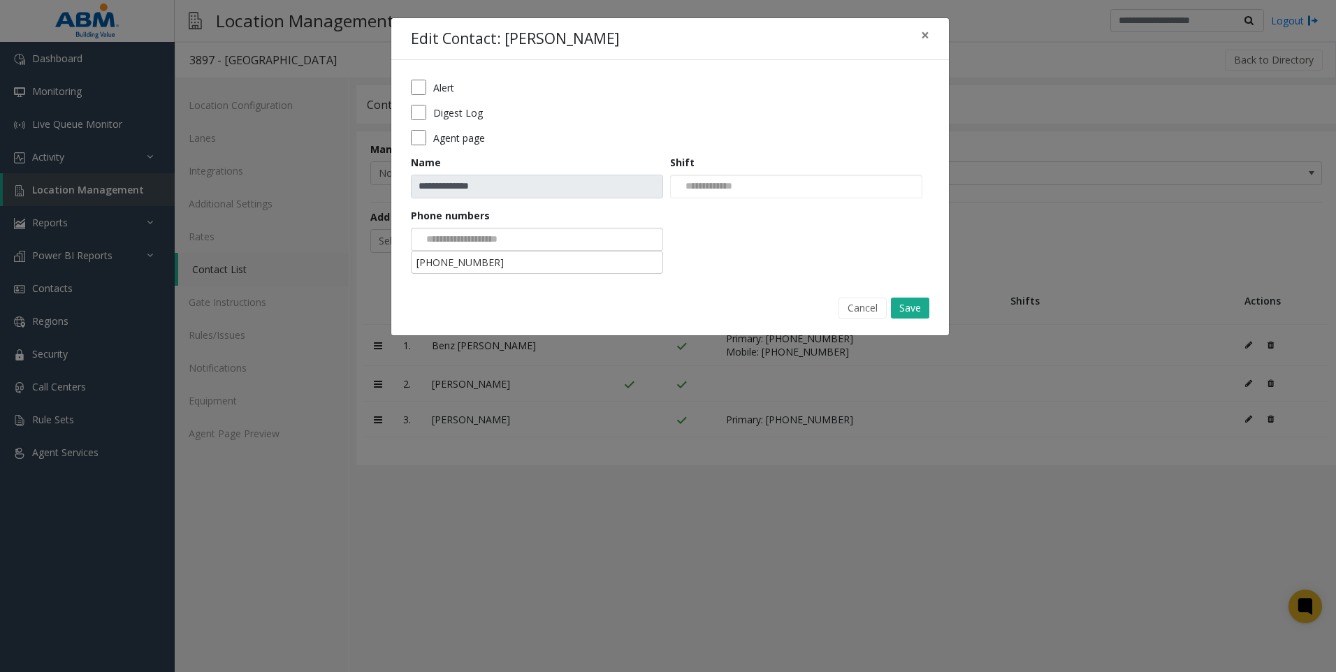
click at [496, 240] on input at bounding box center [463, 239] width 105 height 22
click at [497, 259] on li "571-224-8111" at bounding box center [537, 262] width 248 height 19
click at [910, 312] on button "Save" at bounding box center [910, 308] width 38 height 21
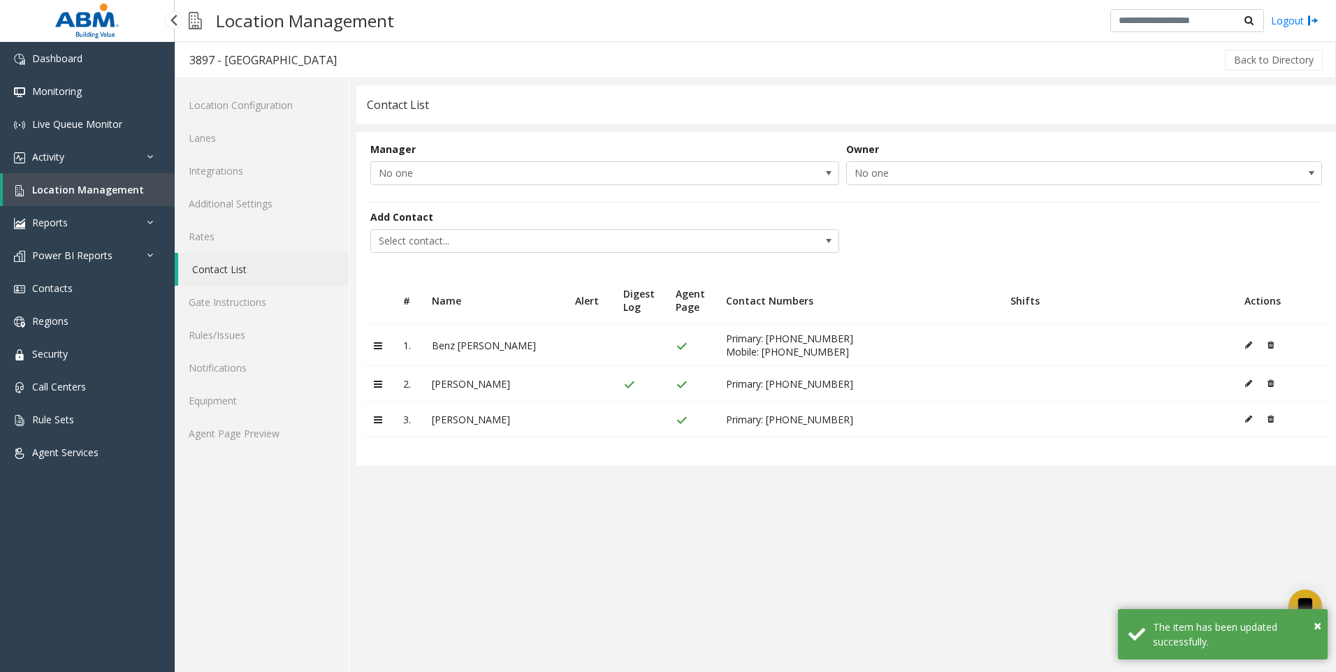
click at [85, 189] on span "Location Management" at bounding box center [88, 189] width 112 height 13
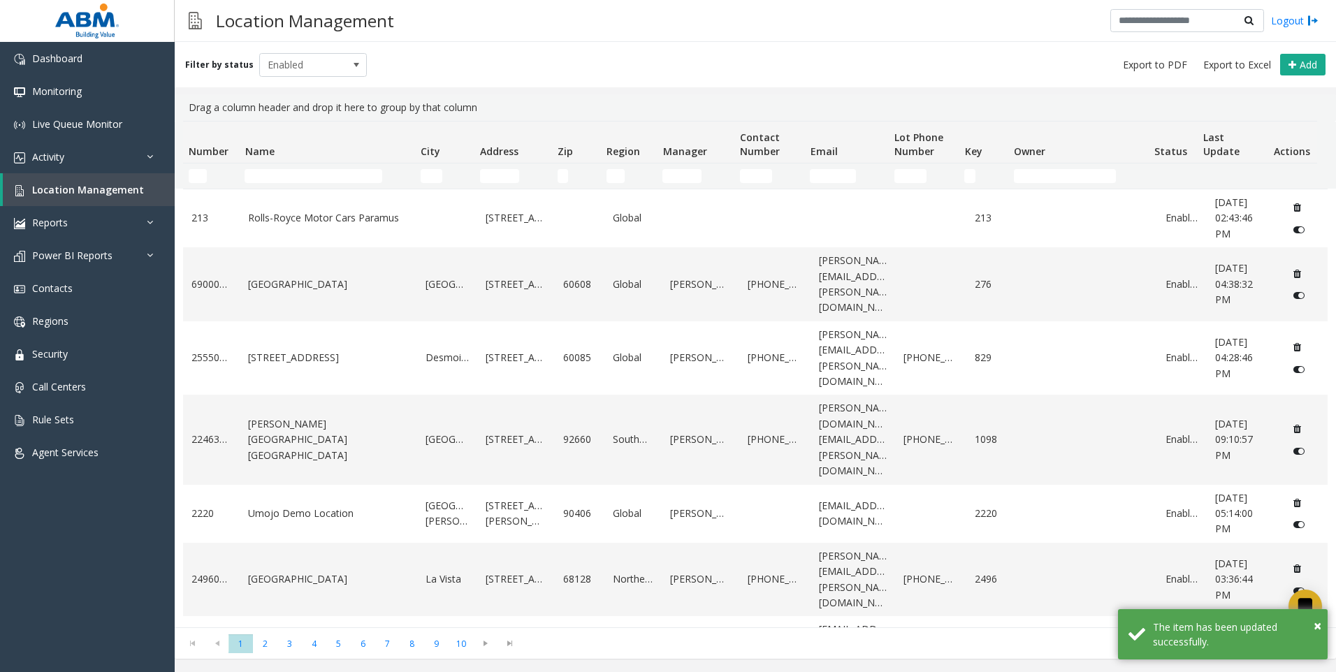
click at [270, 163] on td "Name Filter" at bounding box center [326, 175] width 175 height 25
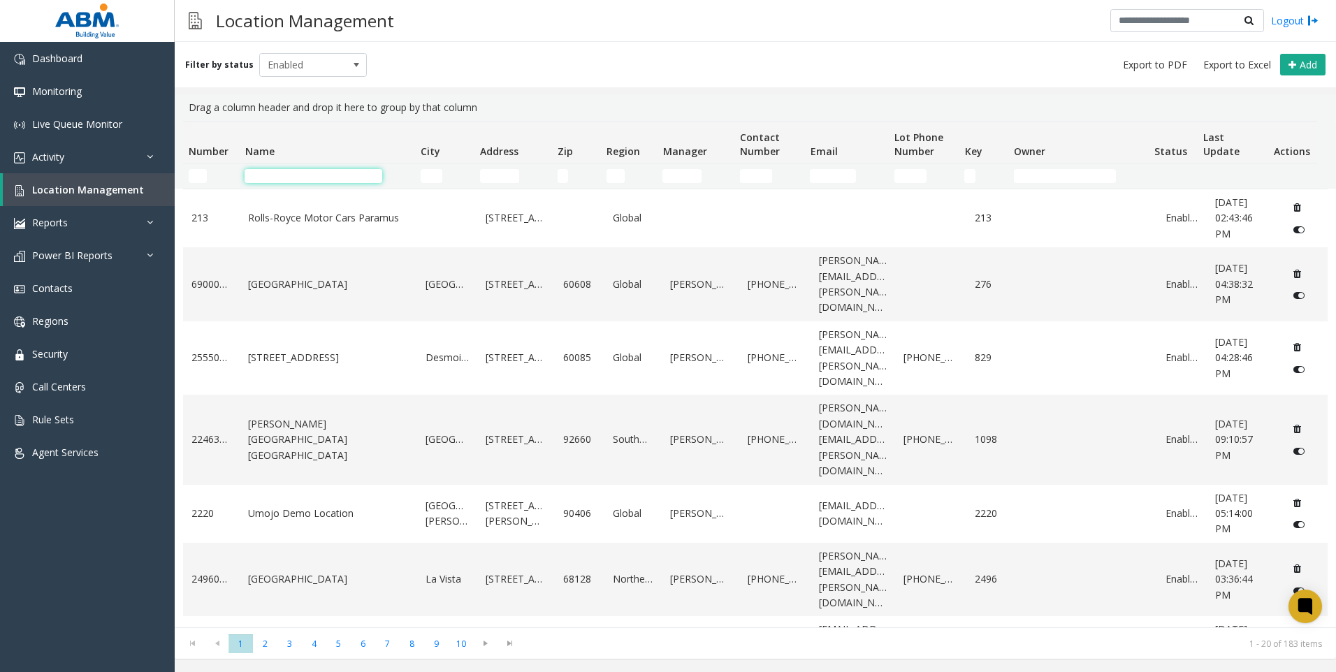
click at [277, 179] on input "Name Filter" at bounding box center [314, 176] width 138 height 14
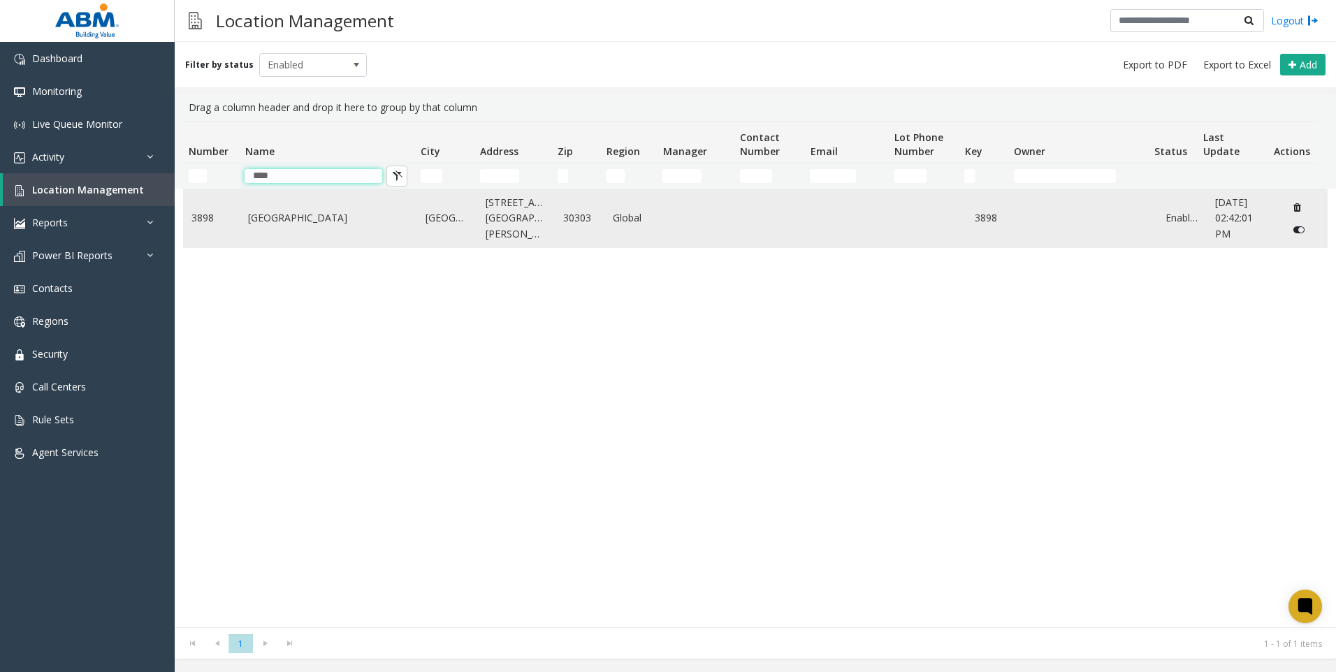
type input "****"
click at [293, 215] on link "[GEOGRAPHIC_DATA]" at bounding box center [328, 217] width 161 height 15
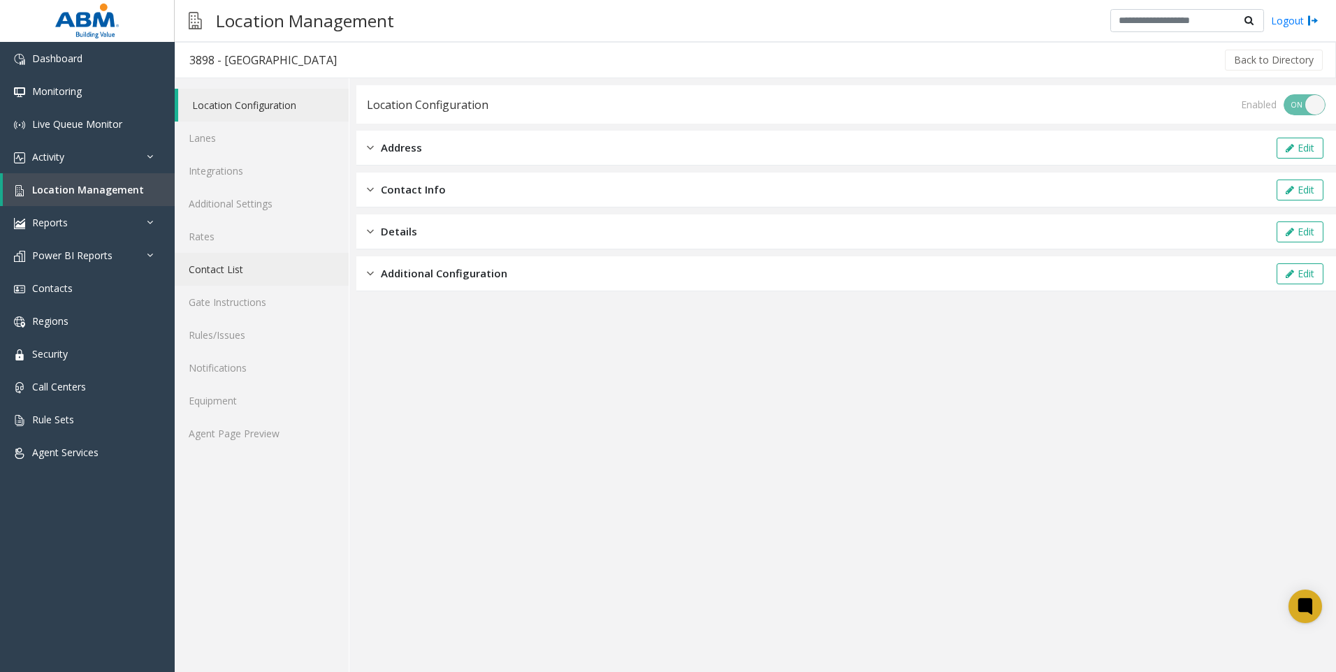
click at [234, 272] on link "Contact List" at bounding box center [262, 269] width 174 height 33
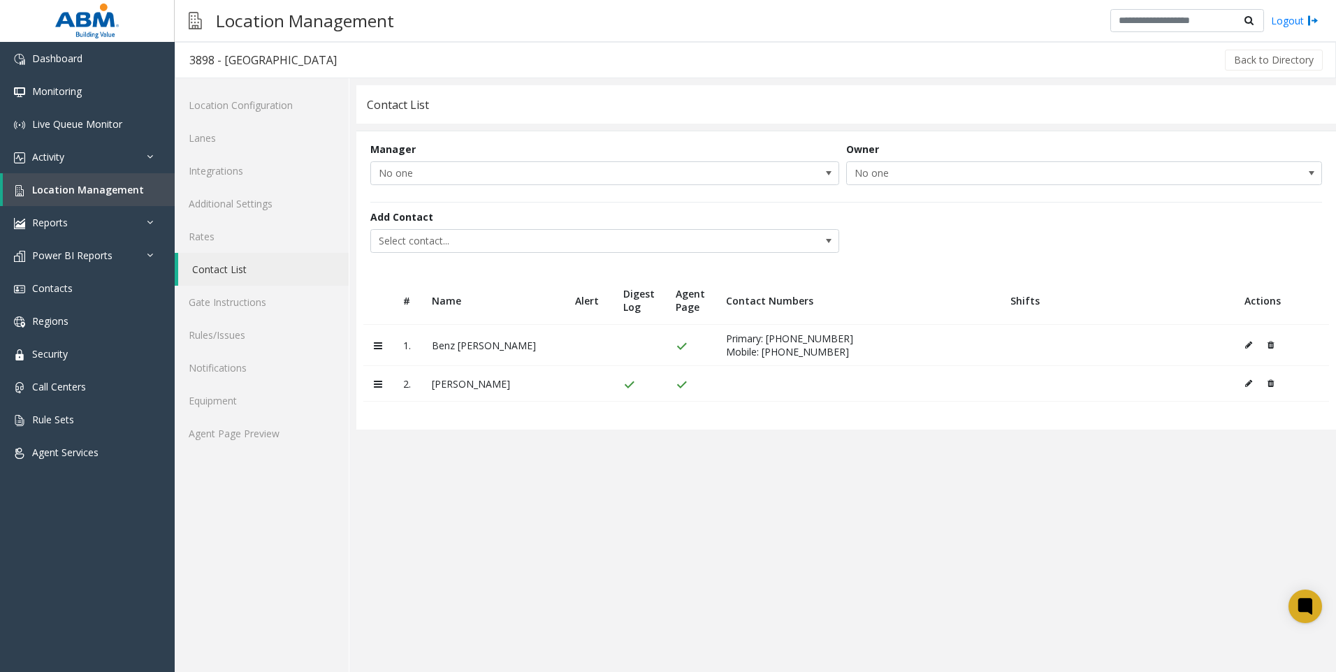
click at [1249, 383] on icon at bounding box center [1248, 383] width 7 height 8
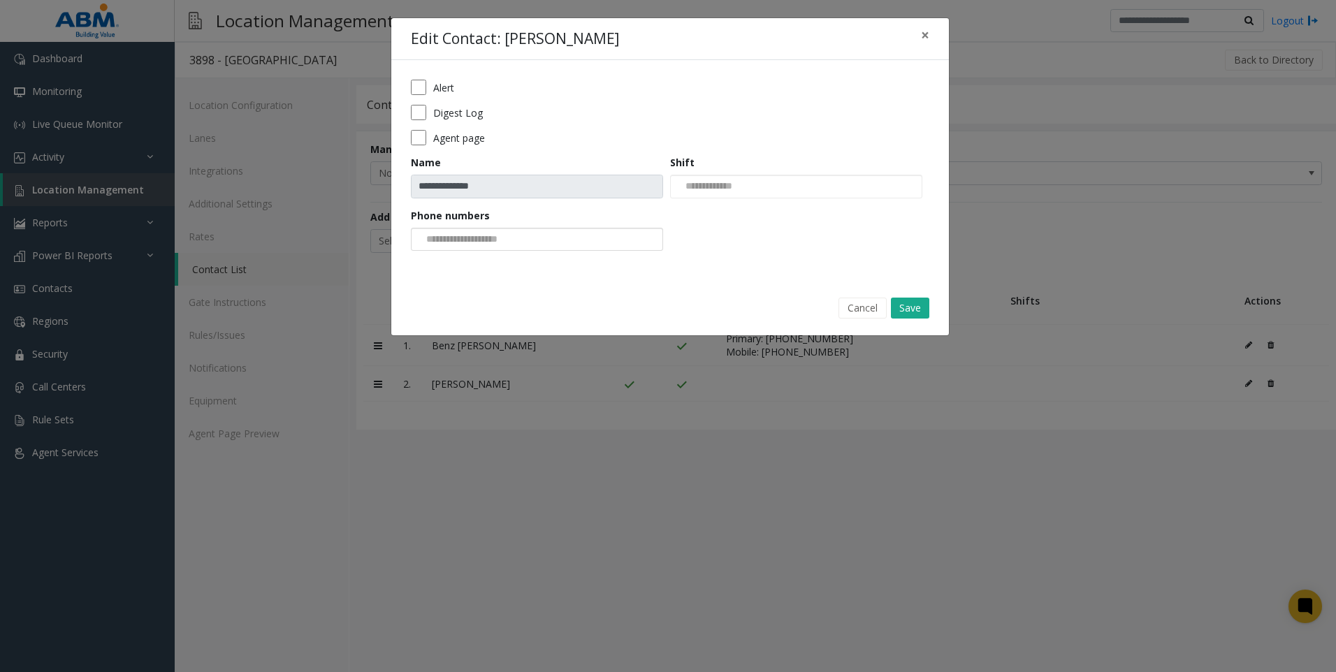
click at [425, 239] on input at bounding box center [463, 239] width 105 height 22
click at [449, 261] on li "571-224-8111" at bounding box center [537, 262] width 248 height 19
click at [917, 306] on button "Save" at bounding box center [910, 308] width 38 height 21
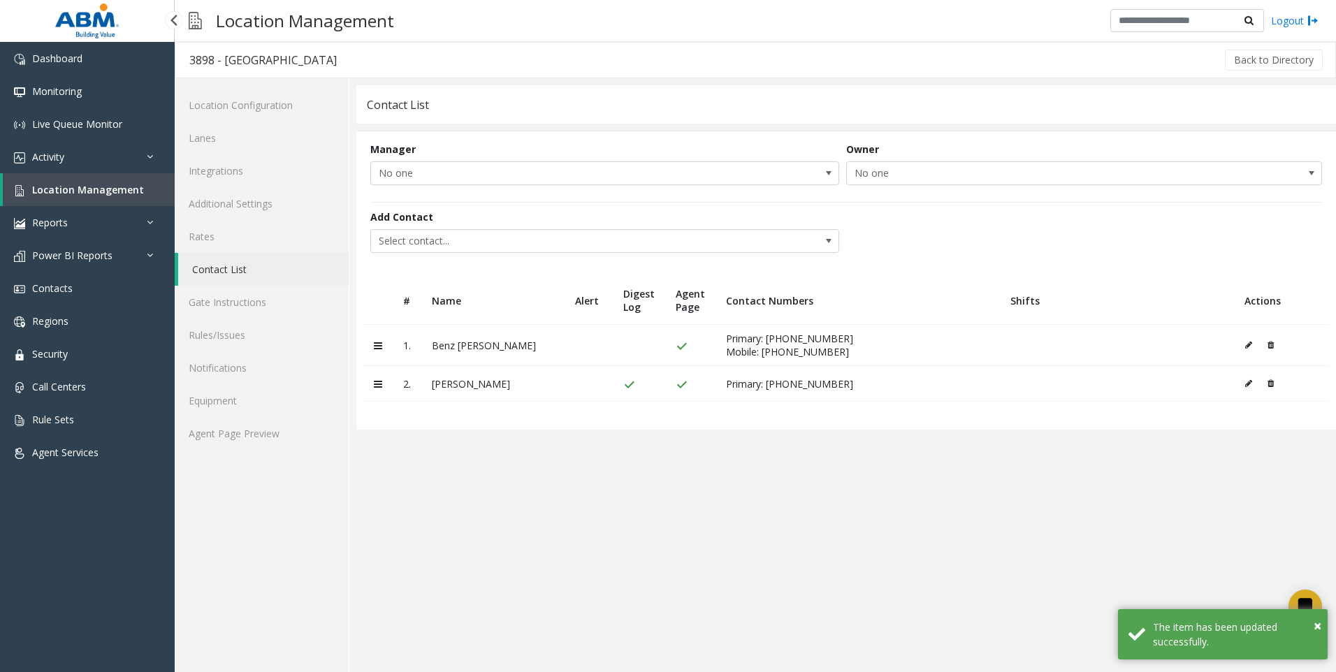
click at [75, 187] on span "Location Management" at bounding box center [88, 189] width 112 height 13
